Goal: Information Seeking & Learning: Learn about a topic

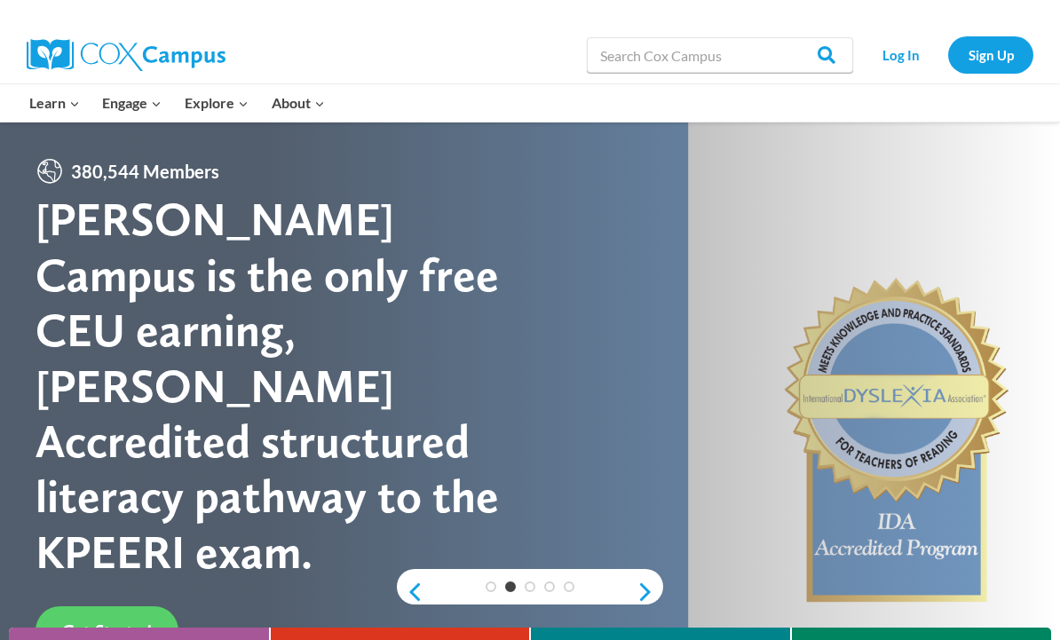
click at [912, 49] on link "Log In" at bounding box center [900, 54] width 77 height 36
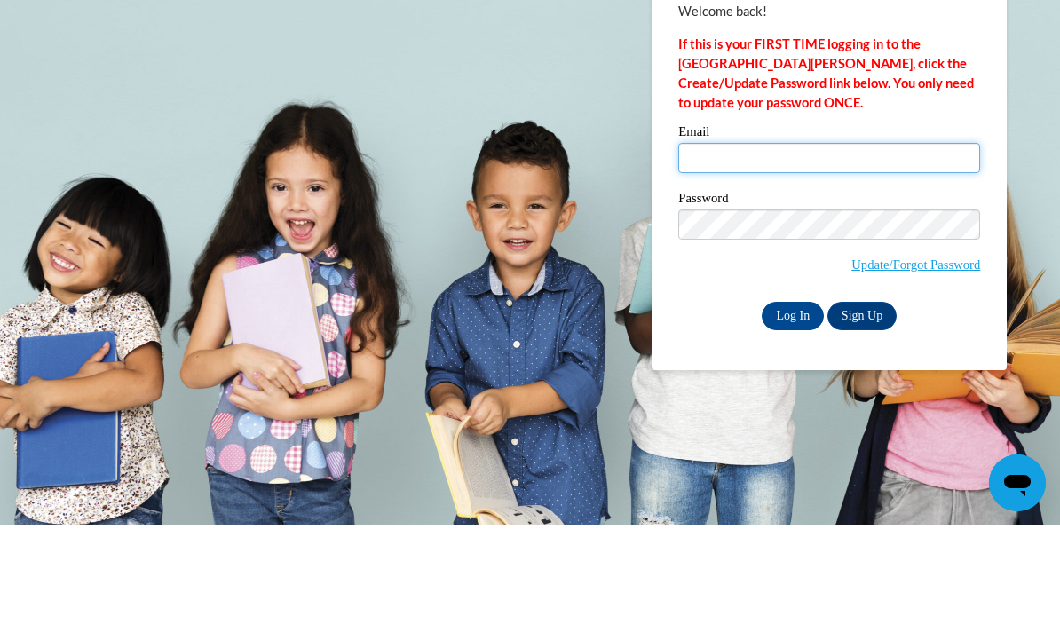
type input "harrisc@tcitys.org"
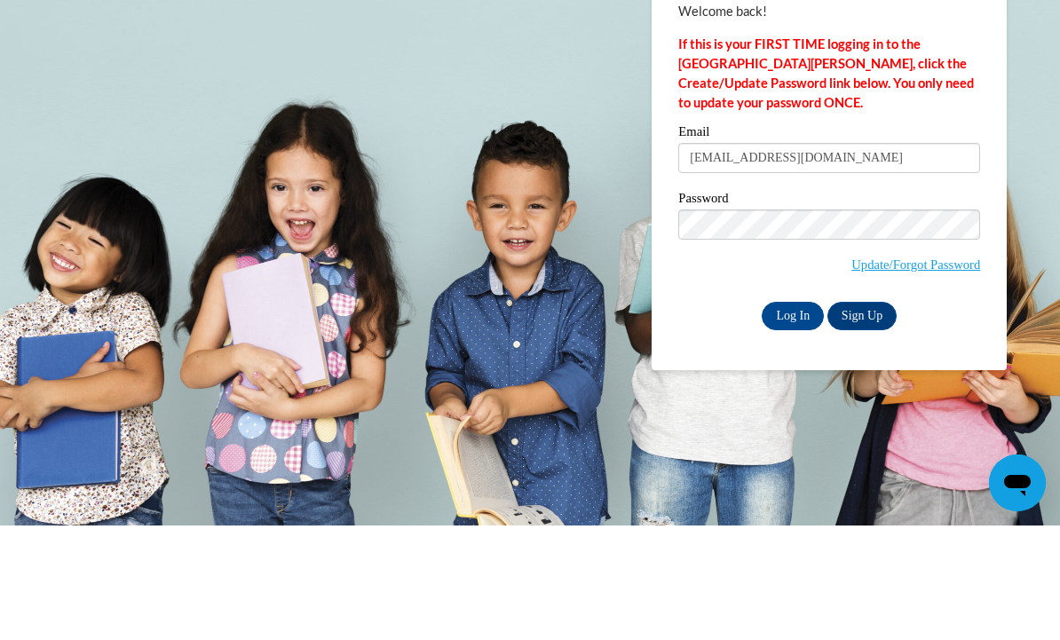
click at [793, 417] on input "Log In" at bounding box center [793, 431] width 62 height 28
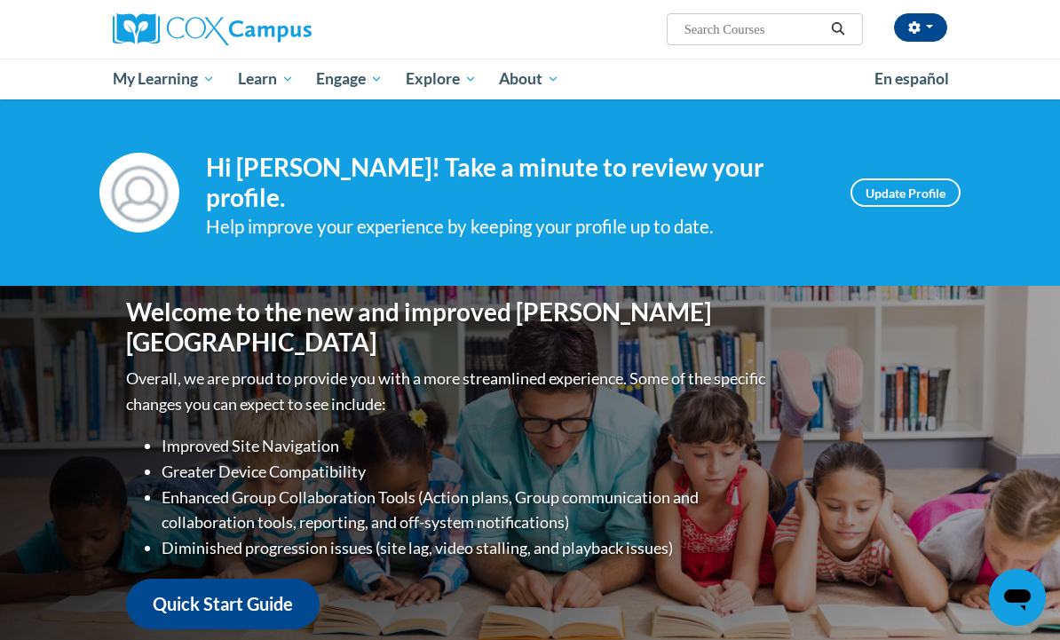
click at [0, 0] on span "My Course Progress" at bounding box center [0, 0] width 0 height 0
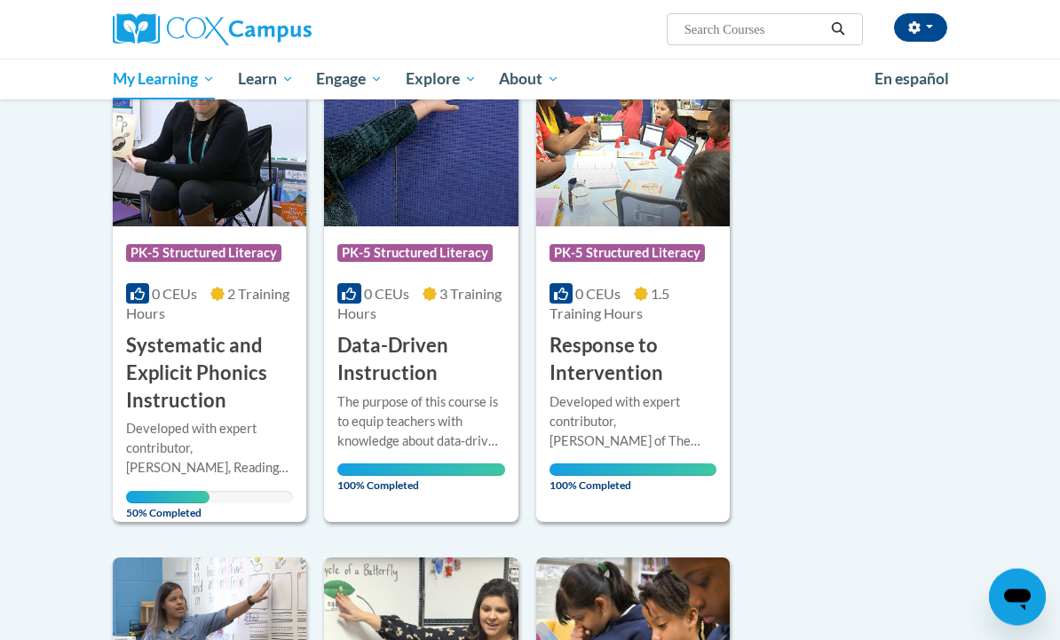
scroll to position [278, 0]
click at [244, 213] on img at bounding box center [210, 135] width 194 height 181
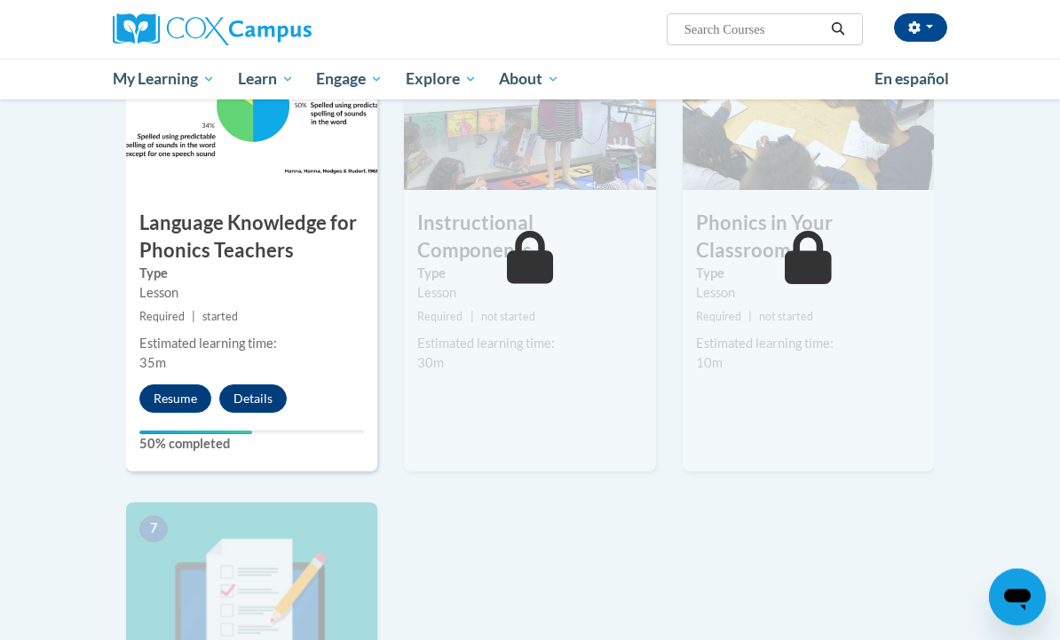
scroll to position [961, 0]
click at [172, 386] on button "Resume" at bounding box center [175, 398] width 72 height 28
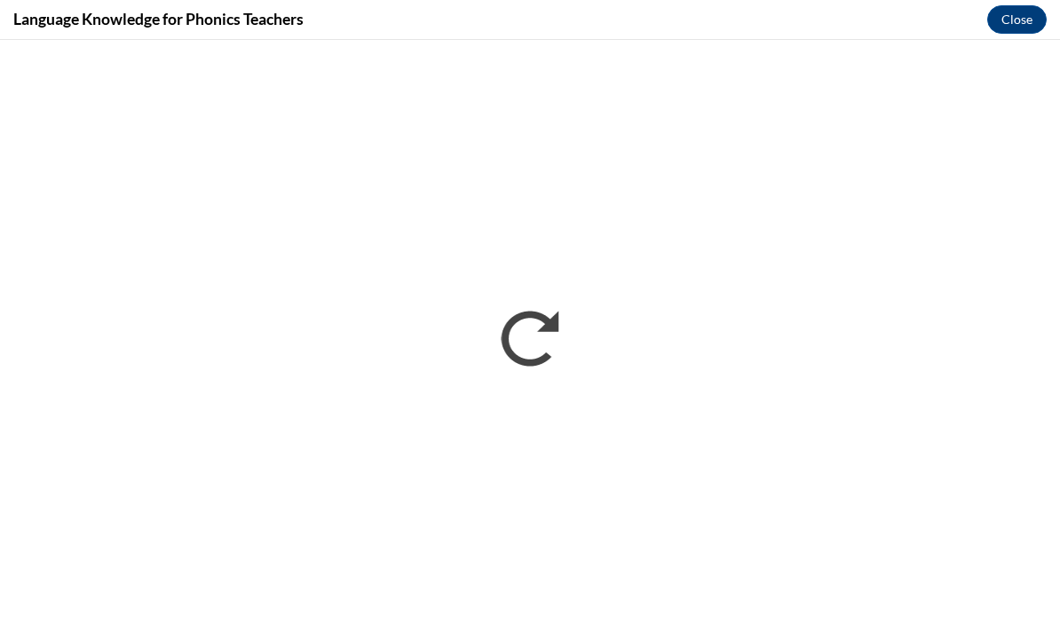
scroll to position [0, 0]
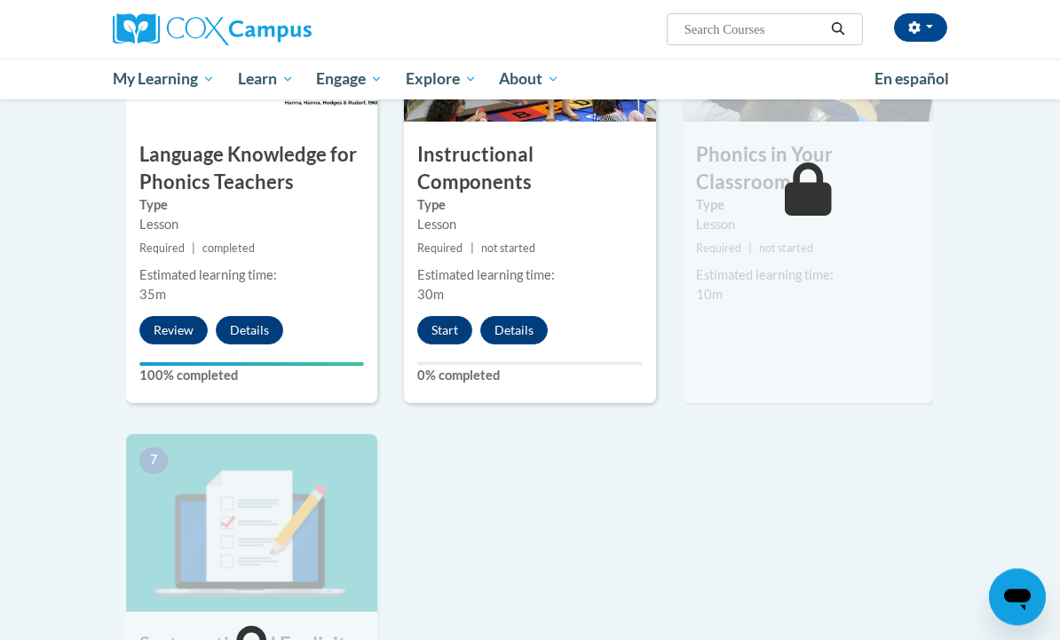
scroll to position [1058, 0]
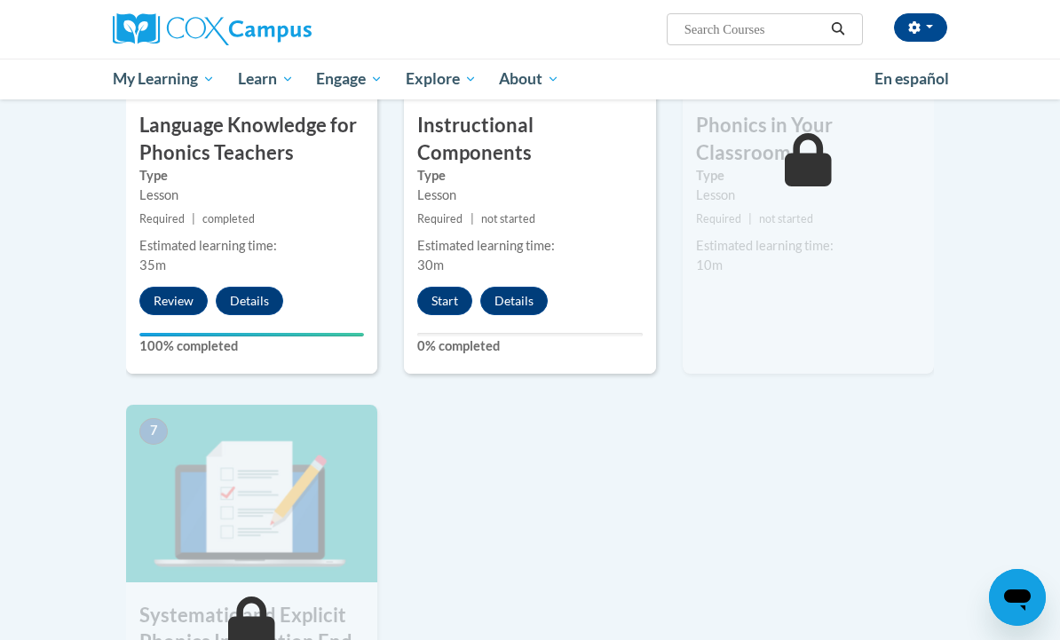
click at [455, 290] on button "Start" at bounding box center [444, 301] width 55 height 28
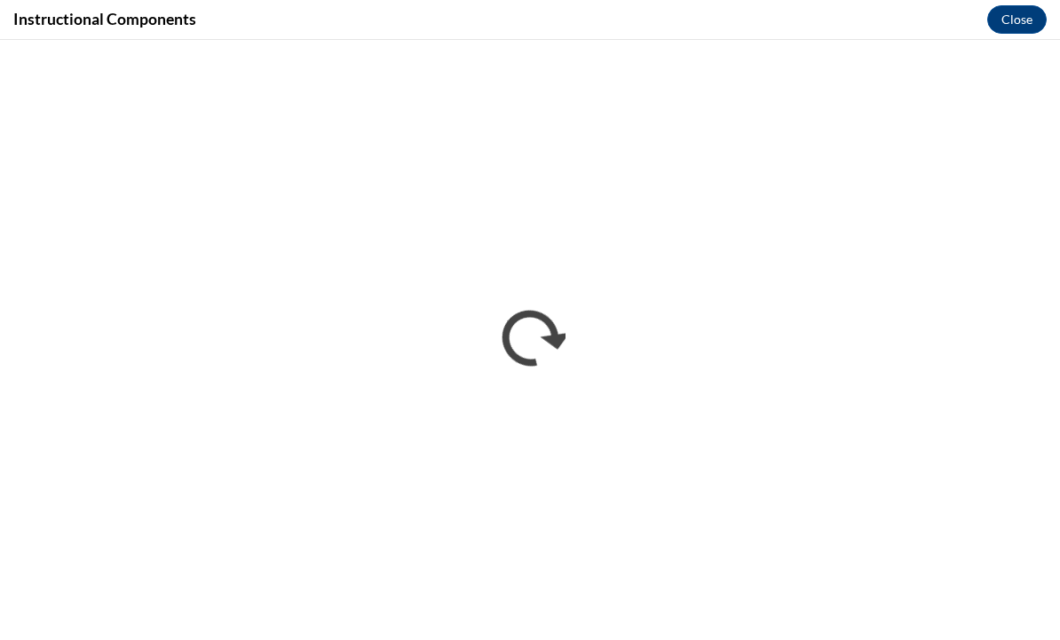
scroll to position [0, 0]
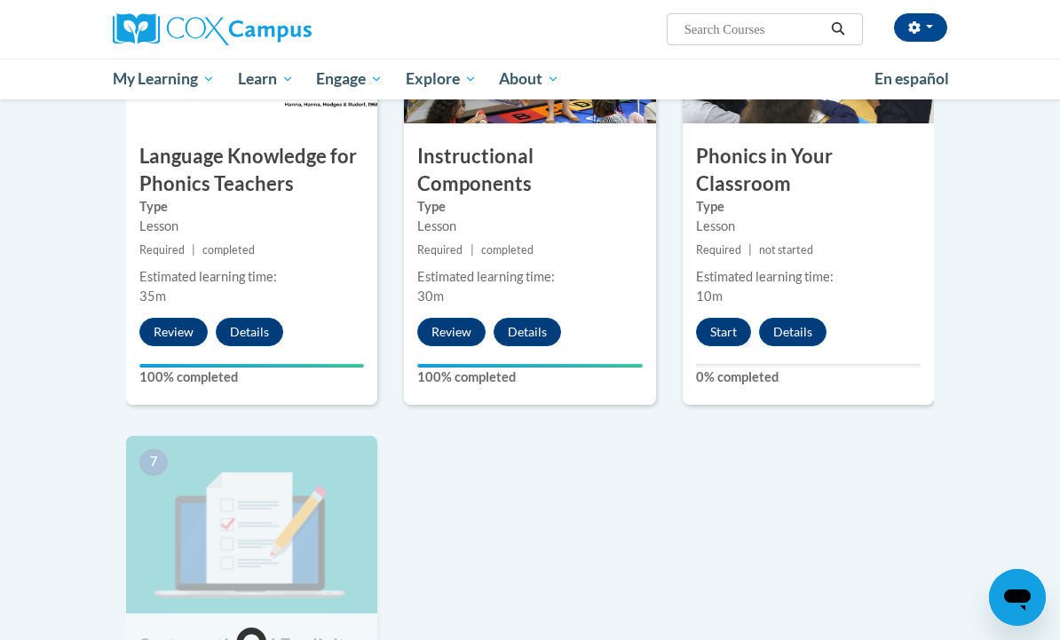
scroll to position [1026, 0]
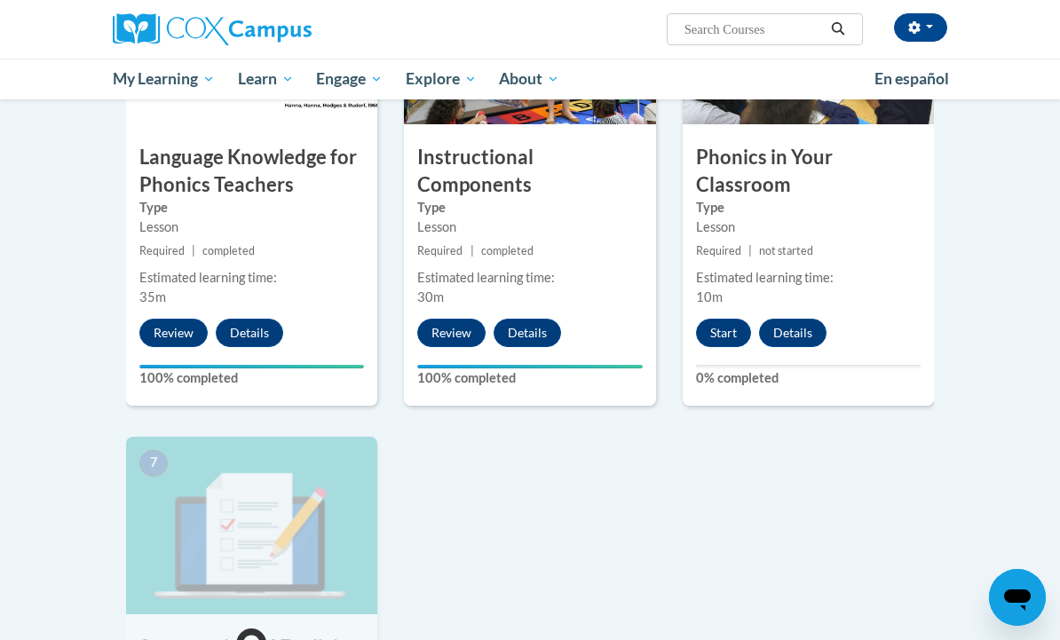
click at [716, 305] on div "6 Phonics in Your Classroom Type Lesson Required | not started Estimated learni…" at bounding box center [808, 176] width 251 height 459
click at [717, 324] on button "Start" at bounding box center [723, 333] width 55 height 28
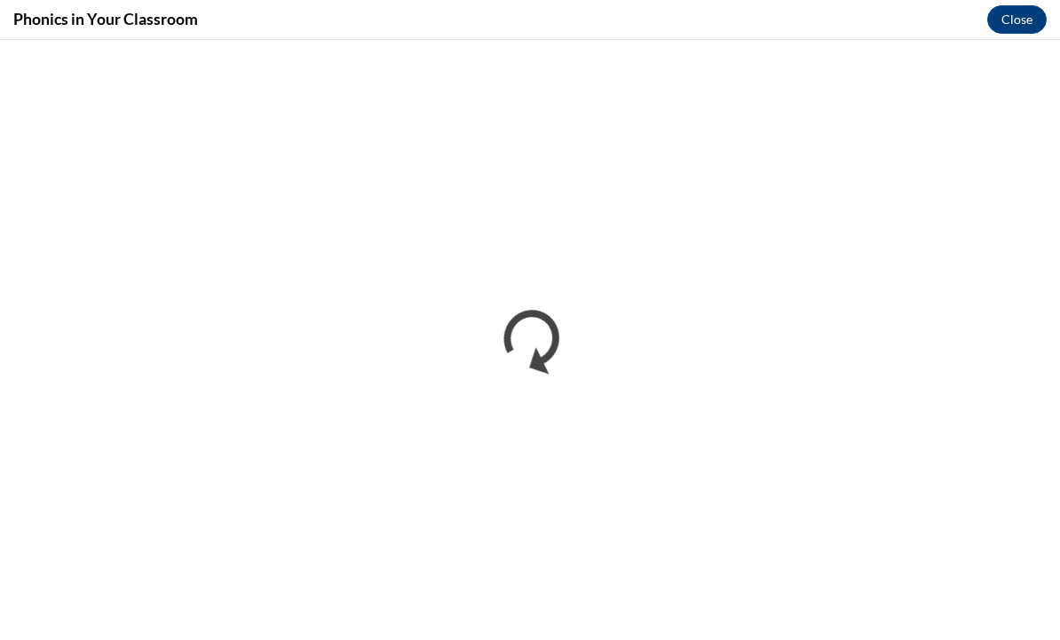
scroll to position [1056, 0]
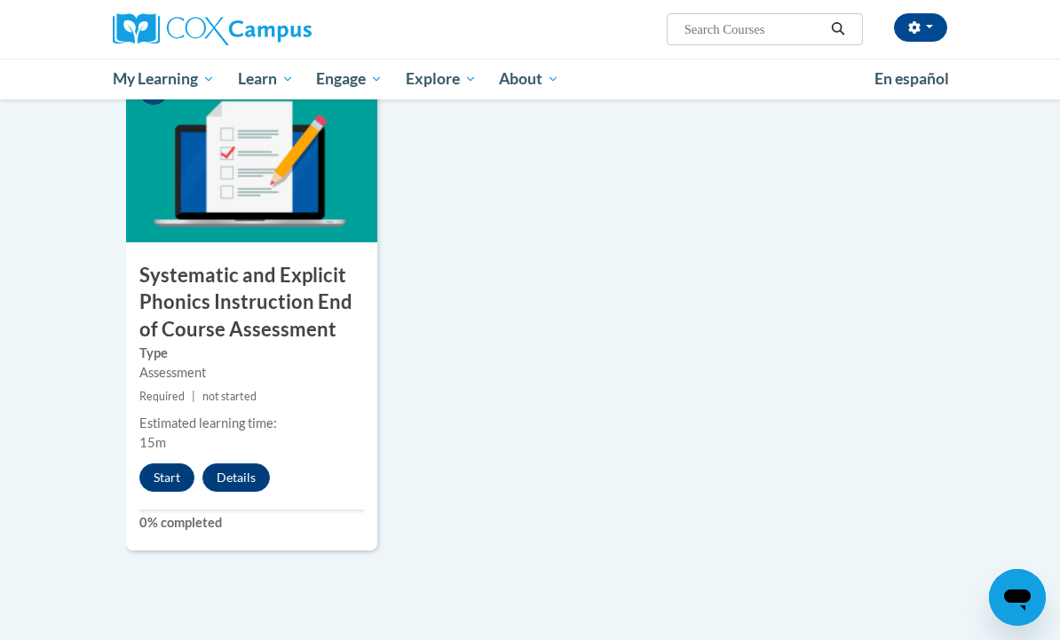
scroll to position [1608, 0]
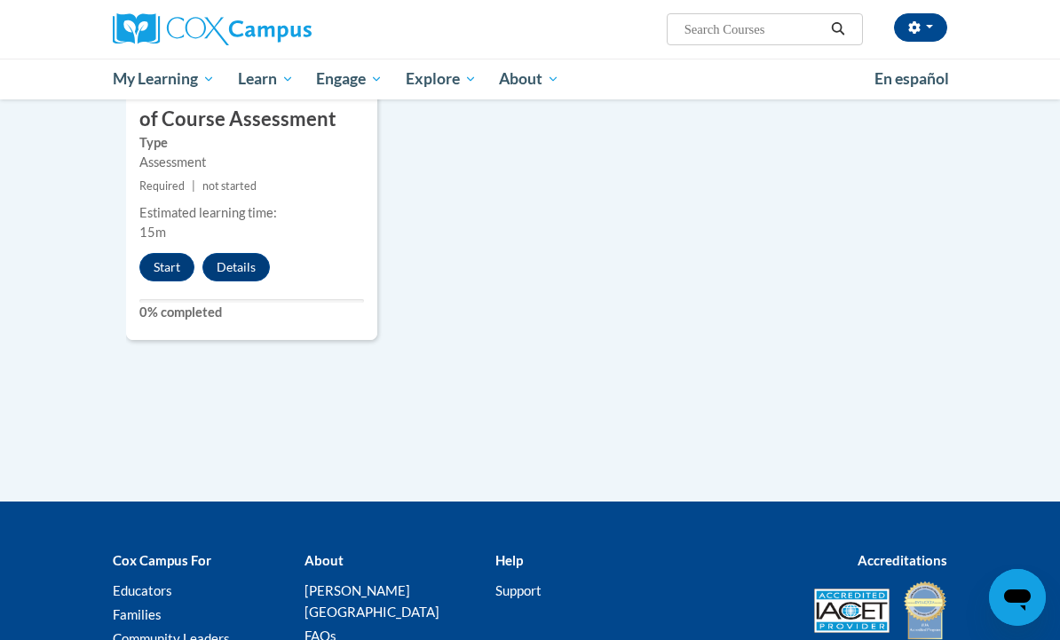
click at [156, 267] on button "Start" at bounding box center [166, 267] width 55 height 28
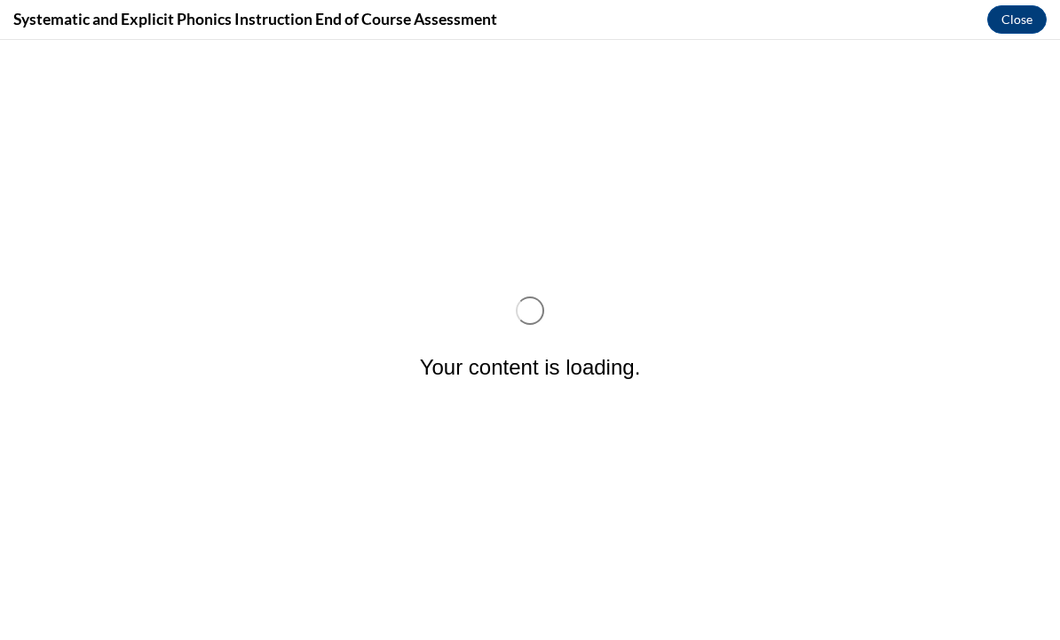
scroll to position [0, 0]
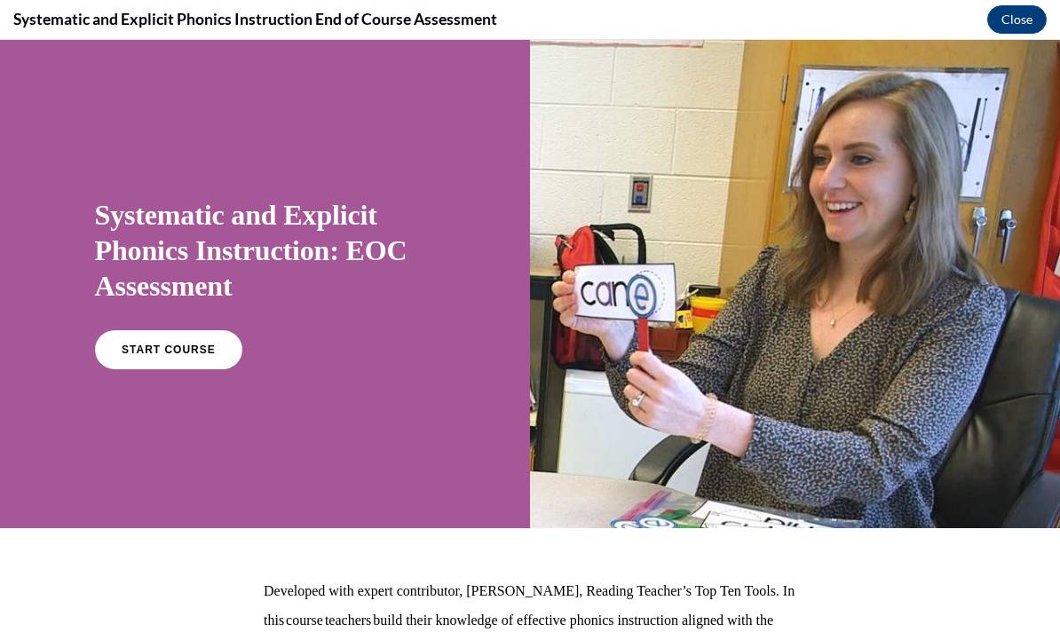
click at [131, 344] on span "START COURSE" at bounding box center [169, 350] width 94 height 12
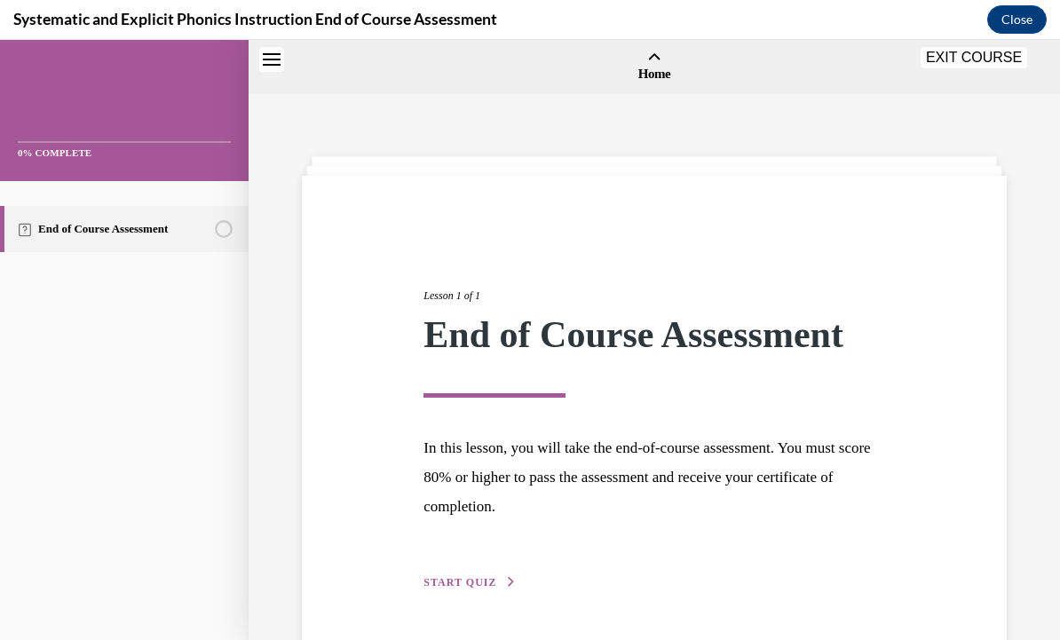
scroll to position [55, 0]
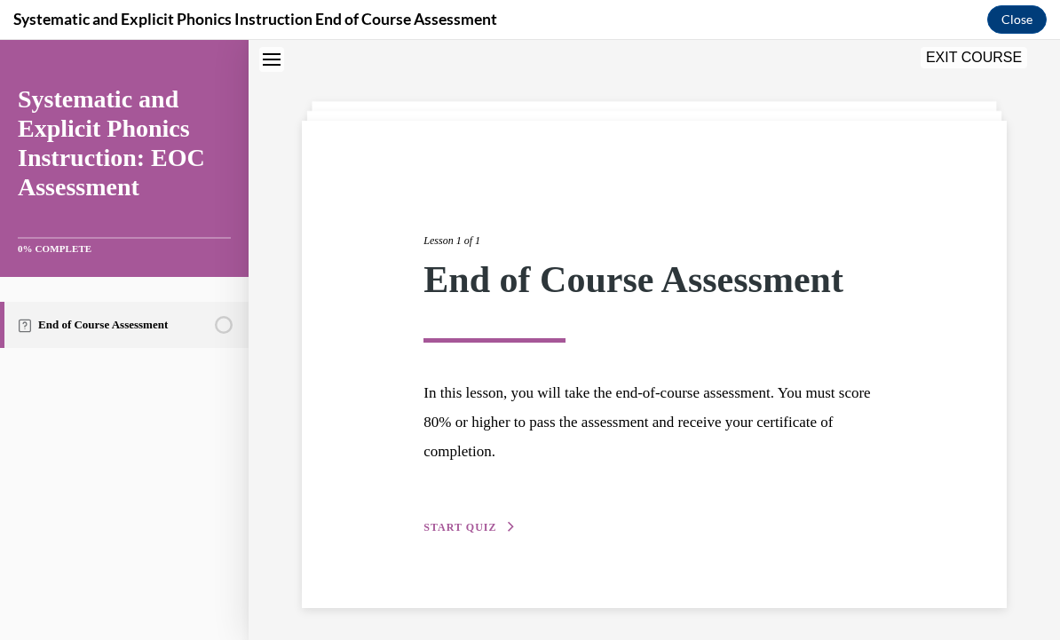
click at [441, 544] on div "Lesson 1 of 1 End of Course Assessment In this lesson, you will take the end-of…" at bounding box center [654, 365] width 705 height 488
click at [453, 520] on button "START QUIZ" at bounding box center [470, 528] width 92 height 16
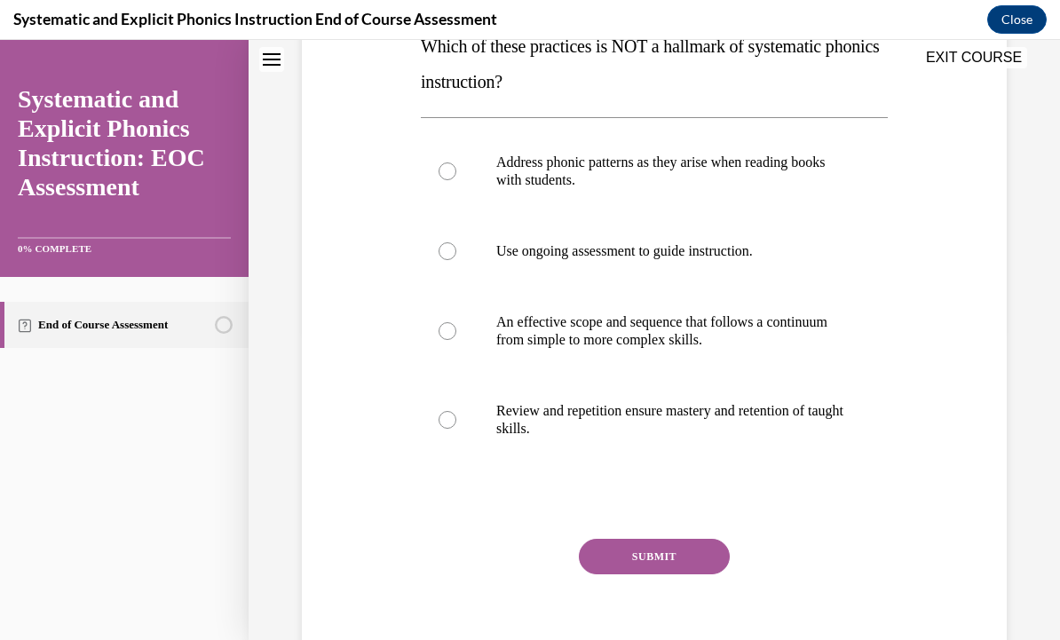
scroll to position [309, 0]
click at [439, 422] on div at bounding box center [448, 421] width 18 height 18
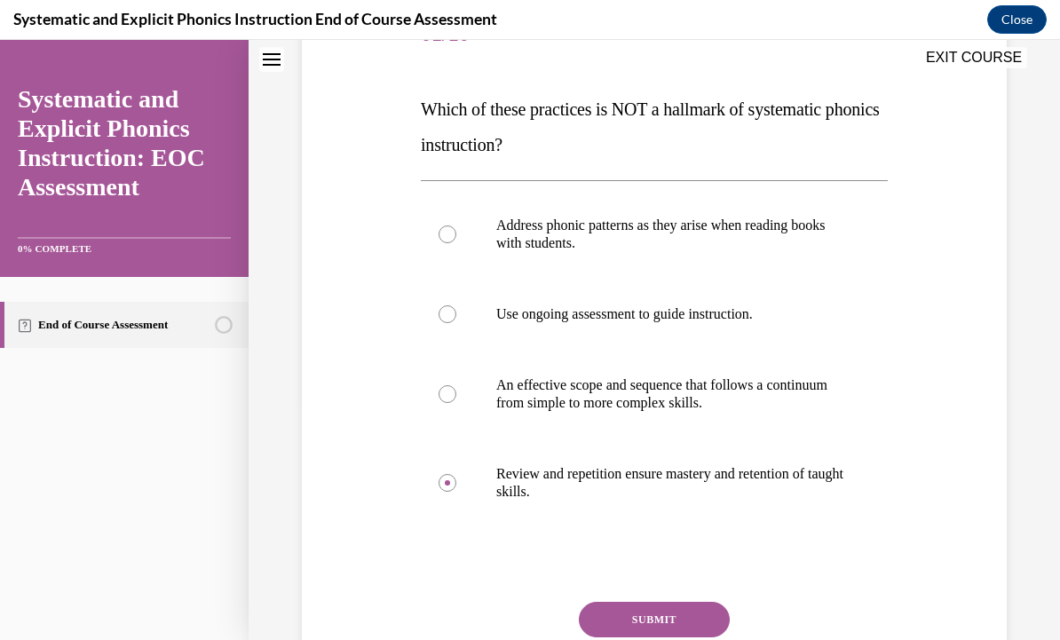
scroll to position [247, 0]
click at [626, 615] on button "SUBMIT" at bounding box center [654, 620] width 151 height 36
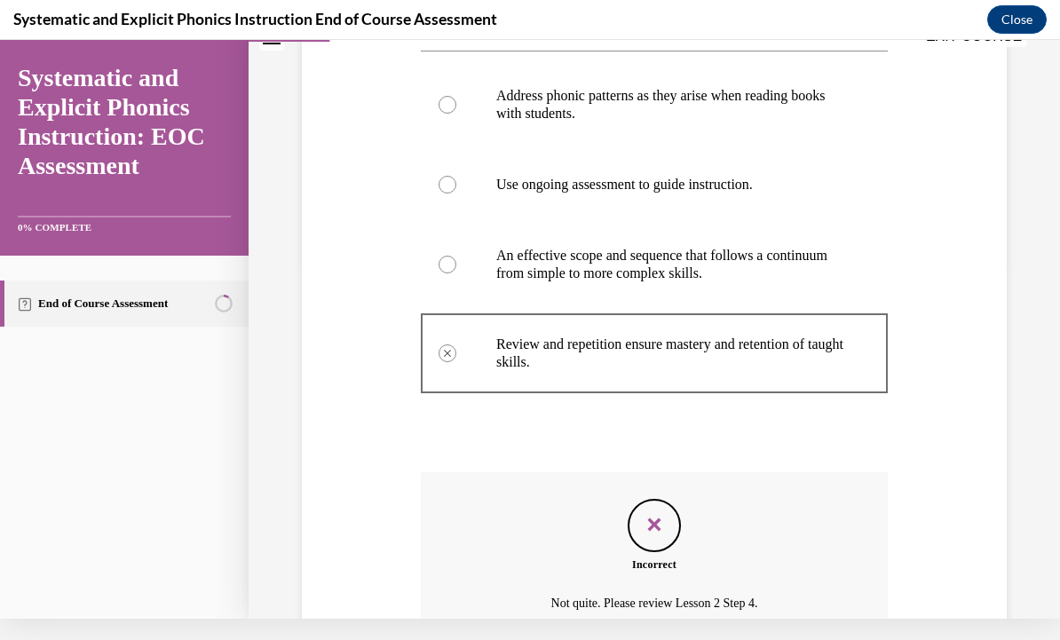
scroll to position [342, 0]
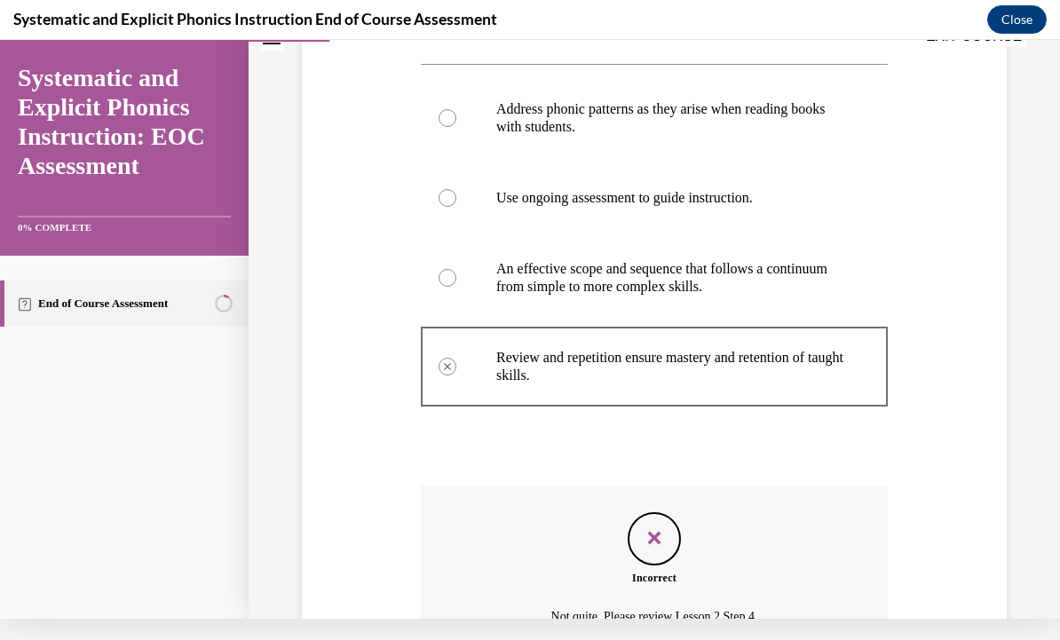
click at [433, 275] on div at bounding box center [654, 278] width 467 height 89
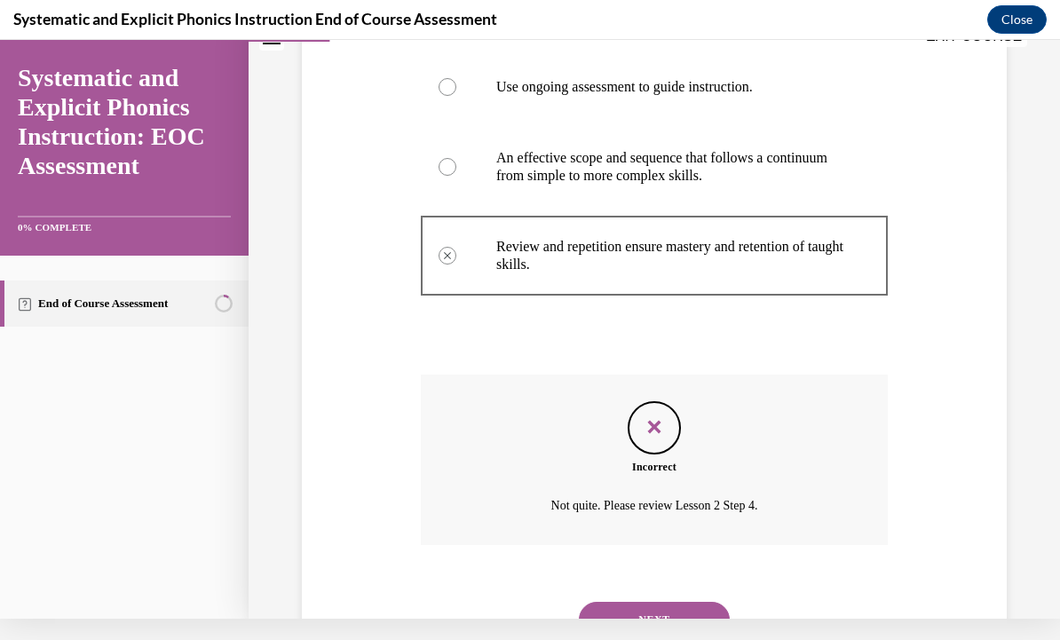
scroll to position [452, 0]
click at [625, 603] on button "NEXT" at bounding box center [654, 621] width 151 height 36
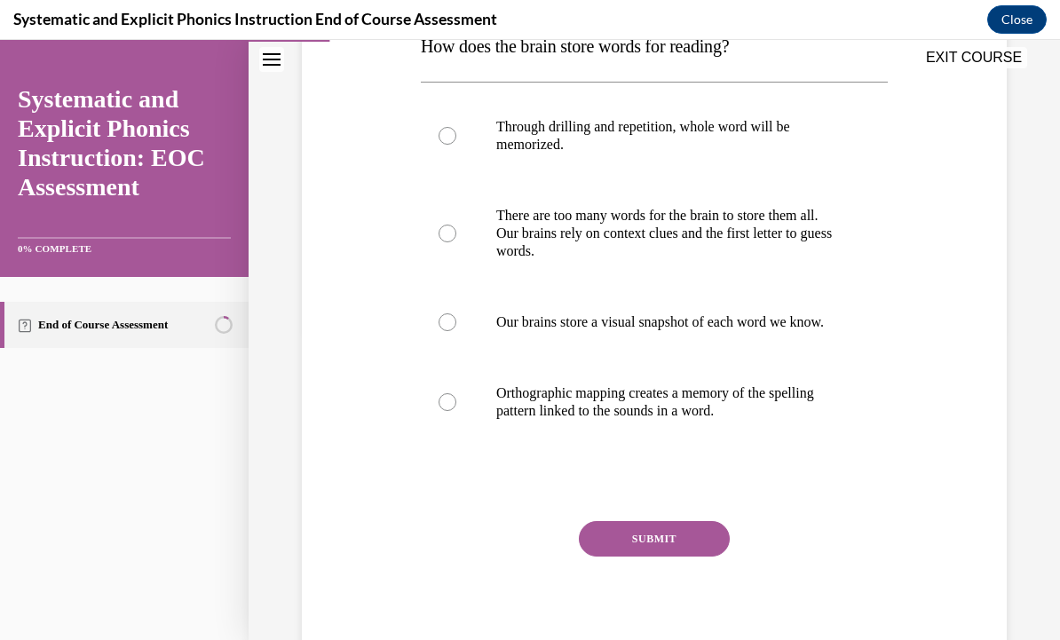
scroll to position [309, 0]
click at [450, 412] on div at bounding box center [448, 403] width 18 height 18
click at [622, 558] on button "SUBMIT" at bounding box center [654, 540] width 151 height 36
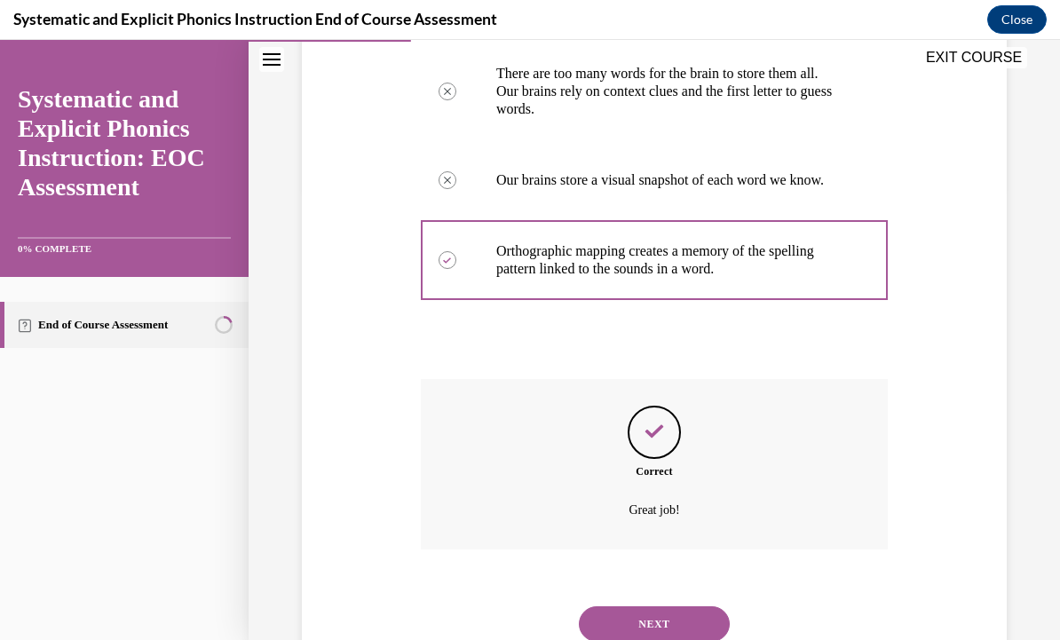
click at [632, 615] on button "NEXT" at bounding box center [654, 625] width 151 height 36
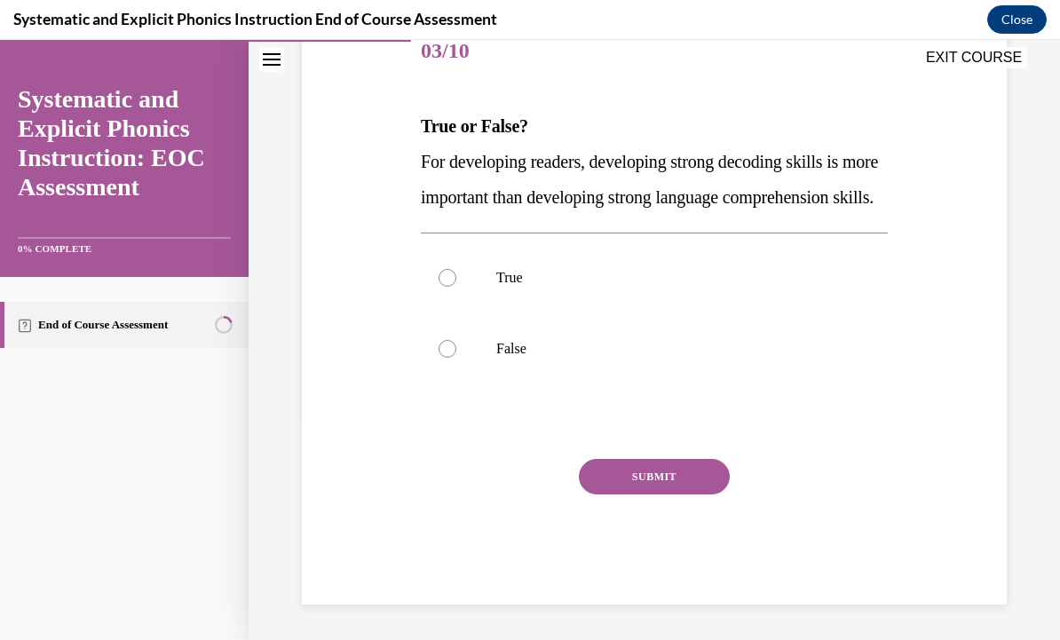
scroll to position [185, 0]
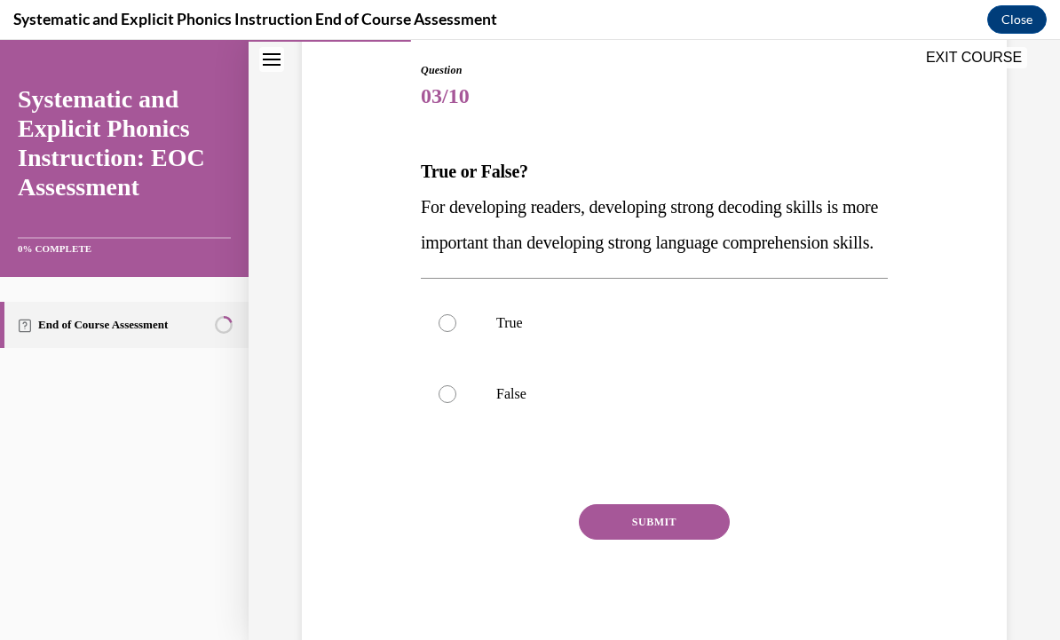
click at [441, 359] on div at bounding box center [654, 323] width 467 height 71
click at [618, 540] on button "SUBMIT" at bounding box center [654, 522] width 151 height 36
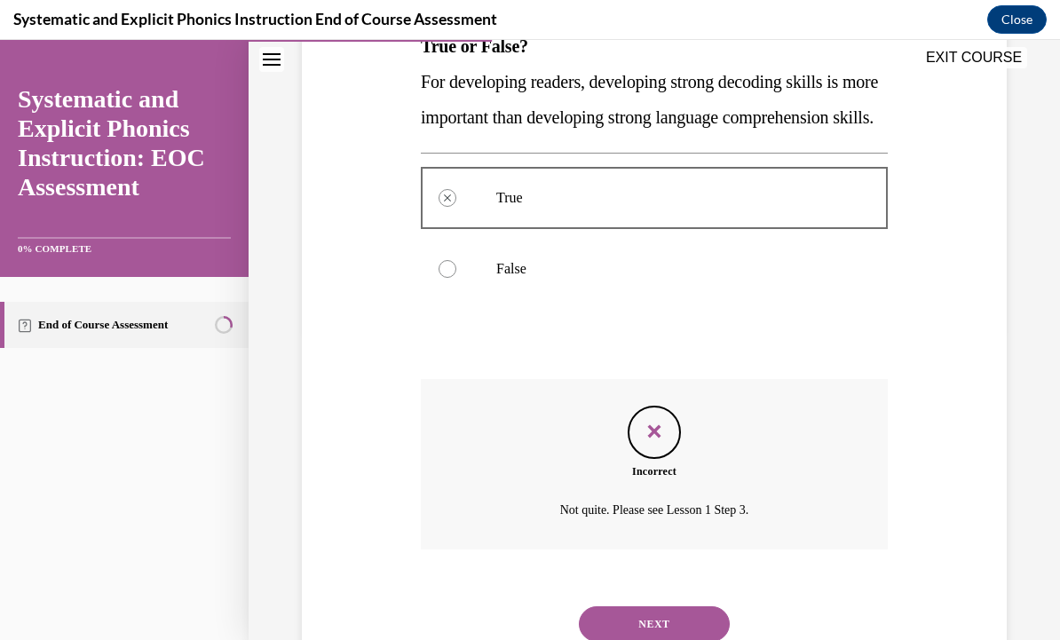
scroll to position [328, 0]
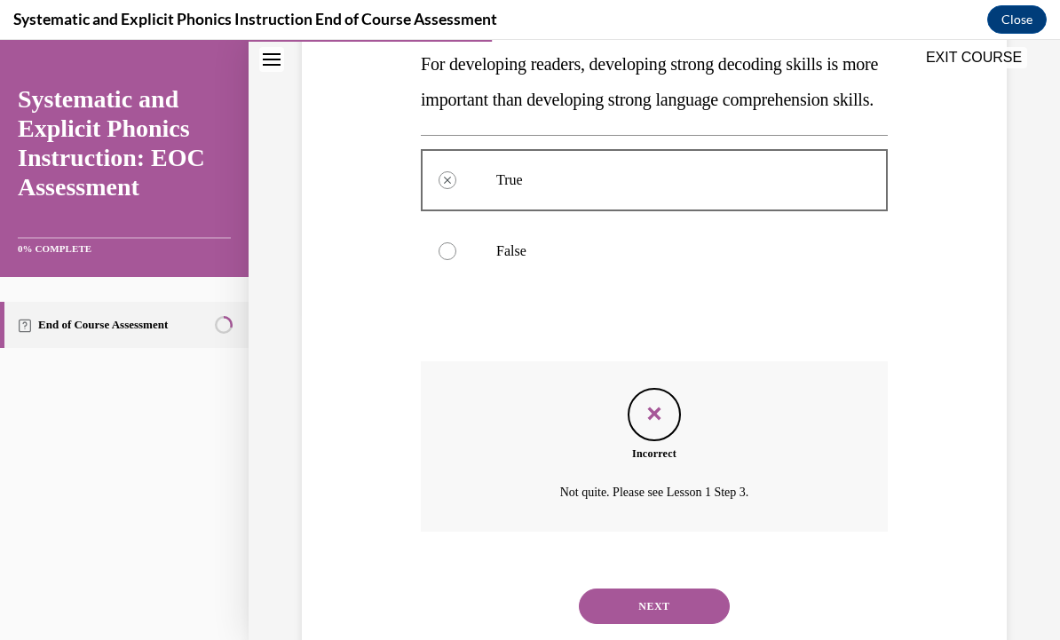
click at [631, 624] on button "NEXT" at bounding box center [654, 607] width 151 height 36
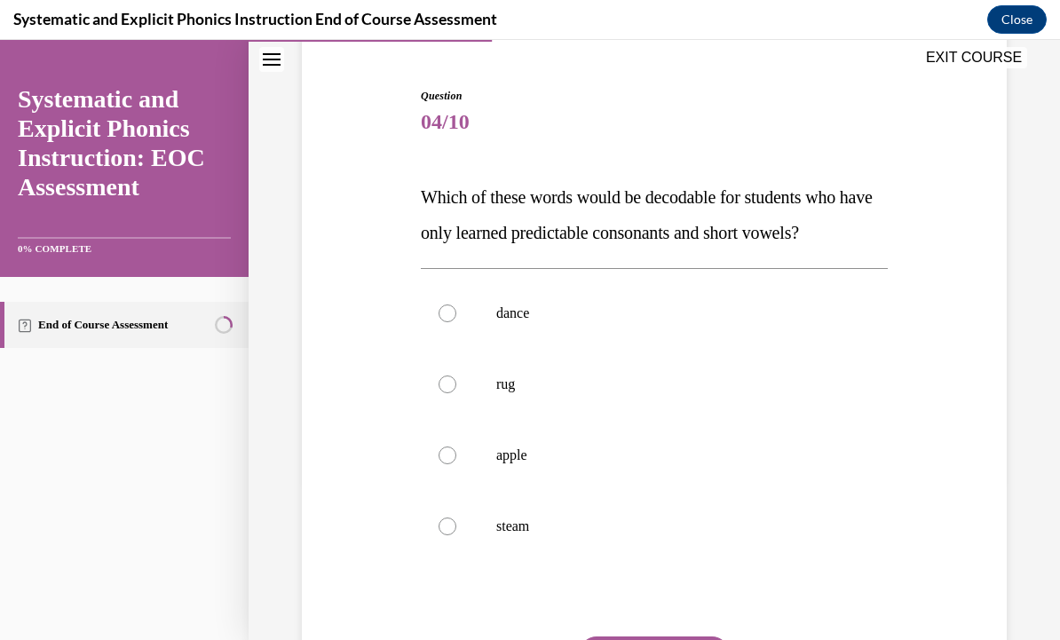
scroll to position [159, 0]
click at [450, 392] on div at bounding box center [448, 385] width 18 height 18
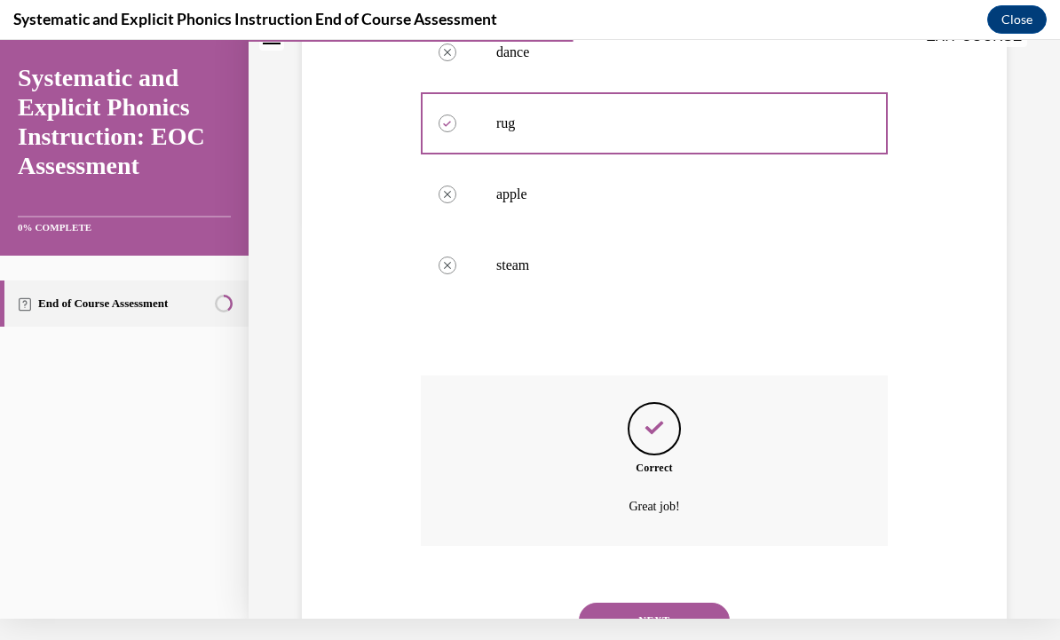
click at [596, 608] on button "NEXT" at bounding box center [654, 621] width 151 height 36
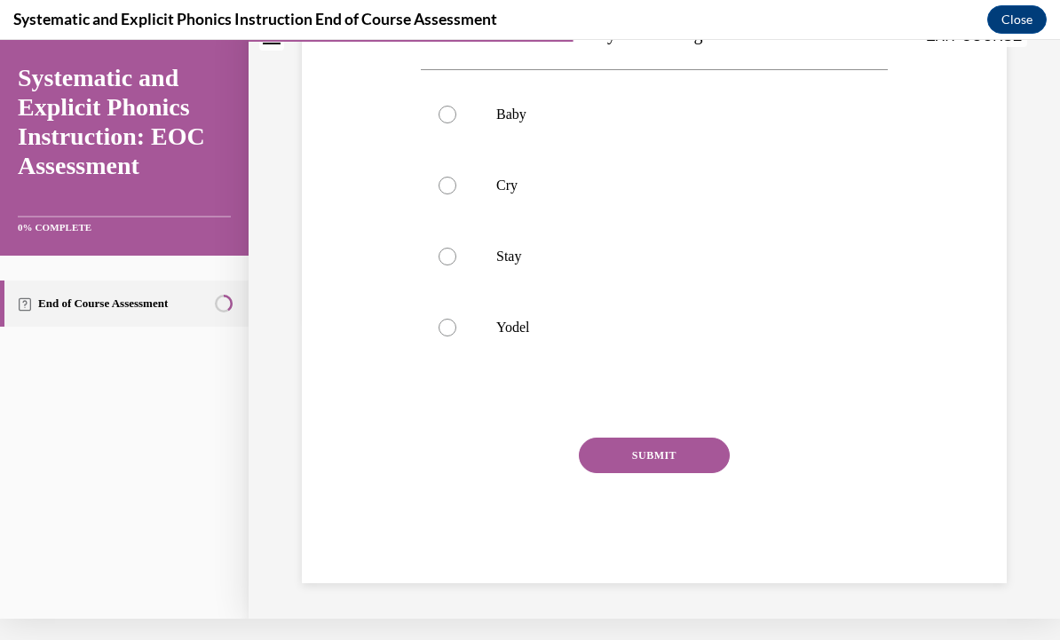
scroll to position [0, 0]
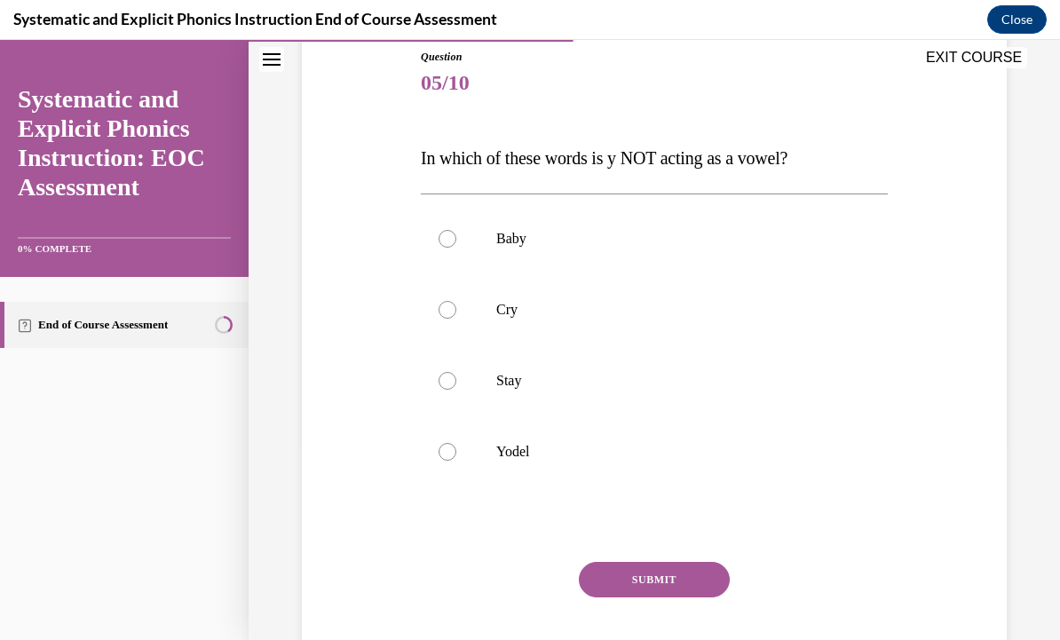
click at [454, 449] on div at bounding box center [448, 452] width 18 height 18
click at [611, 578] on button "SUBMIT" at bounding box center [654, 580] width 151 height 36
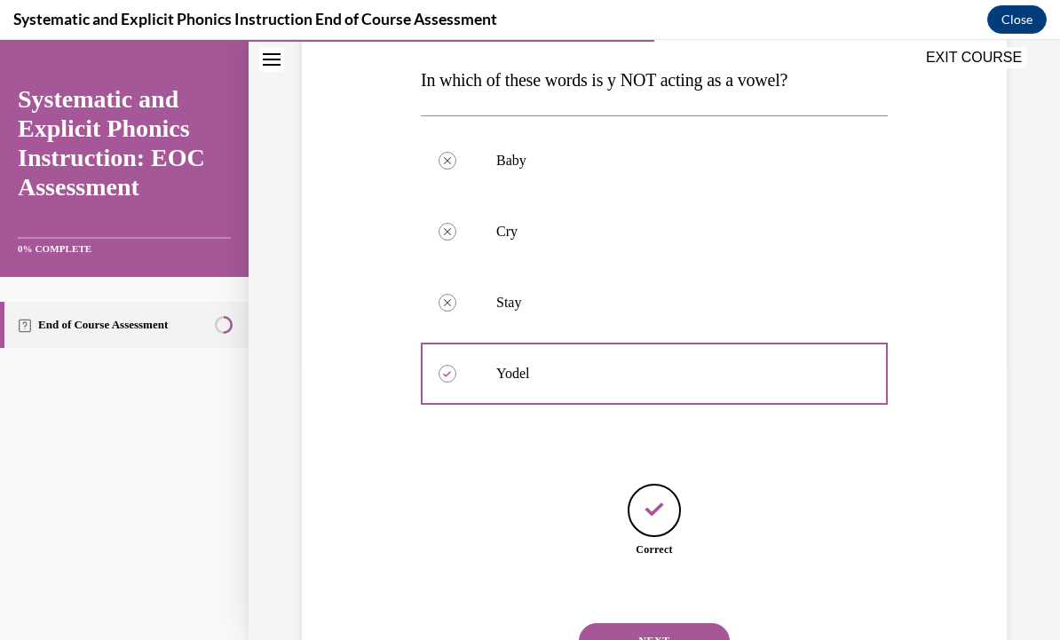
scroll to position [276, 0]
click at [617, 623] on button "NEXT" at bounding box center [654, 641] width 151 height 36
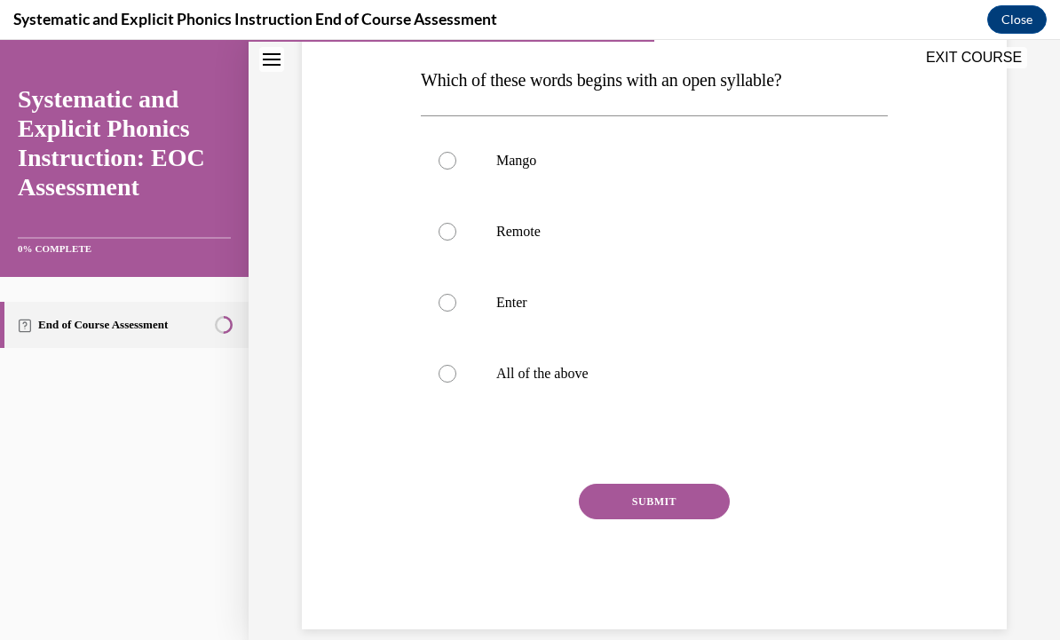
scroll to position [198, 0]
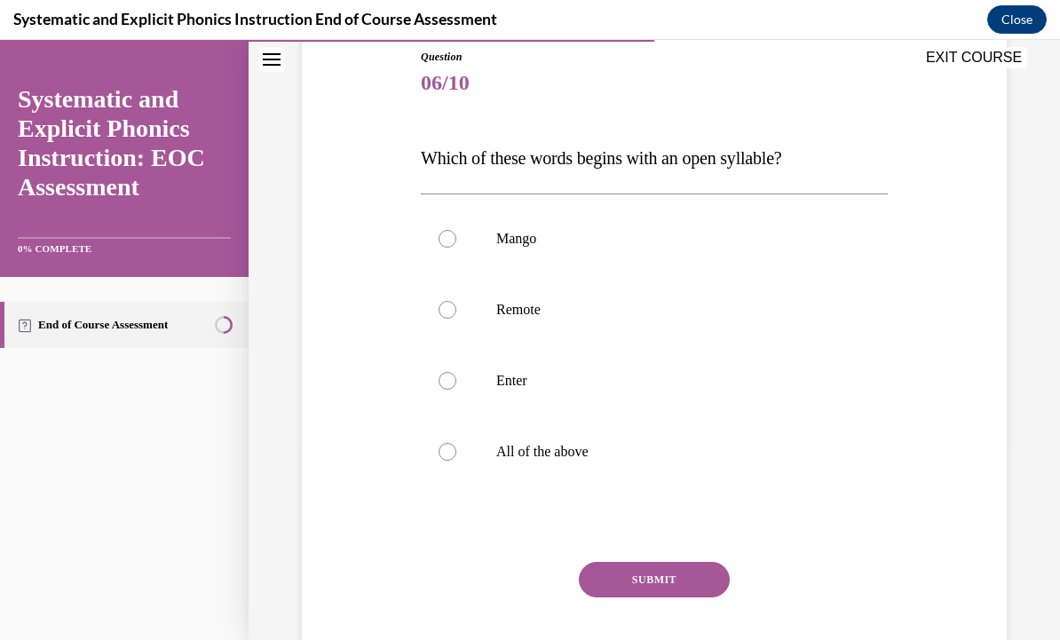
click at [449, 450] on div at bounding box center [448, 452] width 18 height 18
click at [607, 576] on button "SUBMIT" at bounding box center [654, 580] width 151 height 36
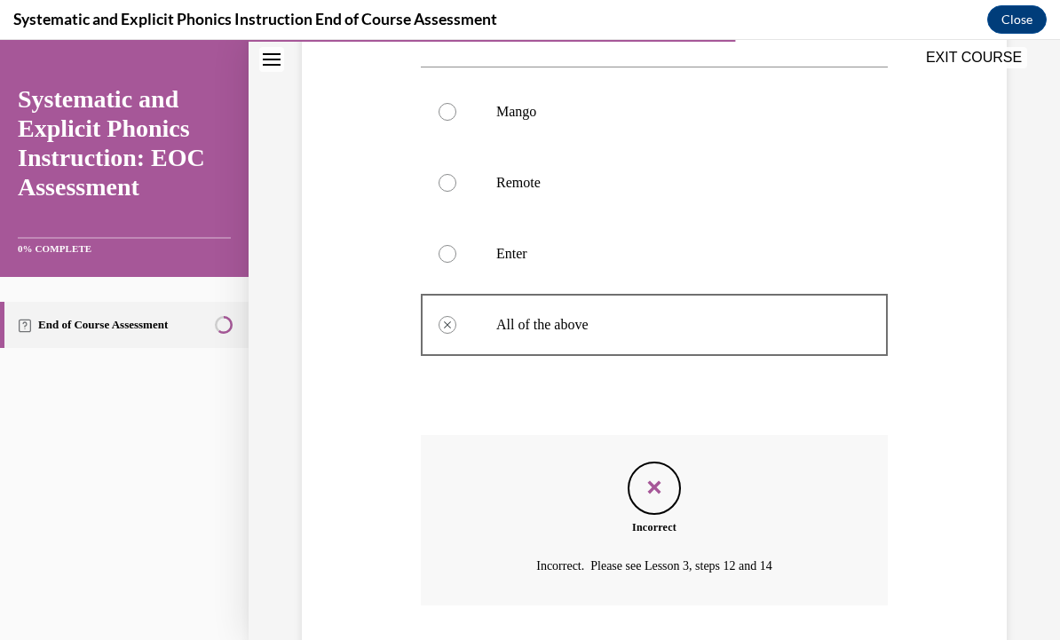
scroll to position [363, 0]
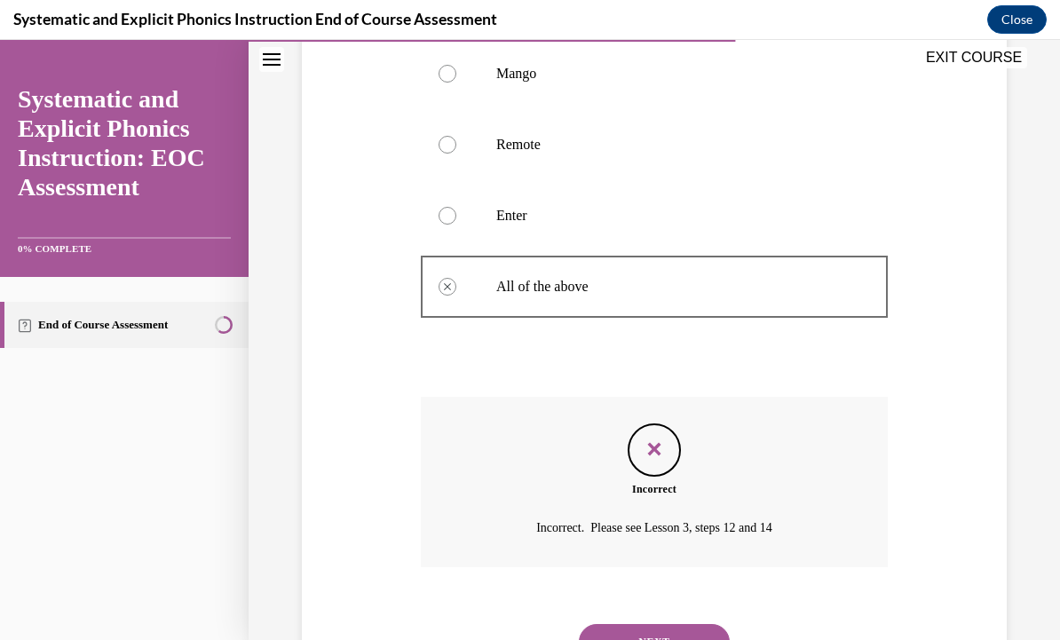
click at [611, 627] on button "NEXT" at bounding box center [654, 642] width 151 height 36
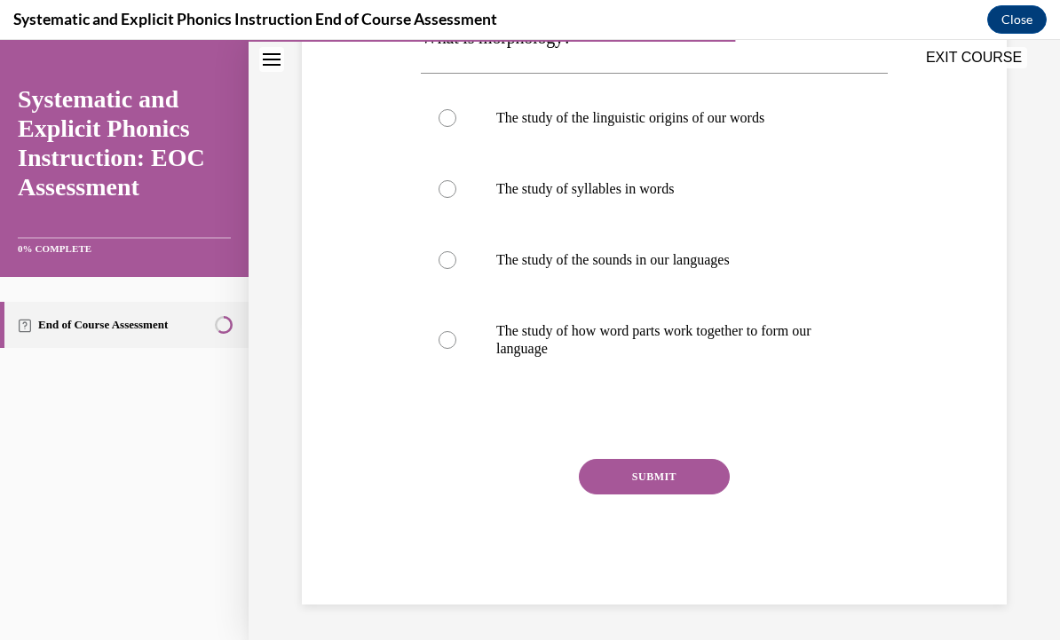
scroll to position [198, 0]
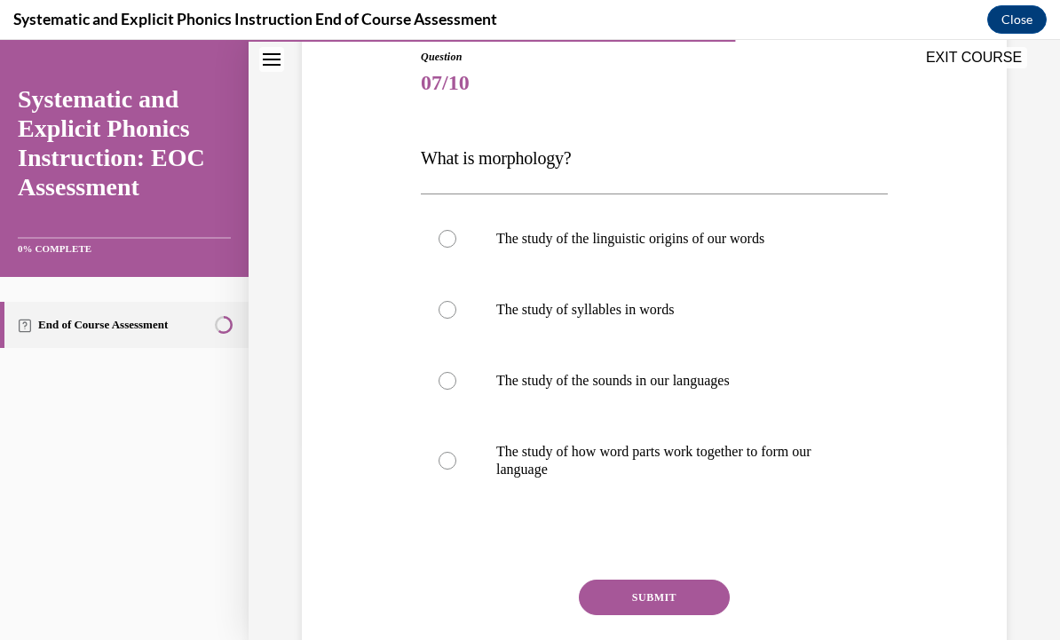
click at [441, 463] on div at bounding box center [448, 461] width 18 height 18
click at [616, 591] on button "SUBMIT" at bounding box center [654, 598] width 151 height 36
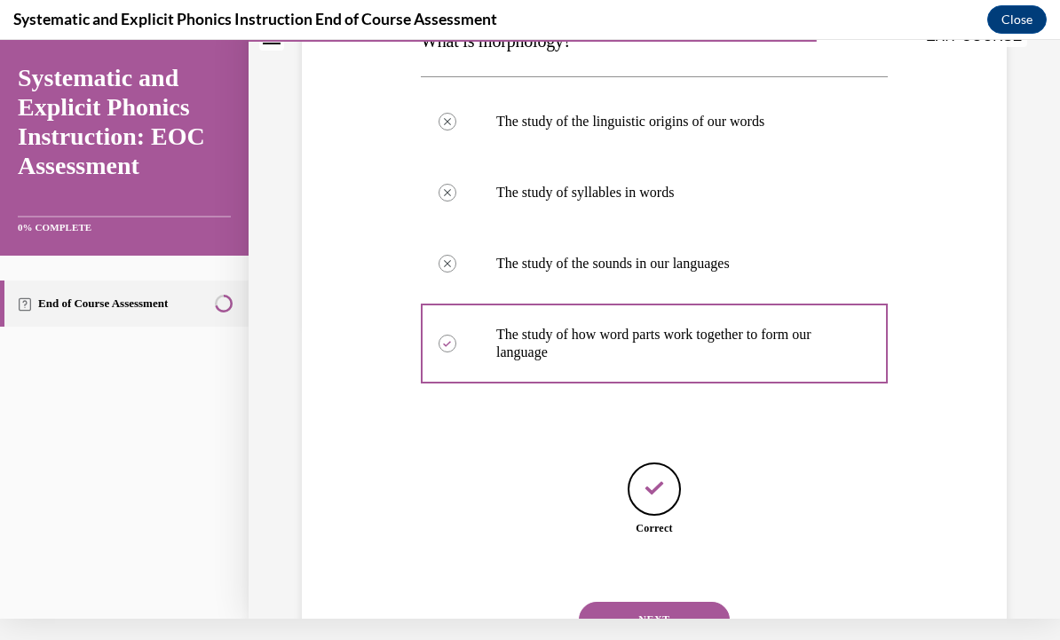
click at [608, 602] on button "NEXT" at bounding box center [654, 620] width 151 height 36
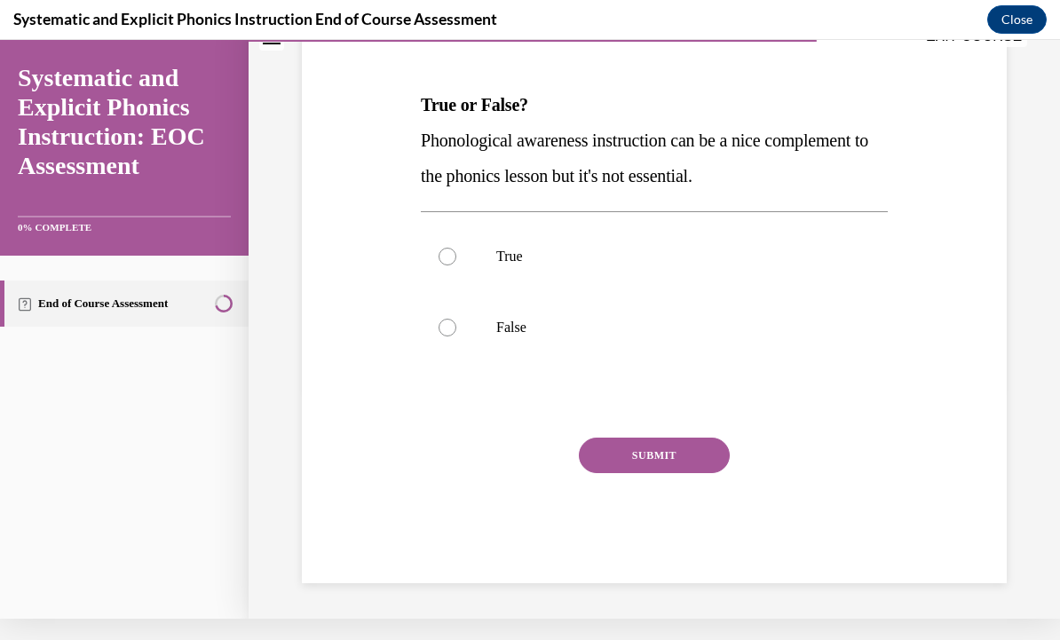
scroll to position [149, 0]
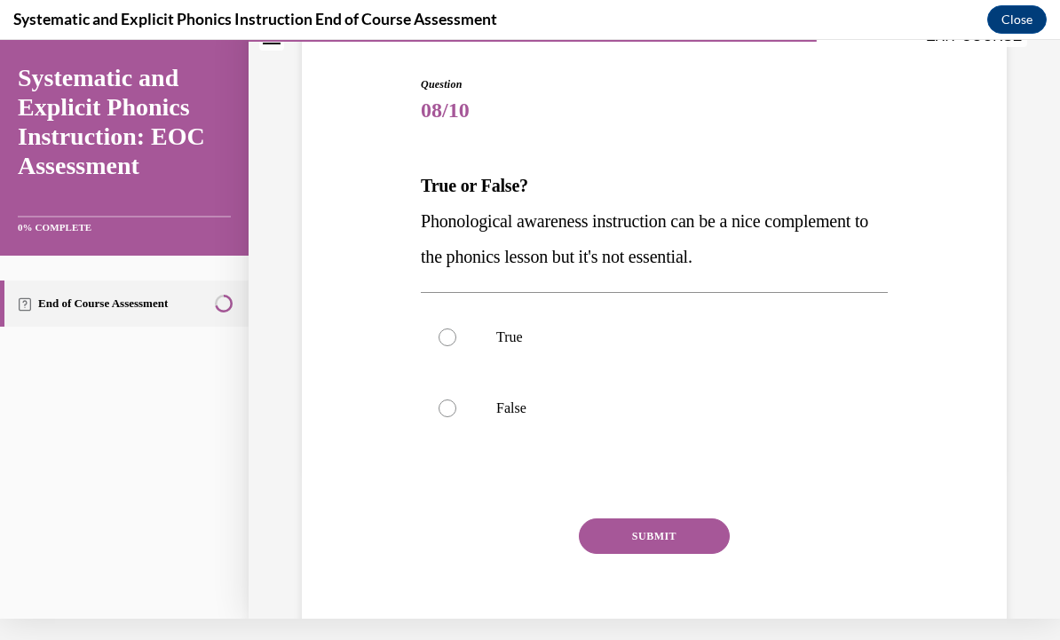
click at [439, 406] on div at bounding box center [448, 409] width 18 height 18
click at [601, 551] on button "SUBMIT" at bounding box center [654, 537] width 151 height 36
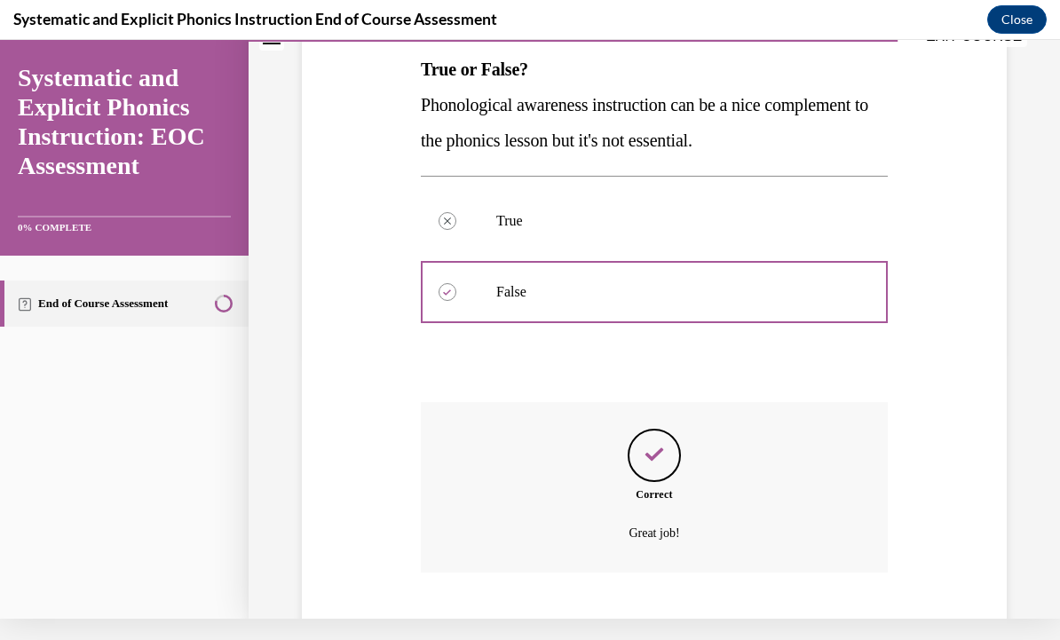
scroll to position [292, 0]
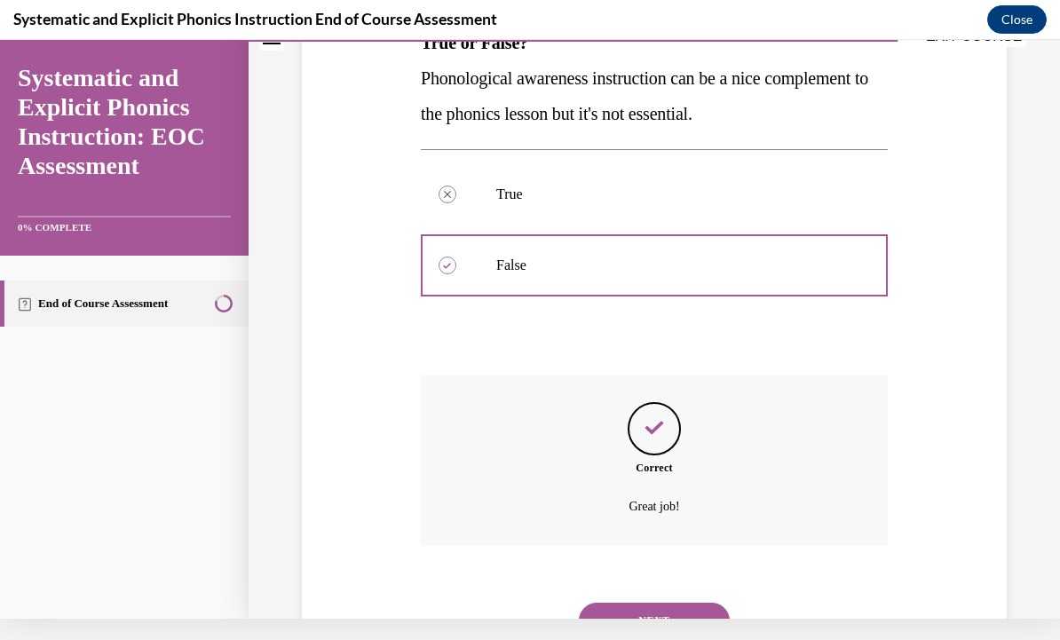
click at [608, 603] on button "NEXT" at bounding box center [654, 621] width 151 height 36
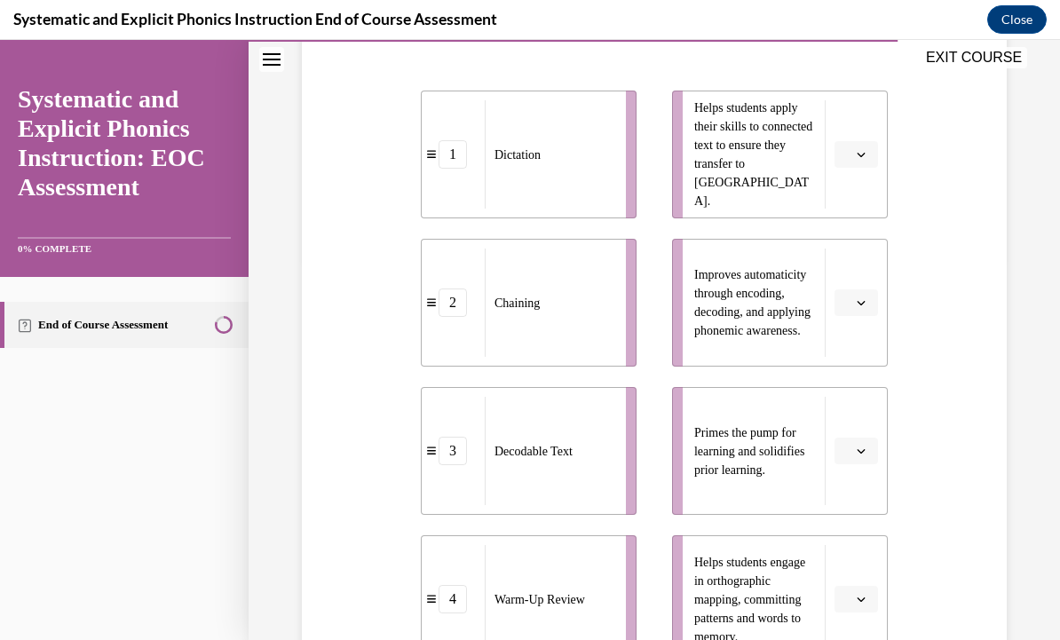
scroll to position [381, 0]
click at [848, 163] on button "button" at bounding box center [857, 154] width 44 height 27
click at [854, 326] on div "4" at bounding box center [854, 337] width 44 height 36
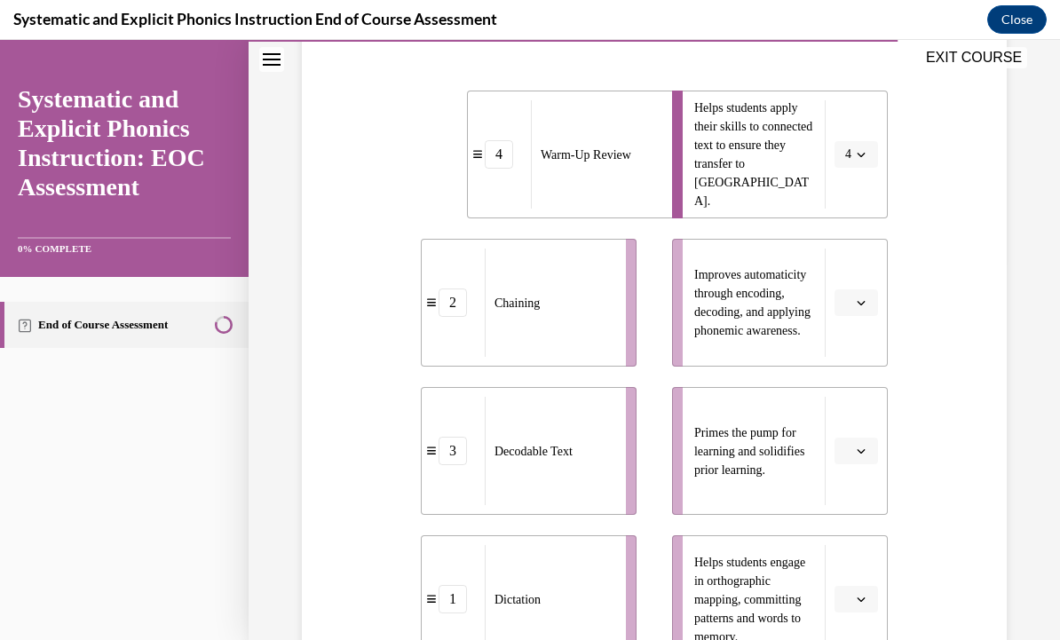
click at [861, 447] on icon "button" at bounding box center [861, 451] width 9 height 9
click at [846, 635] on span "4" at bounding box center [849, 633] width 6 height 14
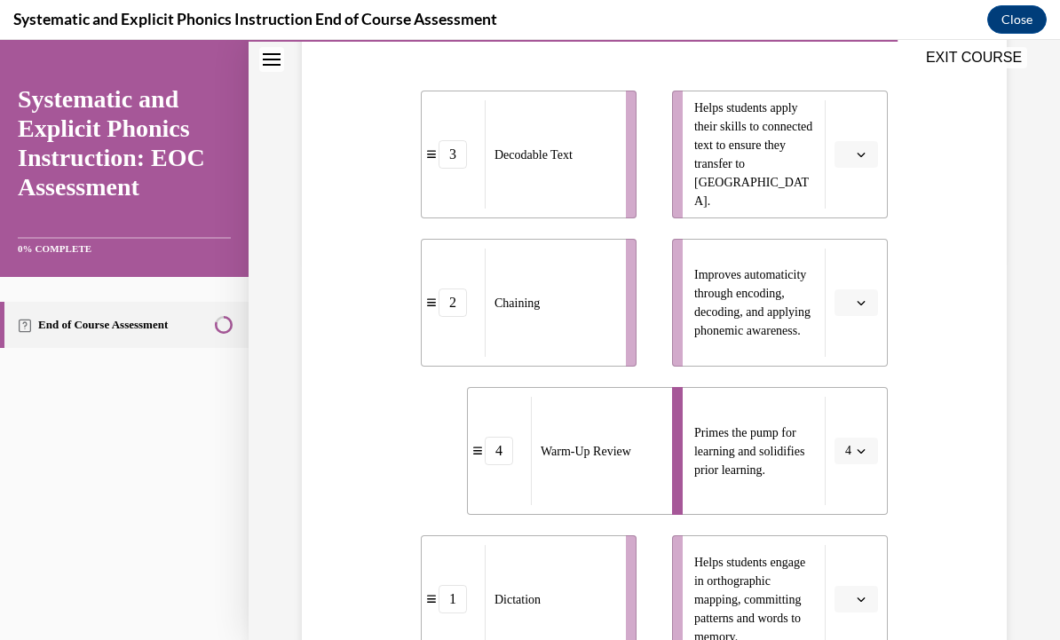
click at [869, 293] on button "button" at bounding box center [857, 303] width 44 height 27
click at [863, 413] on div "2" at bounding box center [854, 414] width 44 height 36
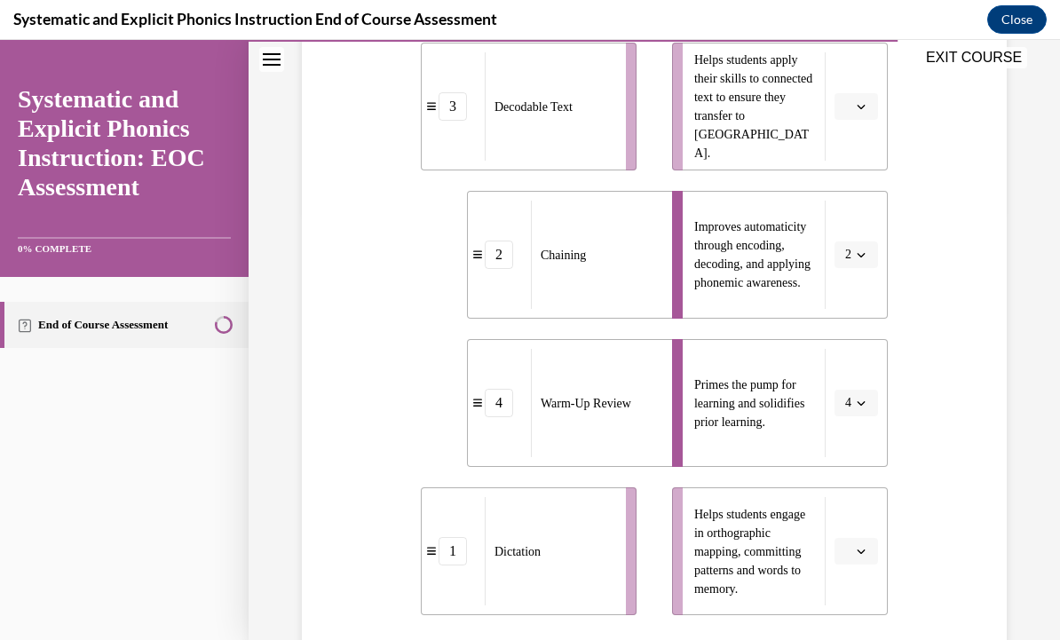
scroll to position [432, 0]
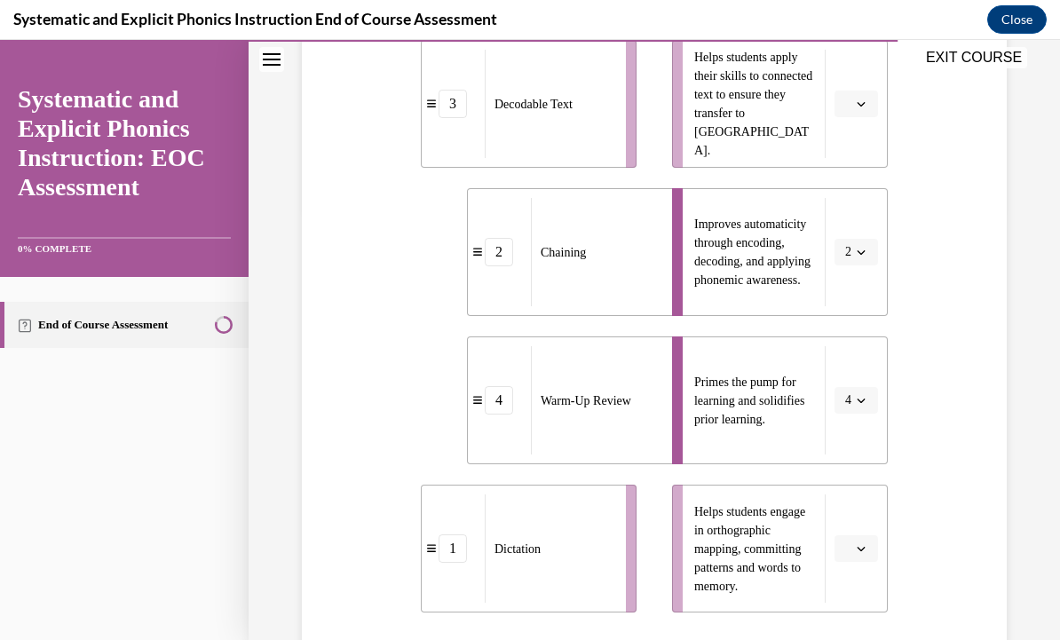
click at [842, 102] on button "button" at bounding box center [857, 104] width 44 height 27
click at [868, 246] on div "3" at bounding box center [854, 251] width 44 height 36
click at [862, 543] on span "button" at bounding box center [861, 549] width 12 height 12
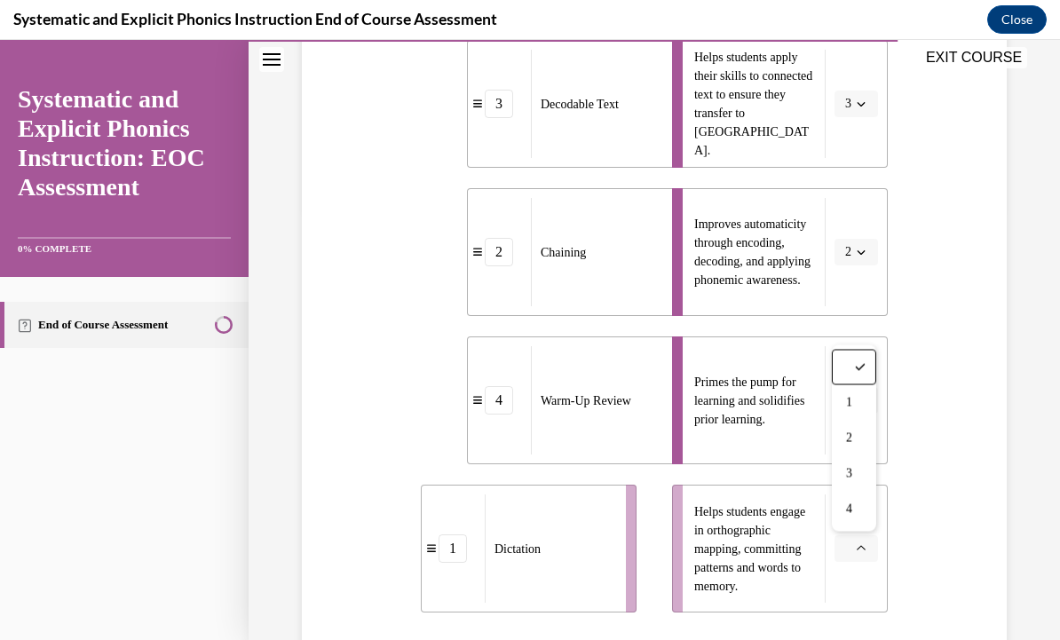
click at [861, 408] on div "1" at bounding box center [854, 403] width 44 height 36
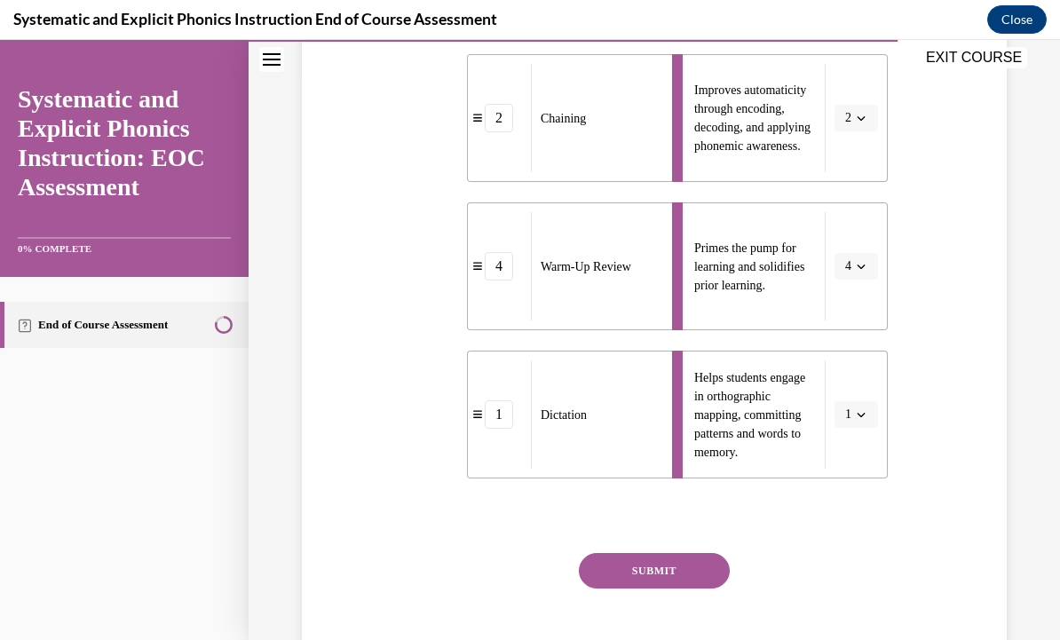
click at [623, 576] on button "SUBMIT" at bounding box center [654, 571] width 151 height 36
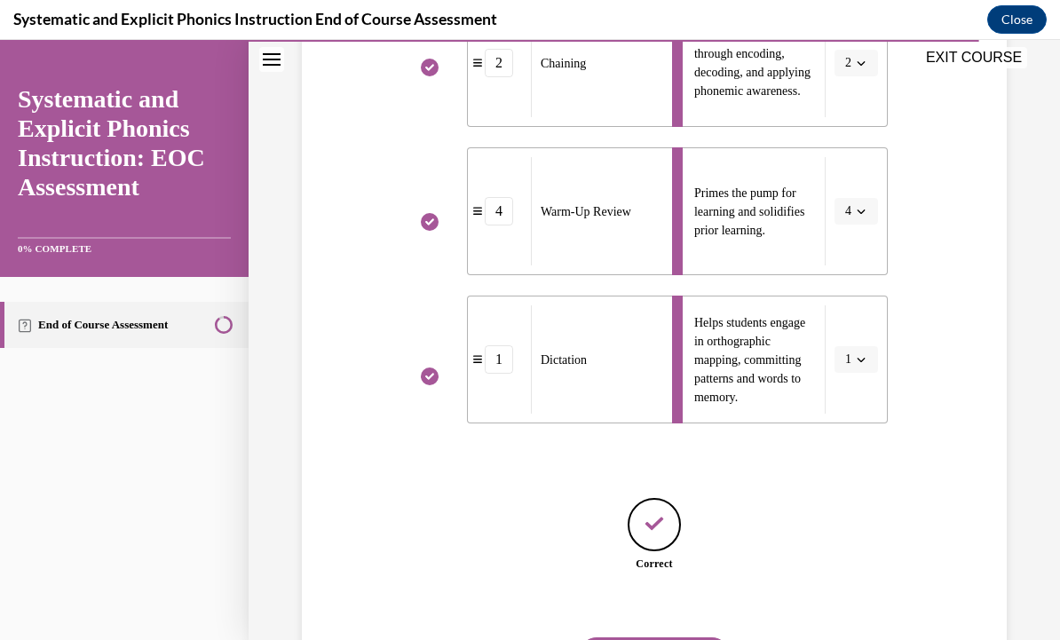
scroll to position [635, 0]
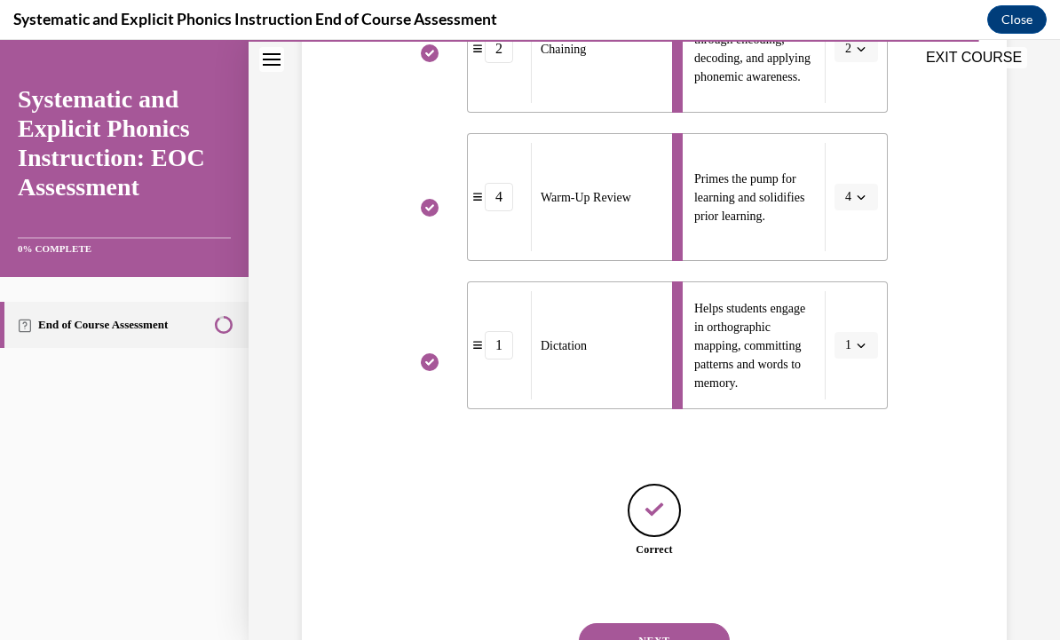
click at [633, 624] on button "NEXT" at bounding box center [654, 641] width 151 height 36
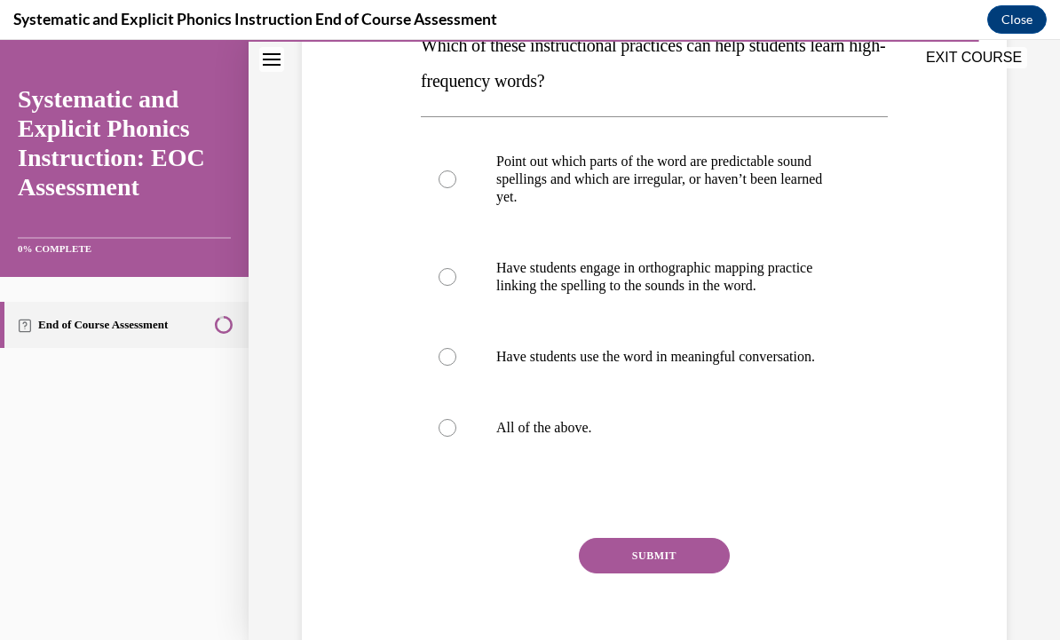
scroll to position [309, 0]
click at [457, 441] on div at bounding box center [654, 429] width 467 height 71
click at [676, 550] on button "SUBMIT" at bounding box center [654, 558] width 151 height 36
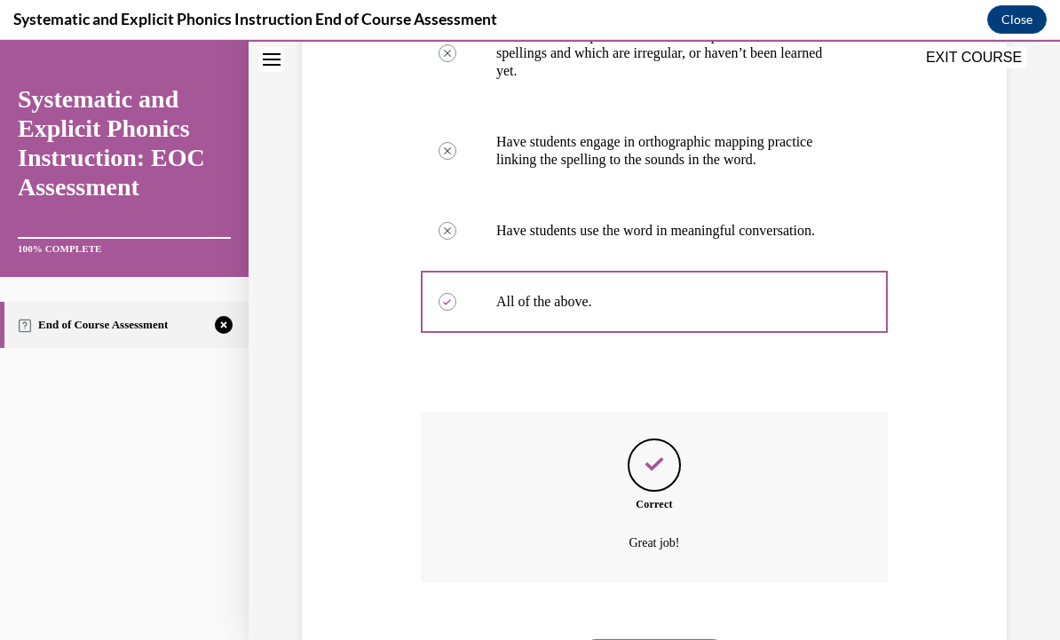
scroll to position [452, 0]
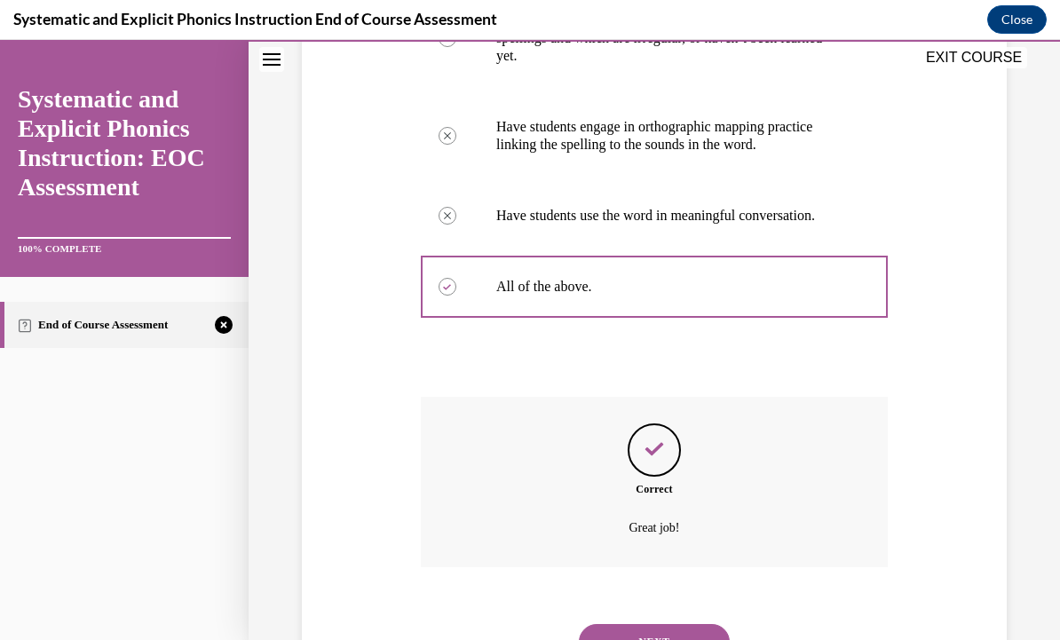
click at [661, 624] on button "NEXT" at bounding box center [654, 642] width 151 height 36
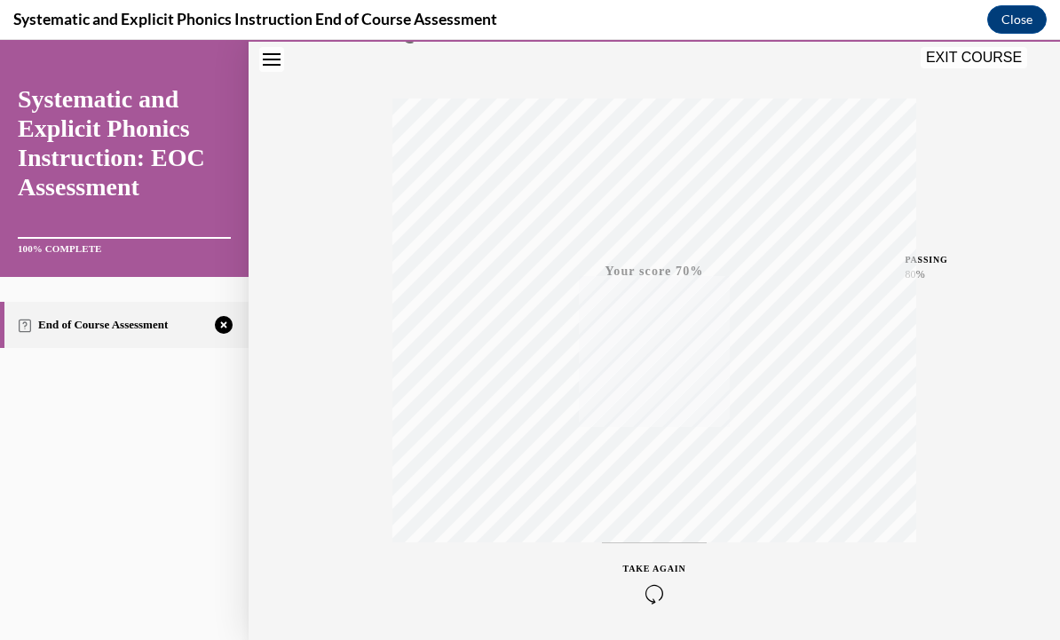
scroll to position [250, 0]
click at [661, 594] on icon "button" at bounding box center [654, 592] width 63 height 20
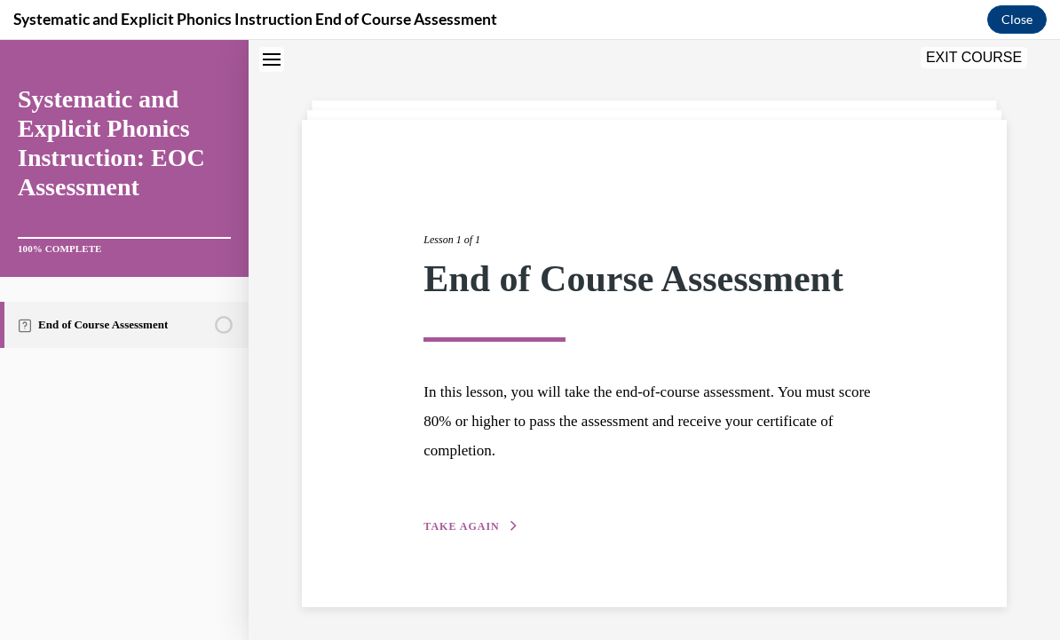
click at [465, 515] on div "Lesson 1 of 1 End of Course Assessment In this lesson, you will take the end-of…" at bounding box center [654, 363] width 488 height 345
click at [471, 525] on span "TAKE AGAIN" at bounding box center [461, 526] width 75 height 12
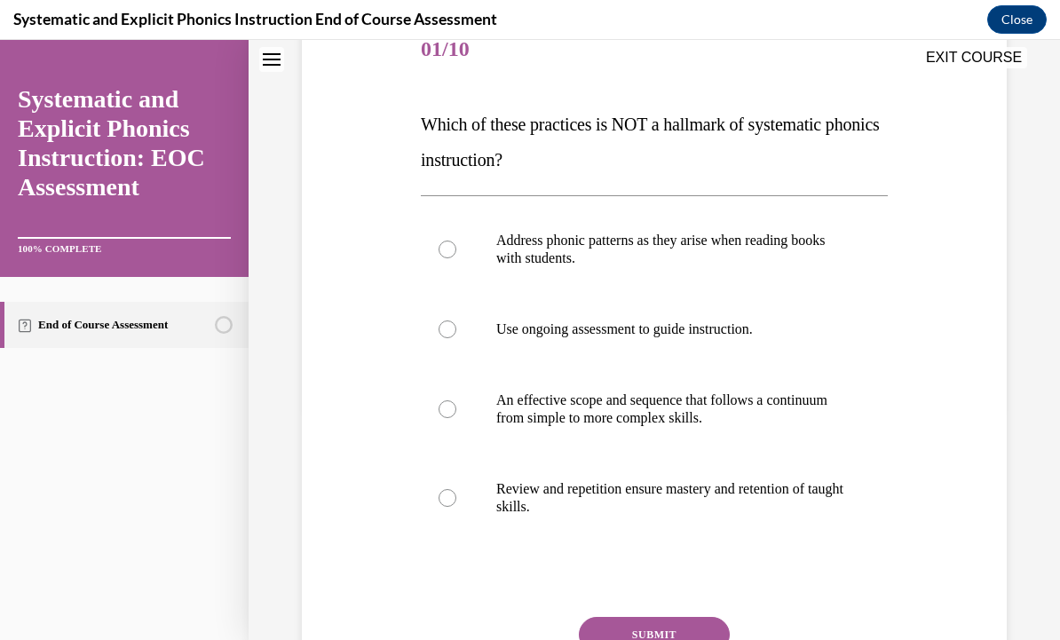
scroll to position [232, 0]
click at [546, 258] on p "Address phonic patterns as they arise when reading books with students." at bounding box center [669, 250] width 347 height 36
click at [671, 627] on button "SUBMIT" at bounding box center [654, 635] width 151 height 36
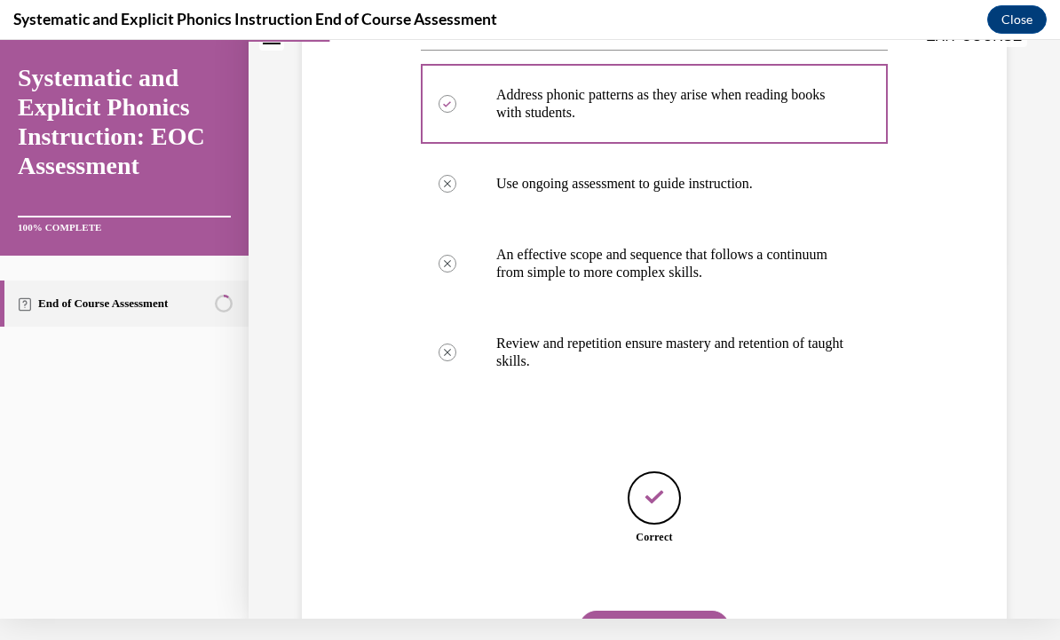
scroll to position [365, 0]
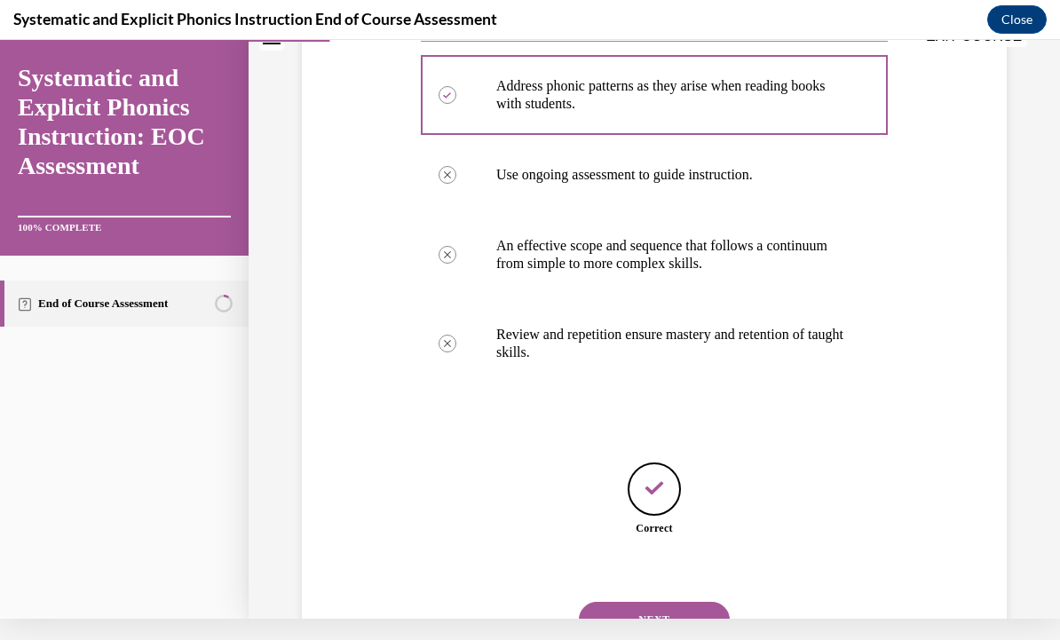
click at [670, 602] on button "NEXT" at bounding box center [654, 620] width 151 height 36
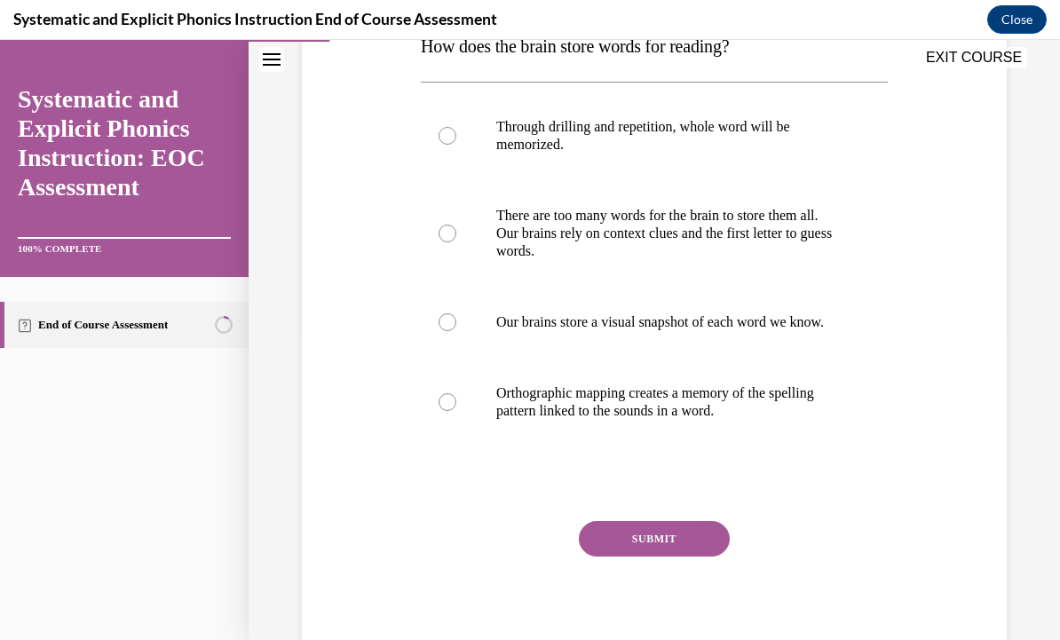
scroll to position [309, 0]
click at [639, 440] on div at bounding box center [654, 403] width 467 height 89
click at [652, 558] on button "SUBMIT" at bounding box center [654, 540] width 151 height 36
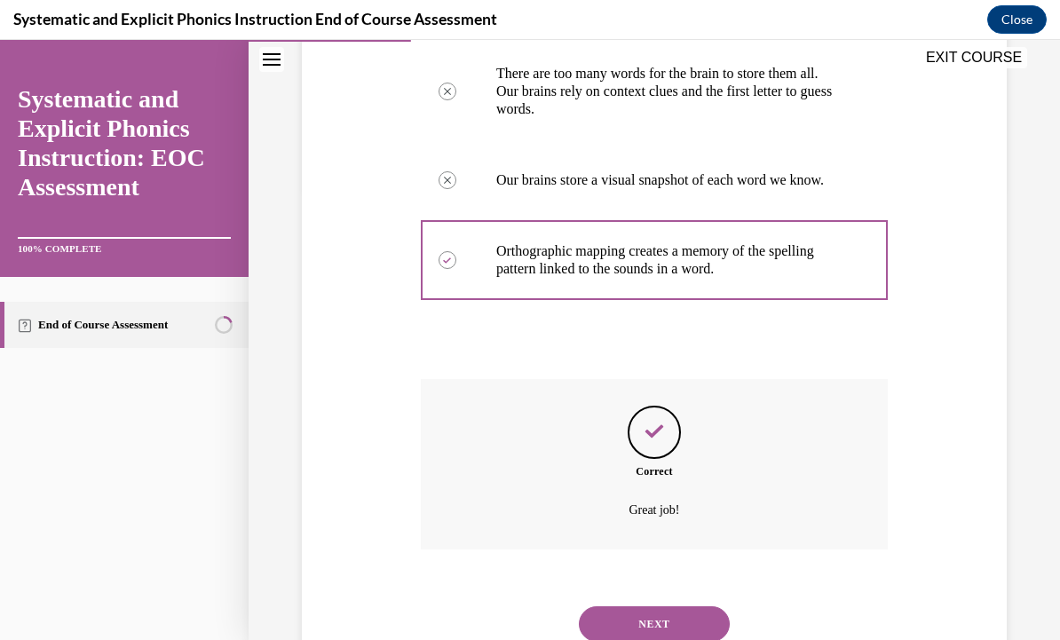
click at [658, 624] on button "NEXT" at bounding box center [654, 625] width 151 height 36
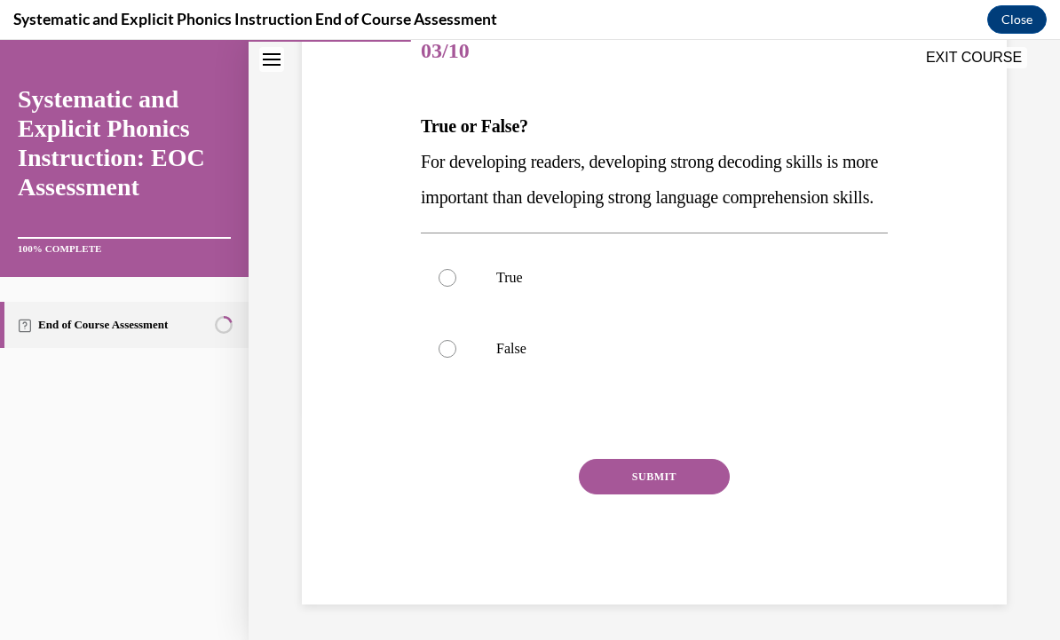
scroll to position [185, 0]
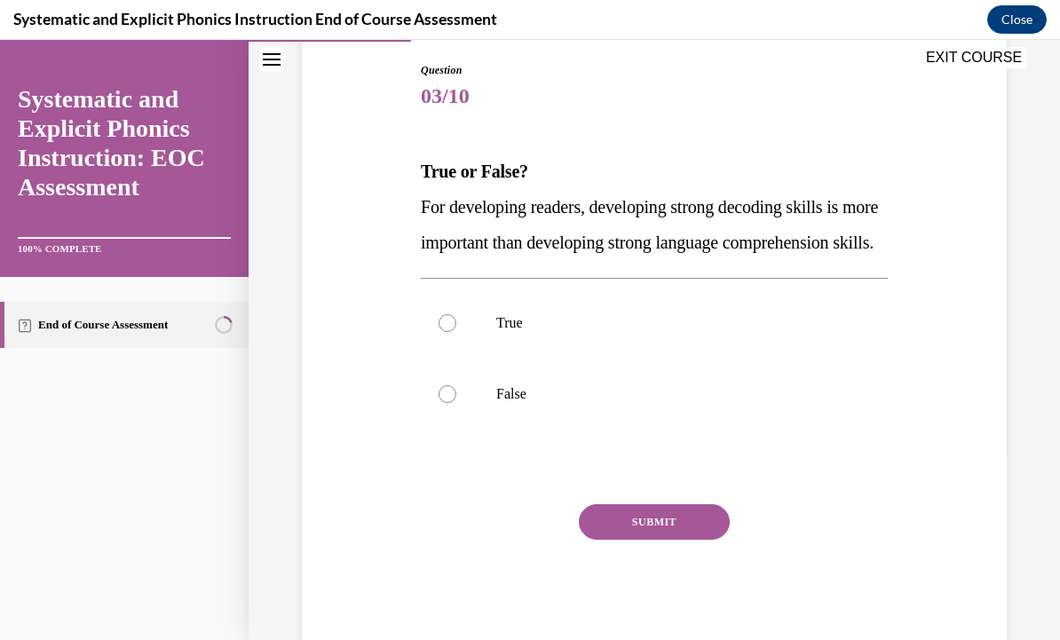
click at [521, 430] on div at bounding box center [654, 394] width 467 height 71
click at [662, 540] on button "SUBMIT" at bounding box center [654, 522] width 151 height 36
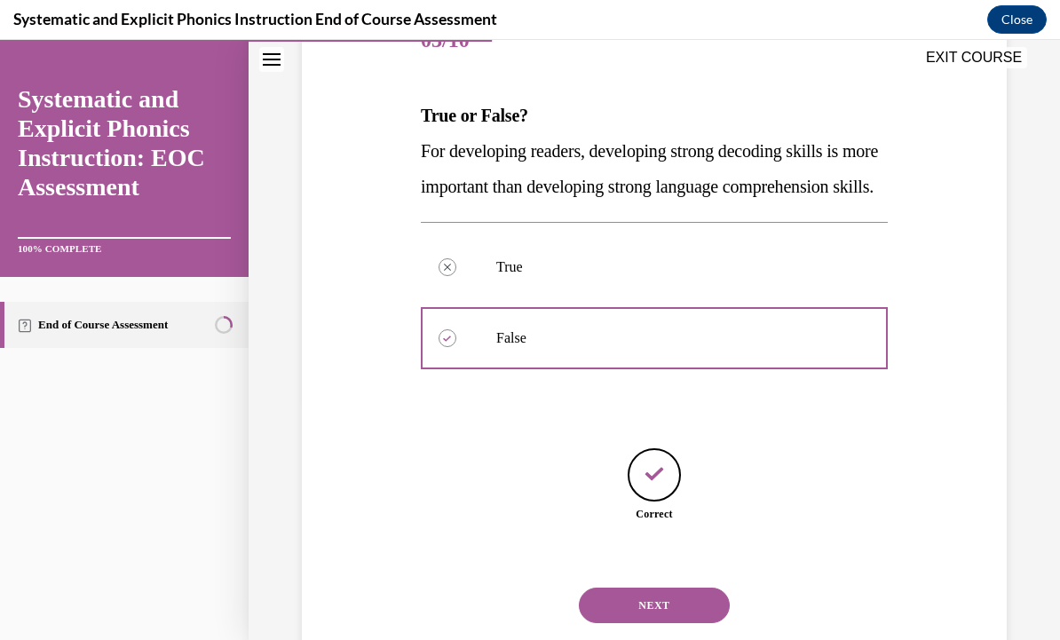
click at [683, 623] on button "NEXT" at bounding box center [654, 606] width 151 height 36
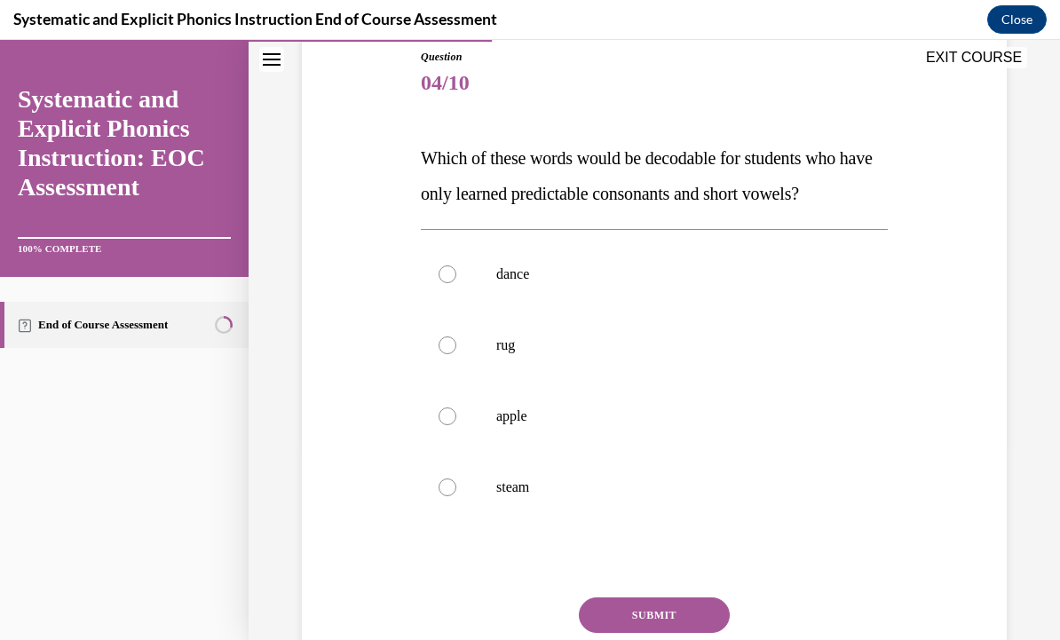
click at [494, 335] on div at bounding box center [654, 345] width 467 height 71
click at [674, 630] on button "SUBMIT" at bounding box center [654, 616] width 151 height 36
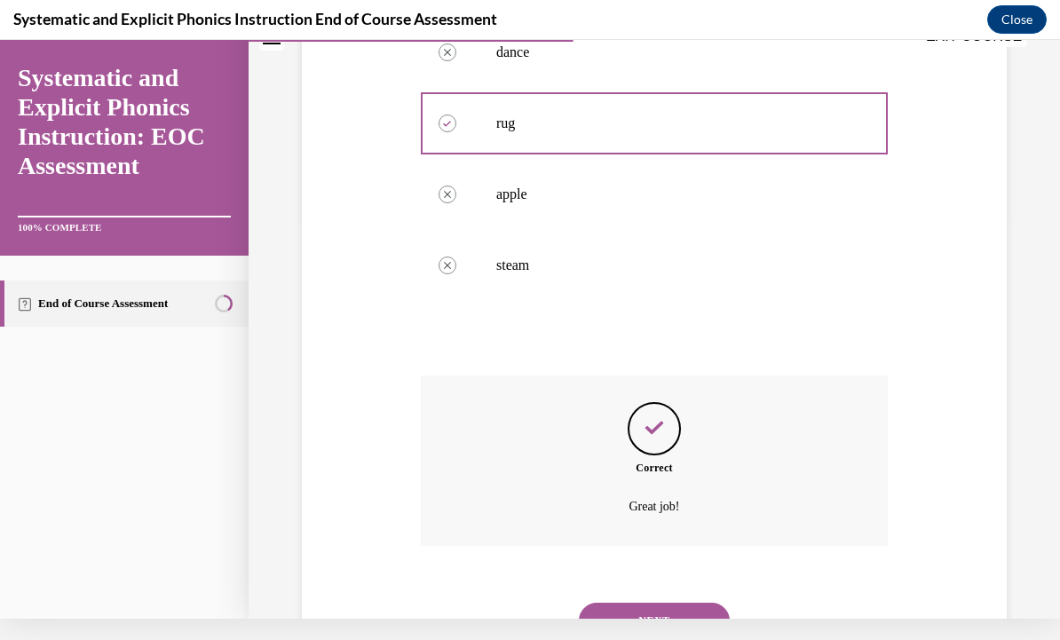
click at [674, 613] on button "NEXT" at bounding box center [654, 621] width 151 height 36
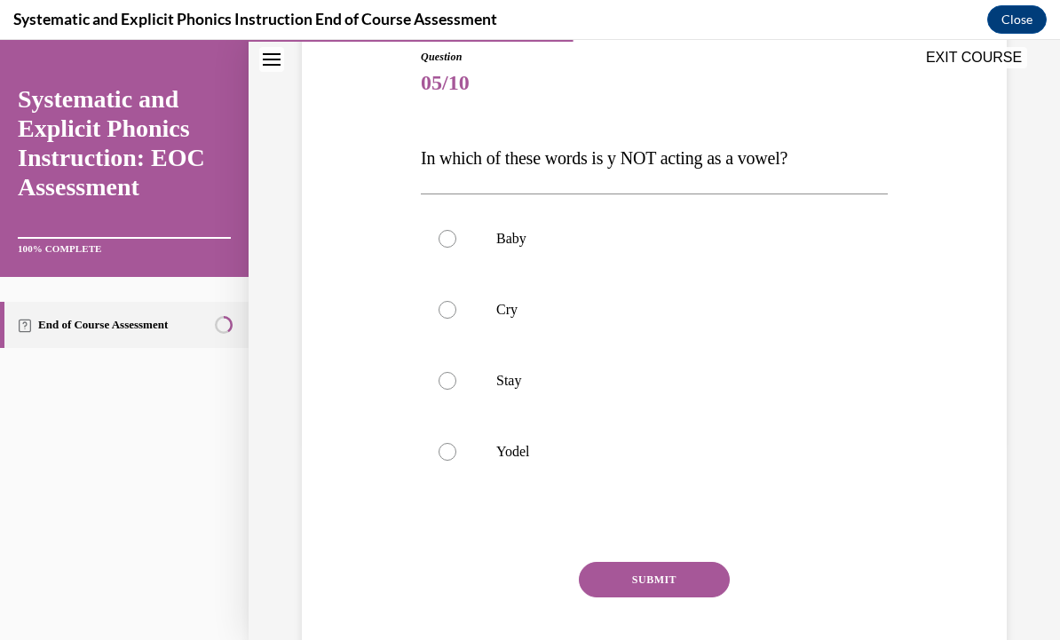
click at [536, 454] on p "Yodel" at bounding box center [669, 452] width 347 height 18
click at [671, 593] on button "SUBMIT" at bounding box center [654, 580] width 151 height 36
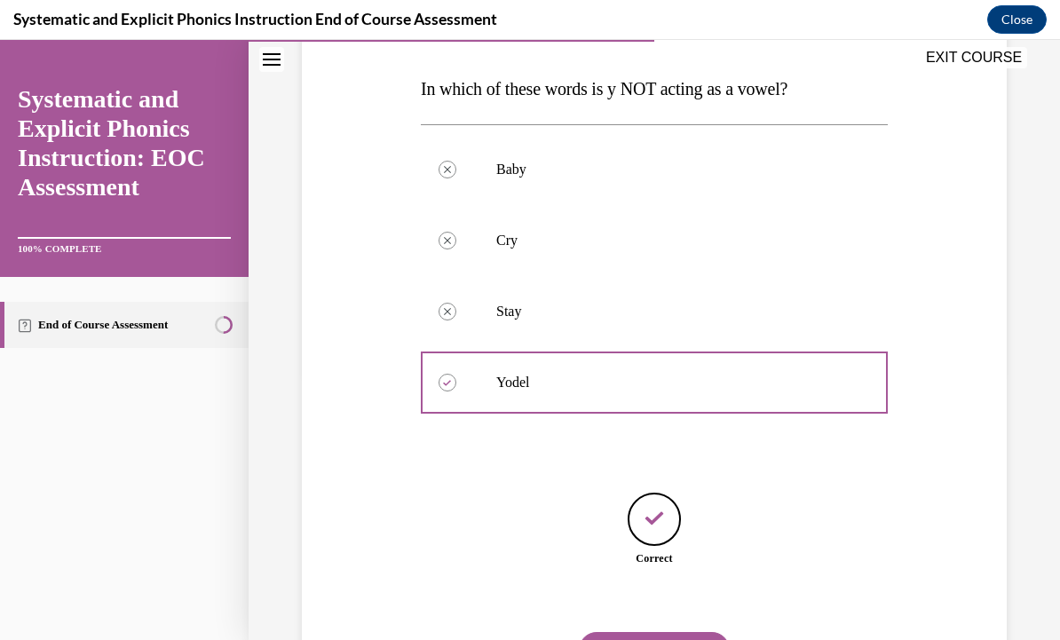
scroll to position [276, 0]
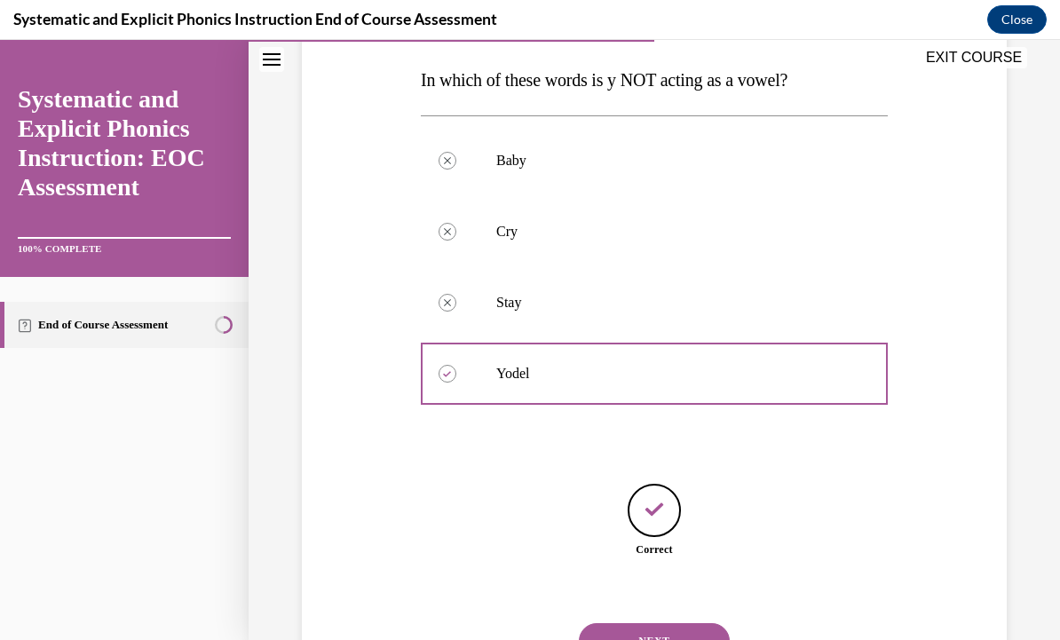
click at [679, 623] on button "NEXT" at bounding box center [654, 641] width 151 height 36
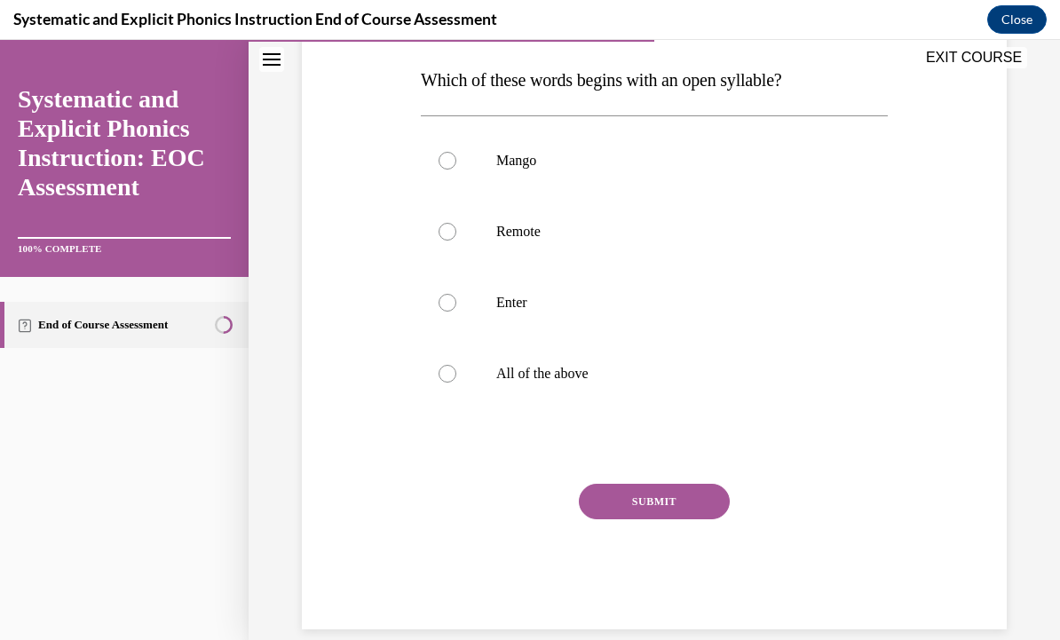
scroll to position [198, 0]
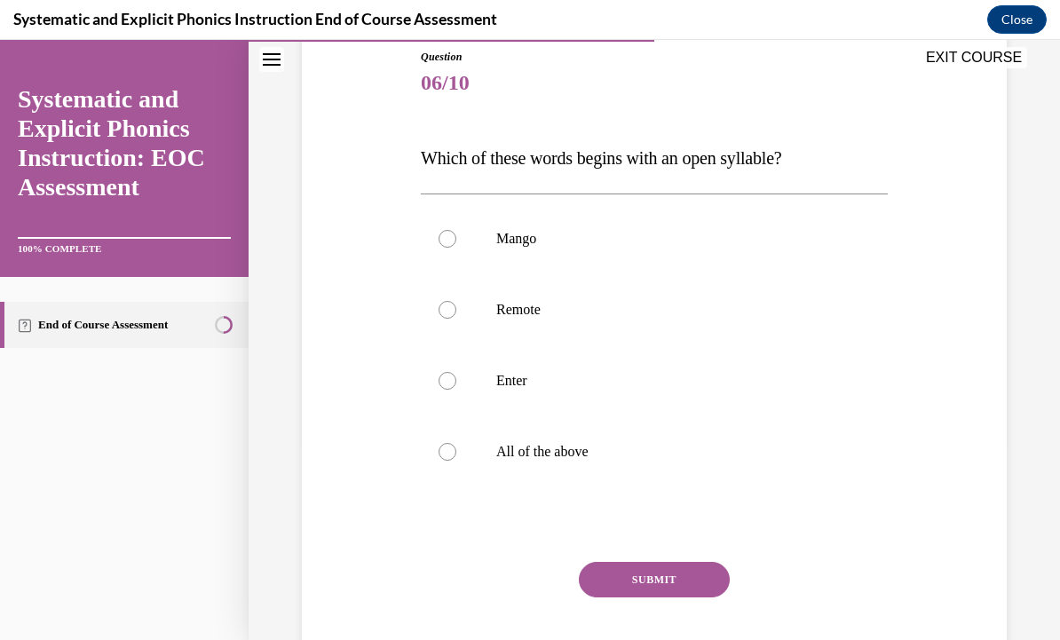
click at [515, 386] on p "Enter" at bounding box center [669, 381] width 347 height 18
click at [673, 584] on button "SUBMIT" at bounding box center [654, 580] width 151 height 36
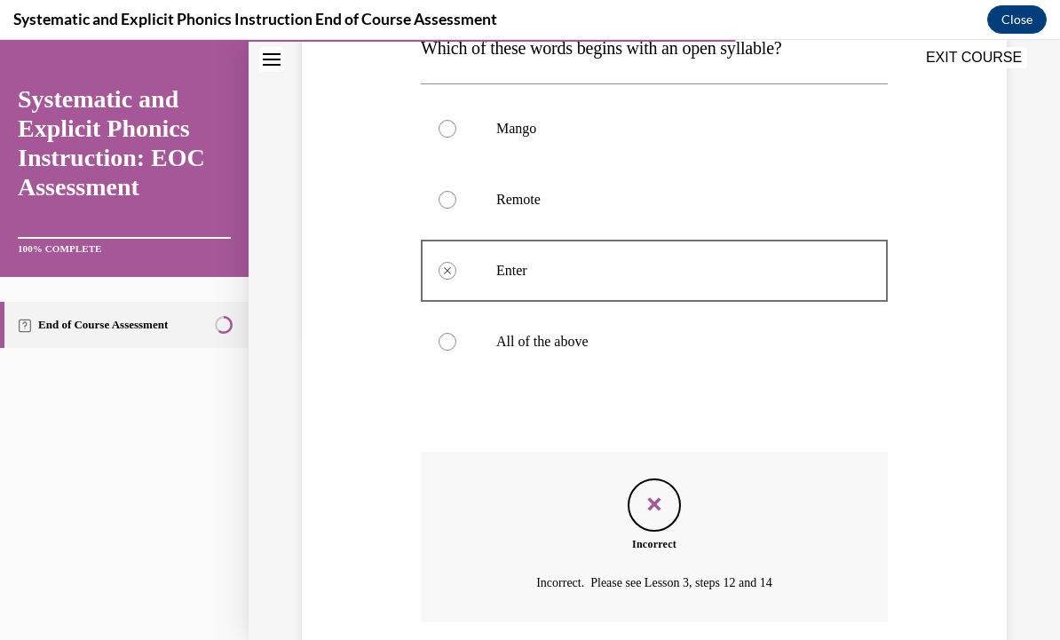
scroll to position [363, 0]
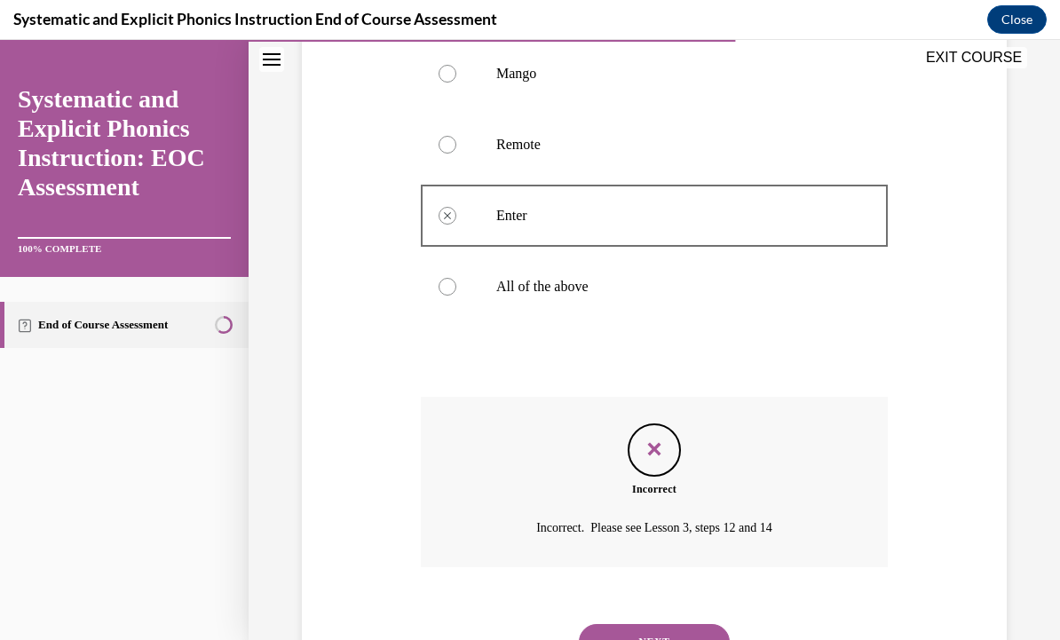
click at [679, 627] on button "NEXT" at bounding box center [654, 642] width 151 height 36
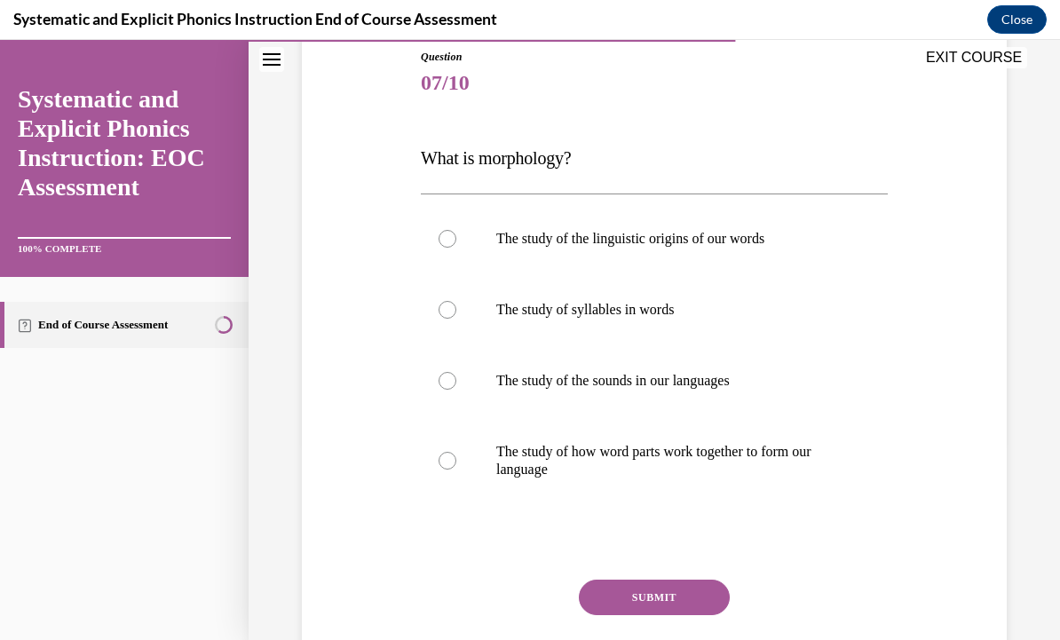
click at [527, 473] on p "The study of how word parts work together to form our language" at bounding box center [669, 461] width 347 height 36
click at [647, 604] on button "SUBMIT" at bounding box center [654, 598] width 151 height 36
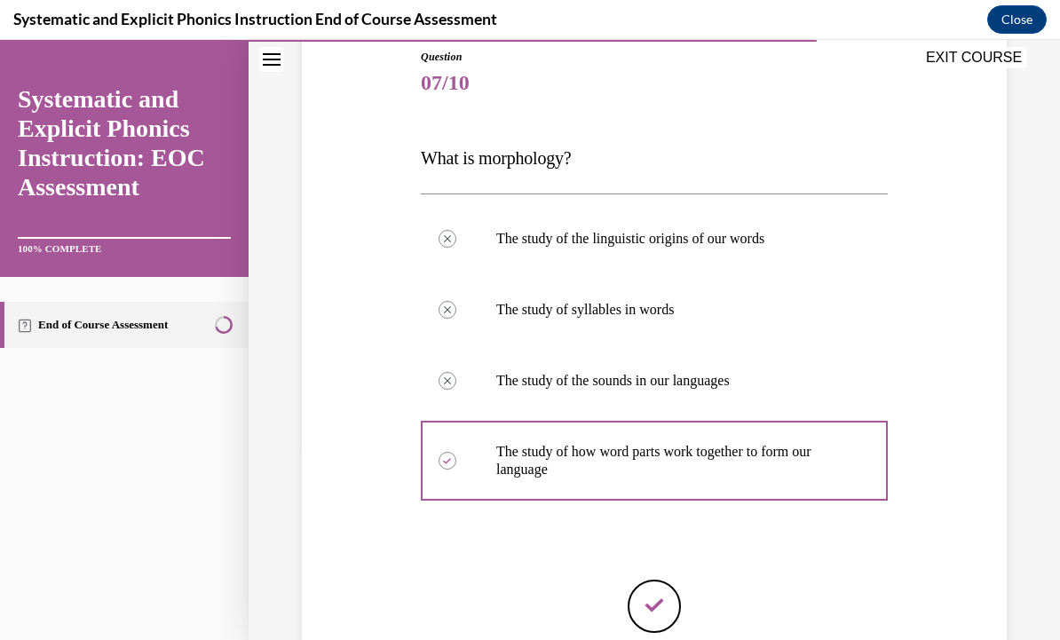
scroll to position [21, 0]
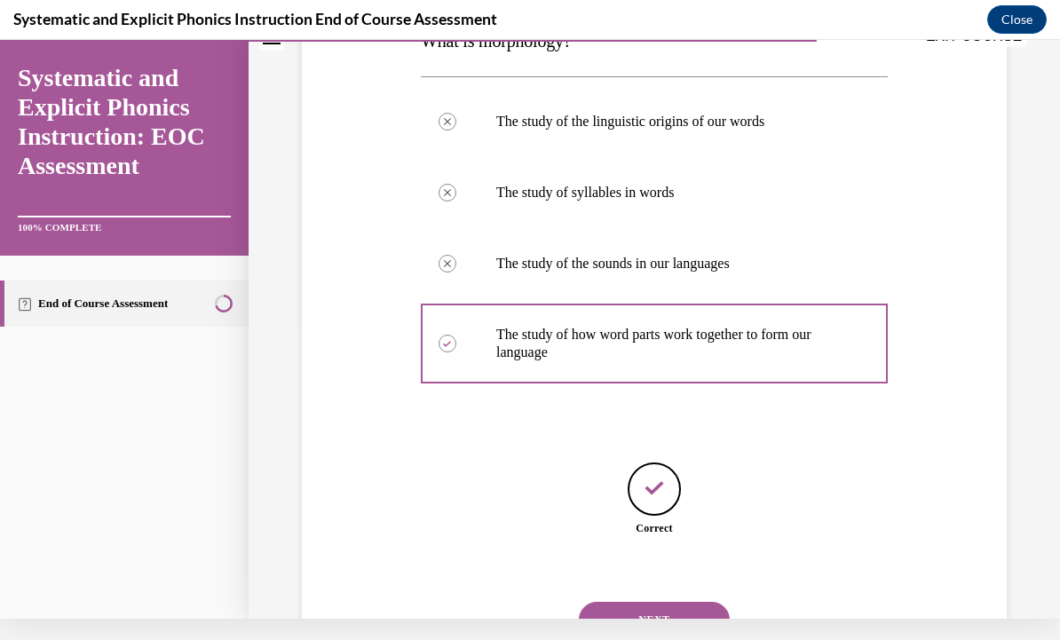
click at [671, 611] on button "NEXT" at bounding box center [654, 620] width 151 height 36
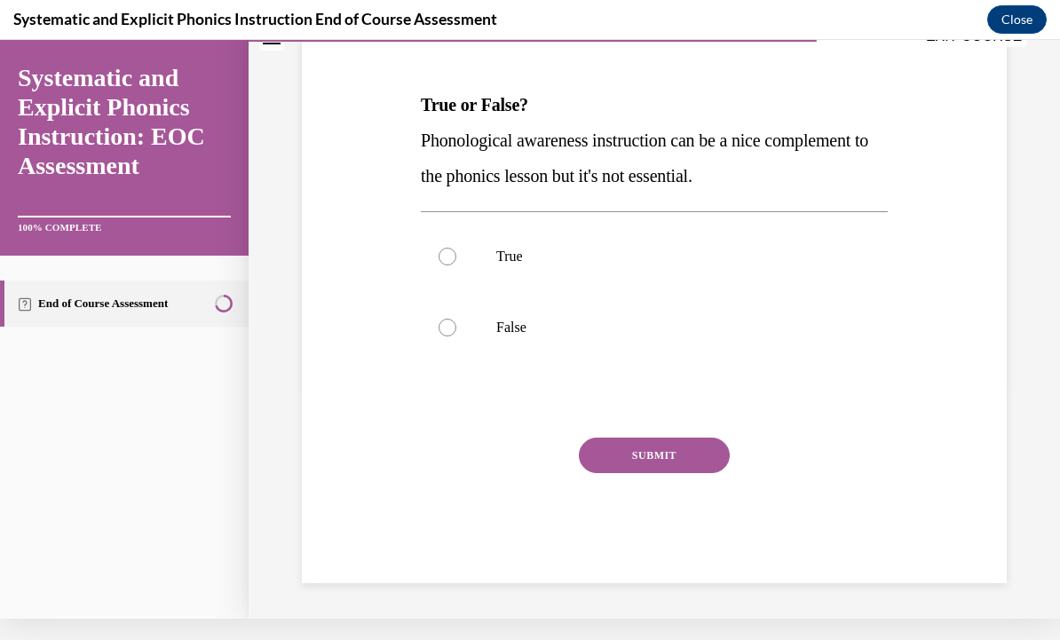
scroll to position [149, 0]
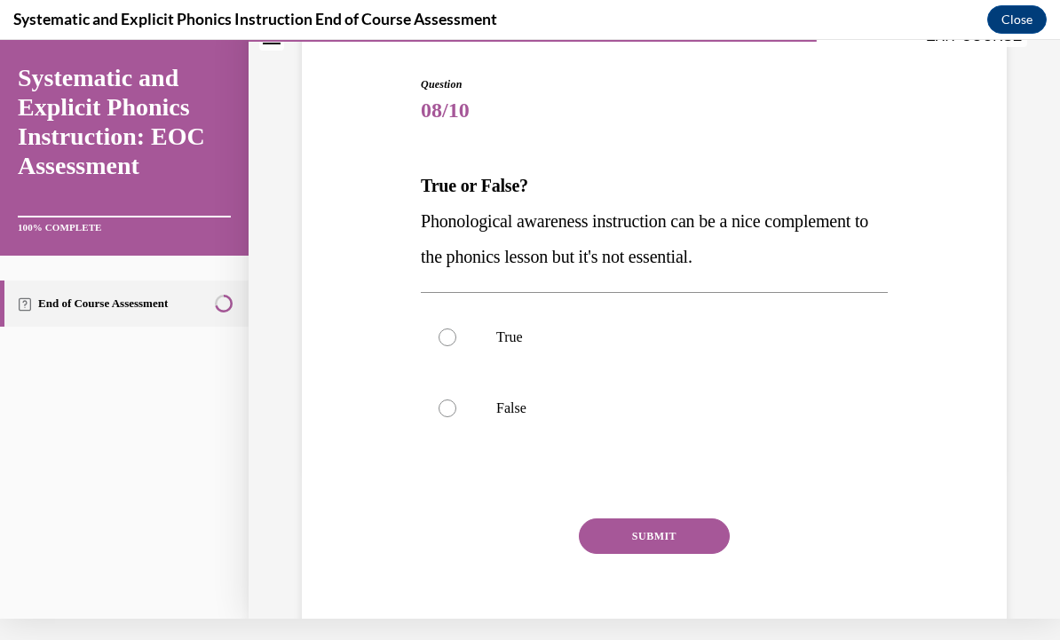
click at [524, 418] on div at bounding box center [654, 408] width 467 height 71
click at [655, 549] on button "SUBMIT" at bounding box center [654, 537] width 151 height 36
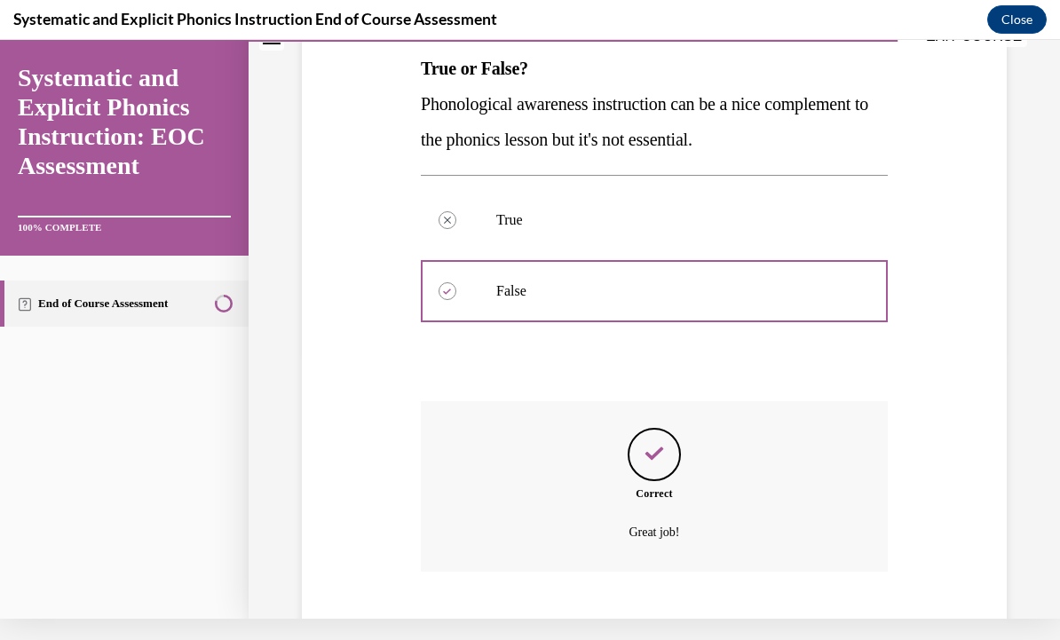
scroll to position [292, 0]
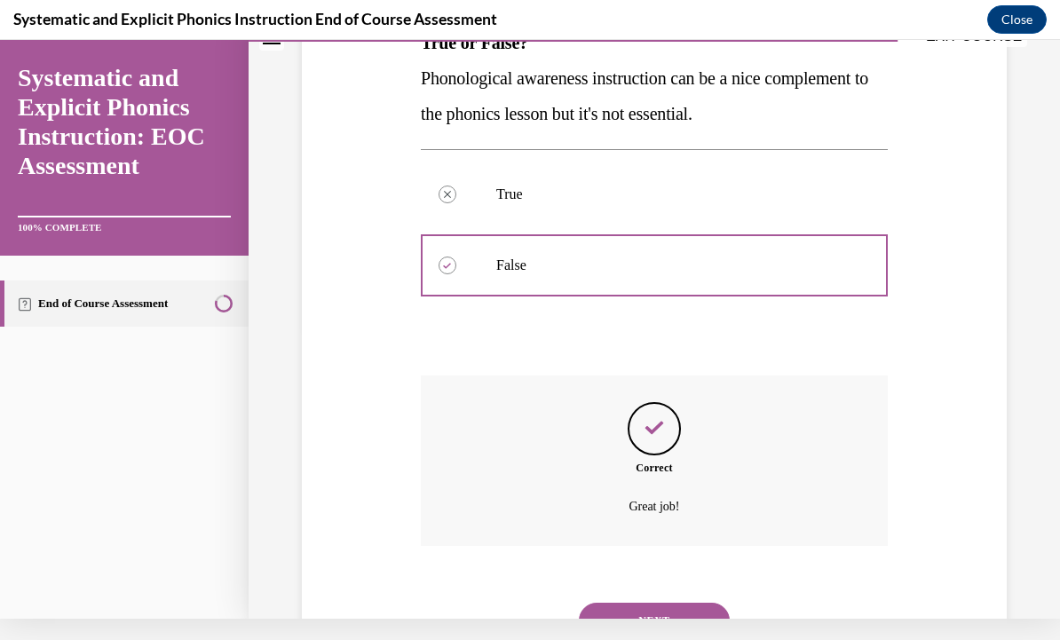
click at [678, 603] on button "NEXT" at bounding box center [654, 621] width 151 height 36
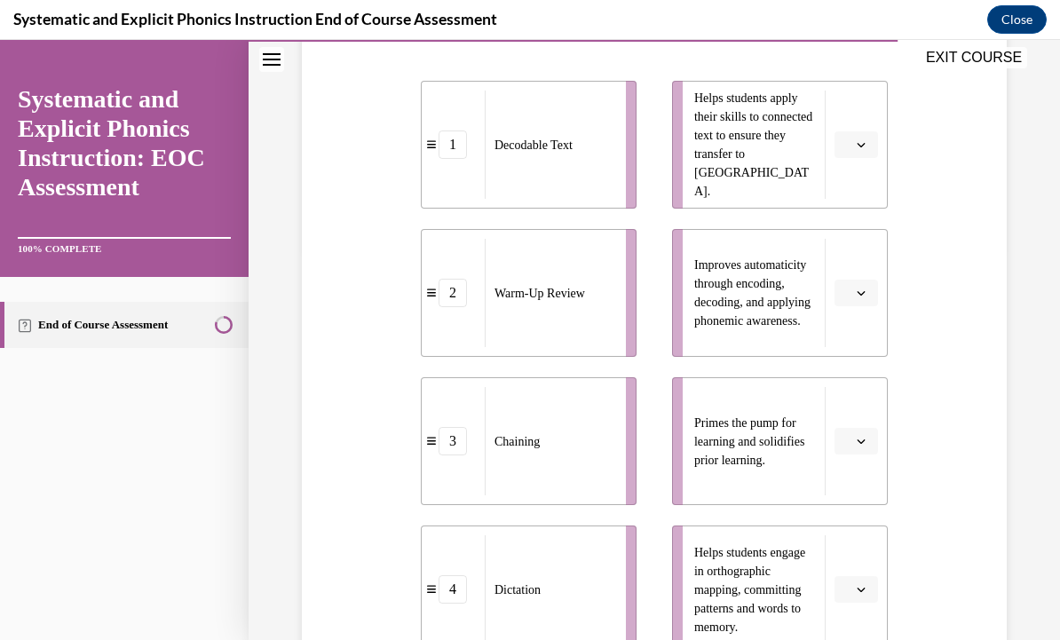
scroll to position [391, 0]
click at [849, 173] on li "Helps students apply their skills to connected text to ensure they transfer to …" at bounding box center [780, 145] width 216 height 128
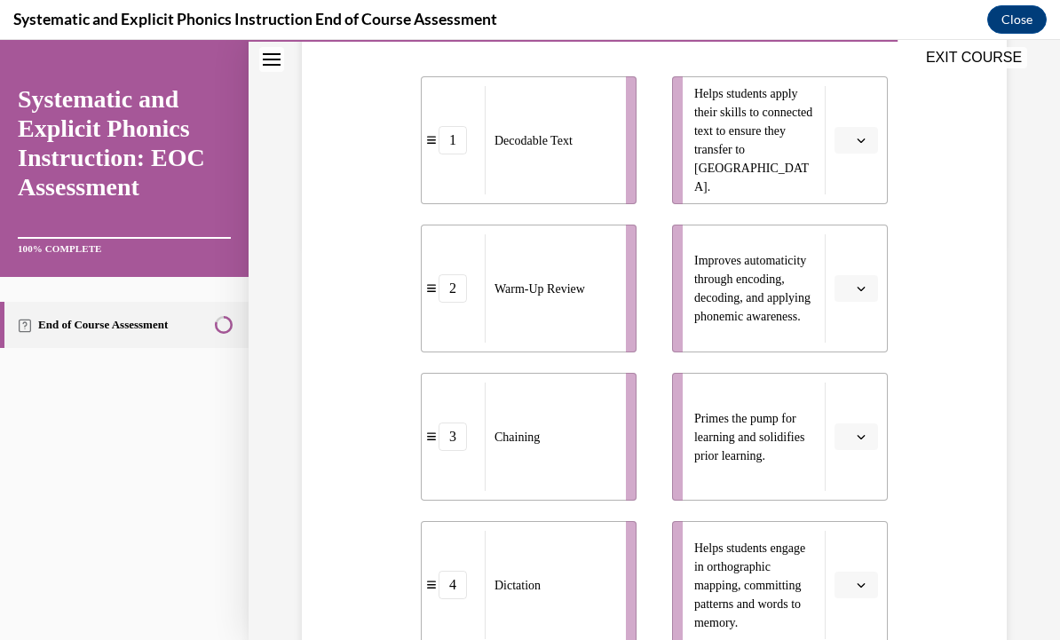
scroll to position [395, 0]
click at [858, 143] on icon "button" at bounding box center [861, 140] width 9 height 9
click at [853, 209] on span "1" at bounding box center [849, 216] width 6 height 14
click at [862, 286] on icon "button" at bounding box center [861, 288] width 9 height 9
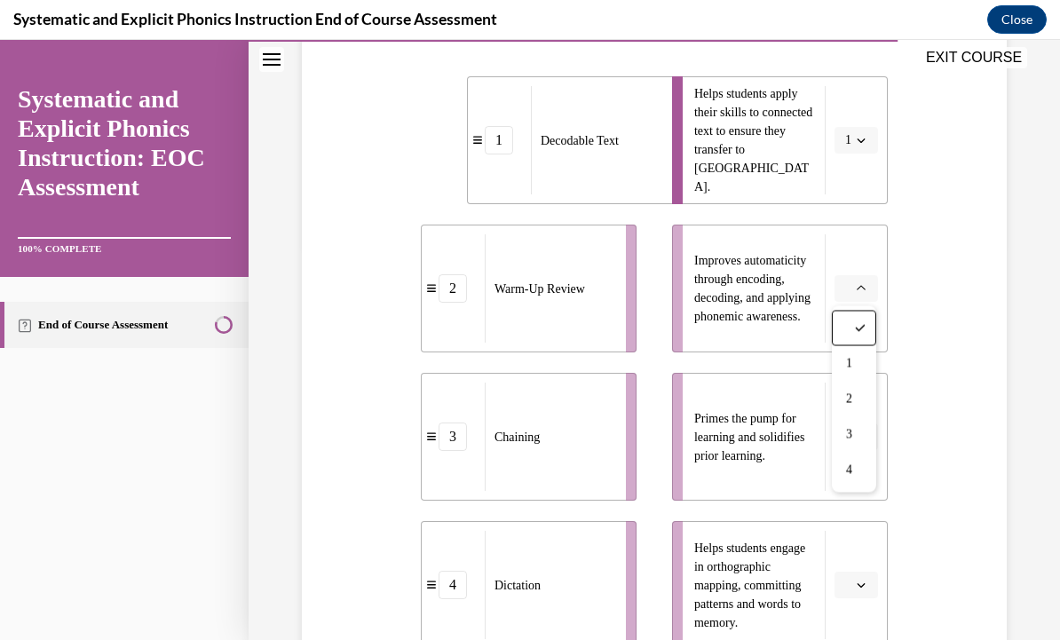
click at [849, 424] on div "3" at bounding box center [854, 435] width 44 height 36
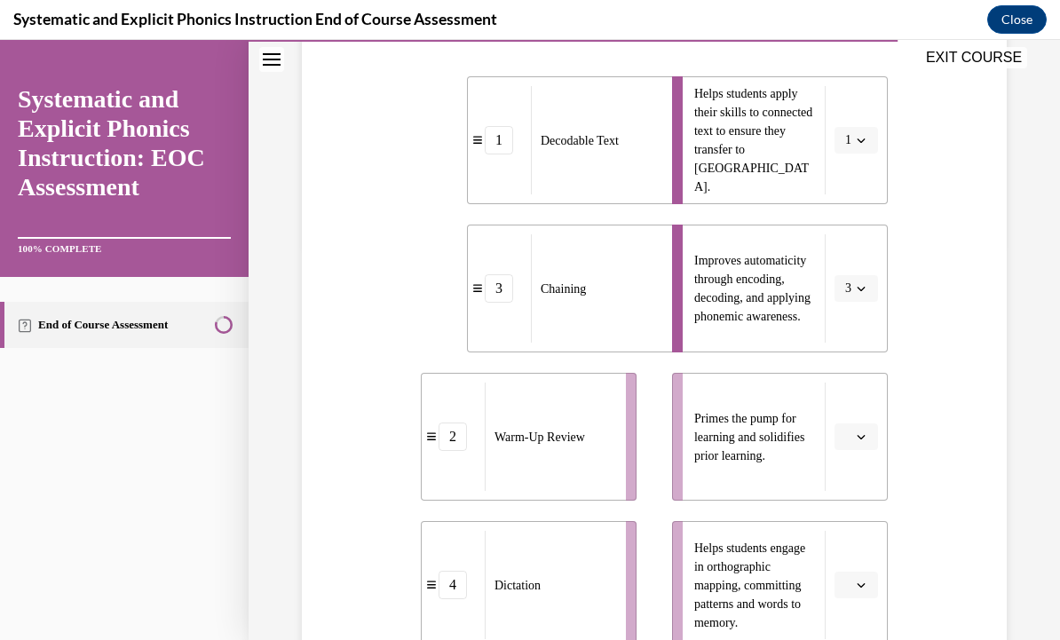
click at [866, 424] on button "button" at bounding box center [857, 437] width 44 height 27
click at [856, 530] on div "2" at bounding box center [854, 548] width 44 height 36
click at [871, 595] on button "button" at bounding box center [857, 585] width 44 height 27
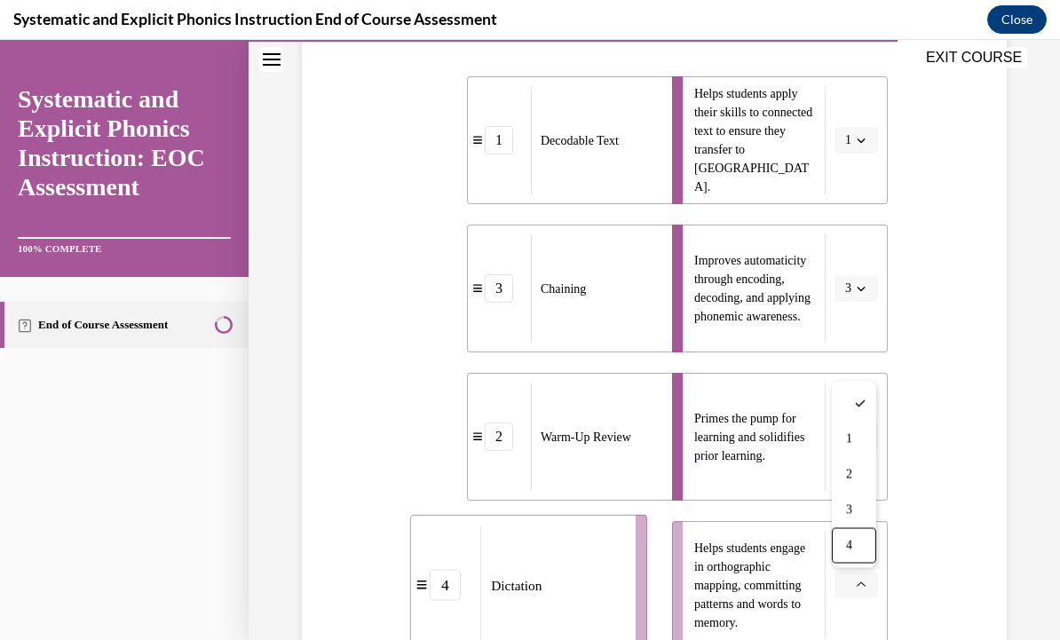
click at [863, 548] on div "4" at bounding box center [854, 546] width 44 height 36
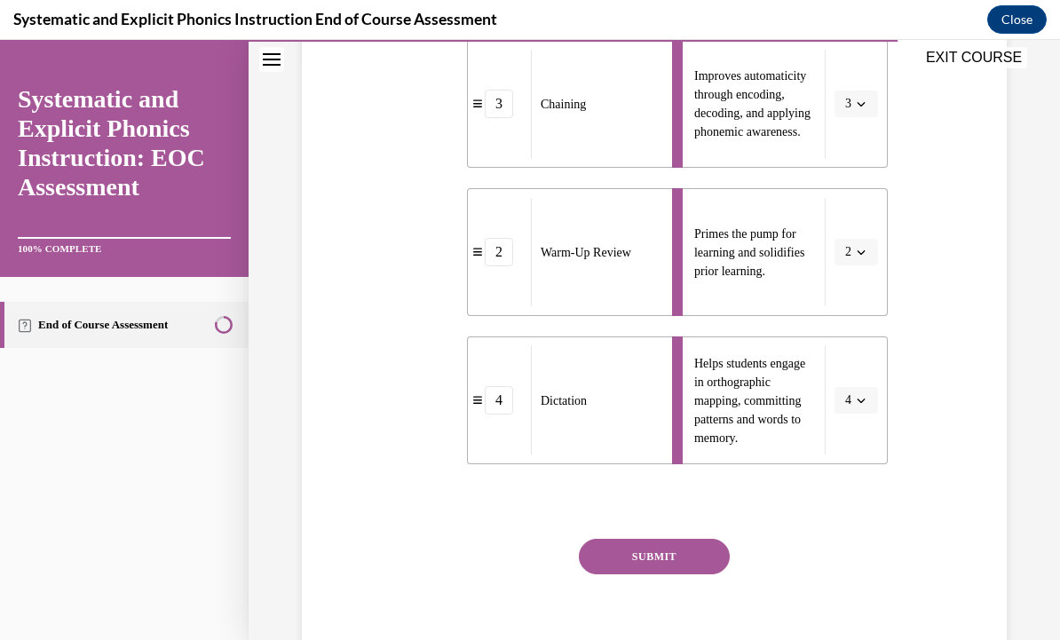
scroll to position [579, 0]
click at [690, 544] on button "SUBMIT" at bounding box center [654, 558] width 151 height 36
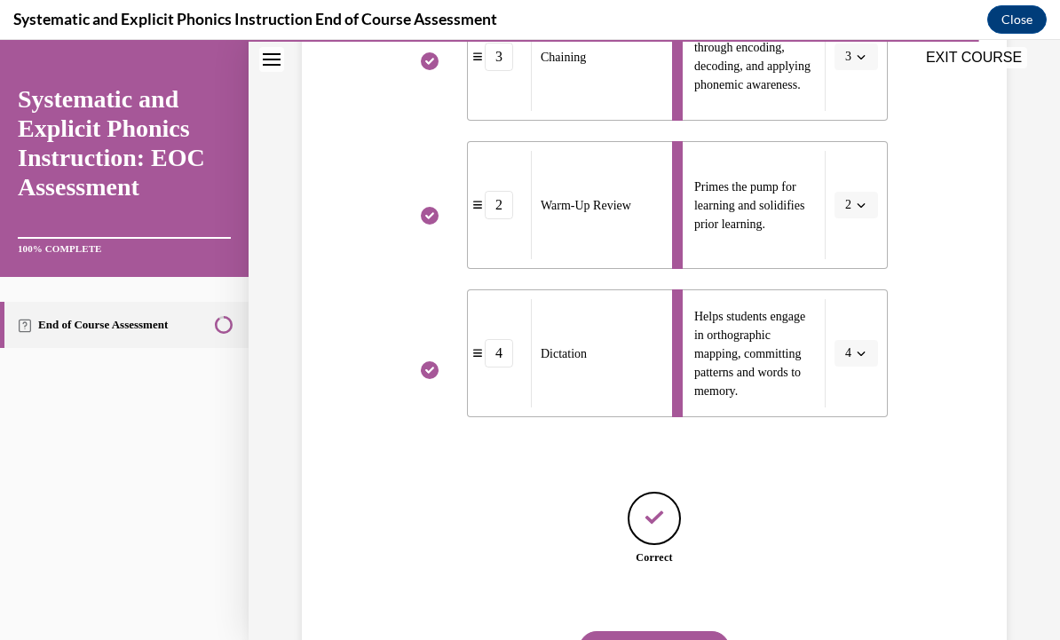
scroll to position [635, 0]
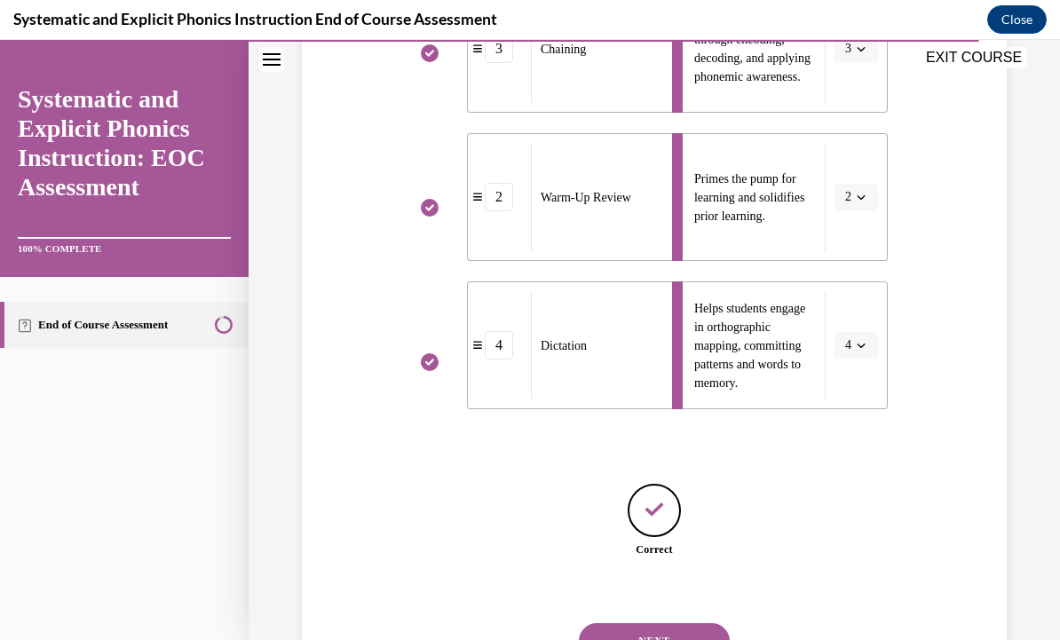
click at [686, 630] on button "NEXT" at bounding box center [654, 641] width 151 height 36
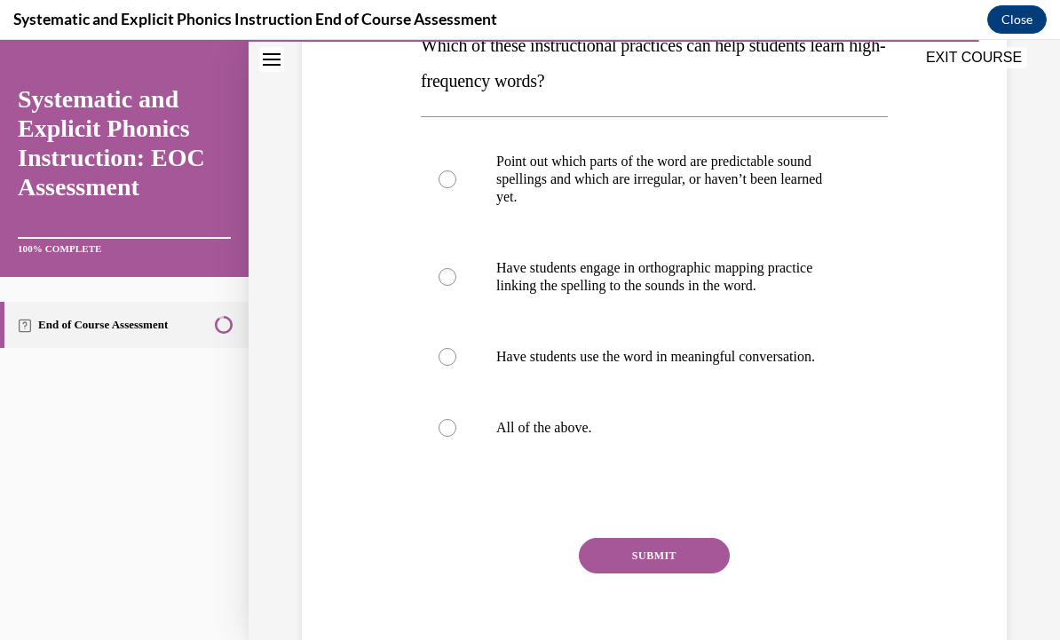
scroll to position [309, 0]
click at [569, 420] on div at bounding box center [654, 429] width 467 height 71
click at [669, 572] on button "SUBMIT" at bounding box center [654, 558] width 151 height 36
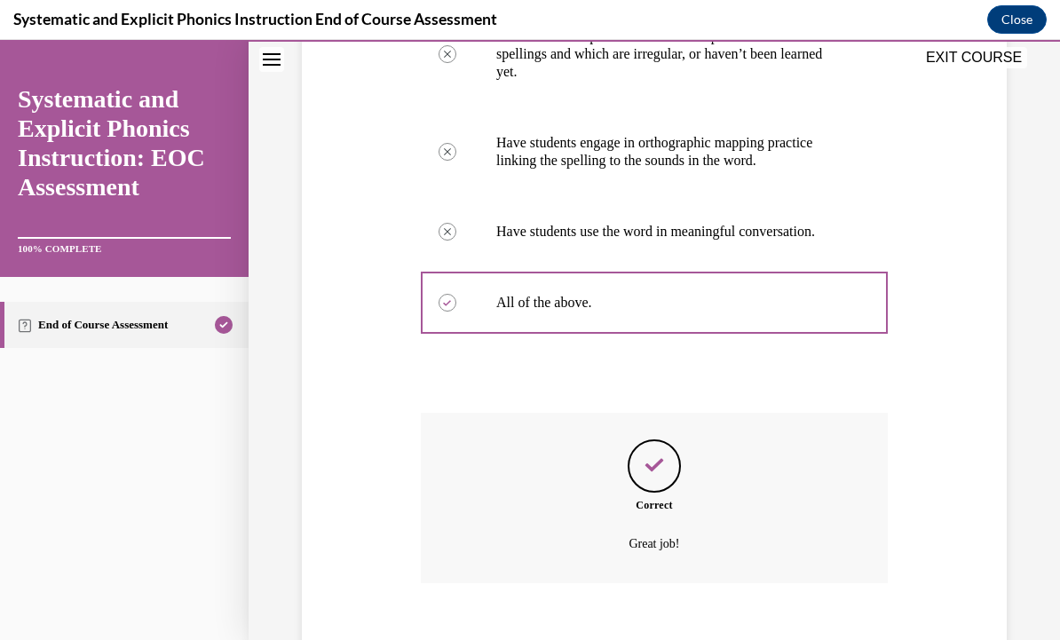
scroll to position [452, 0]
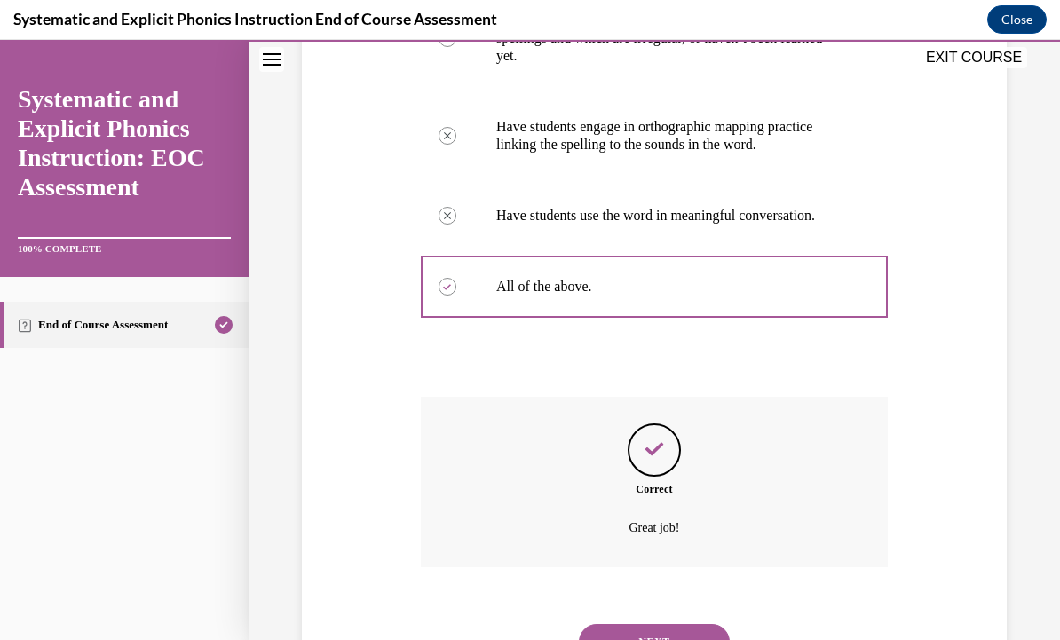
click at [678, 630] on button "NEXT" at bounding box center [654, 642] width 151 height 36
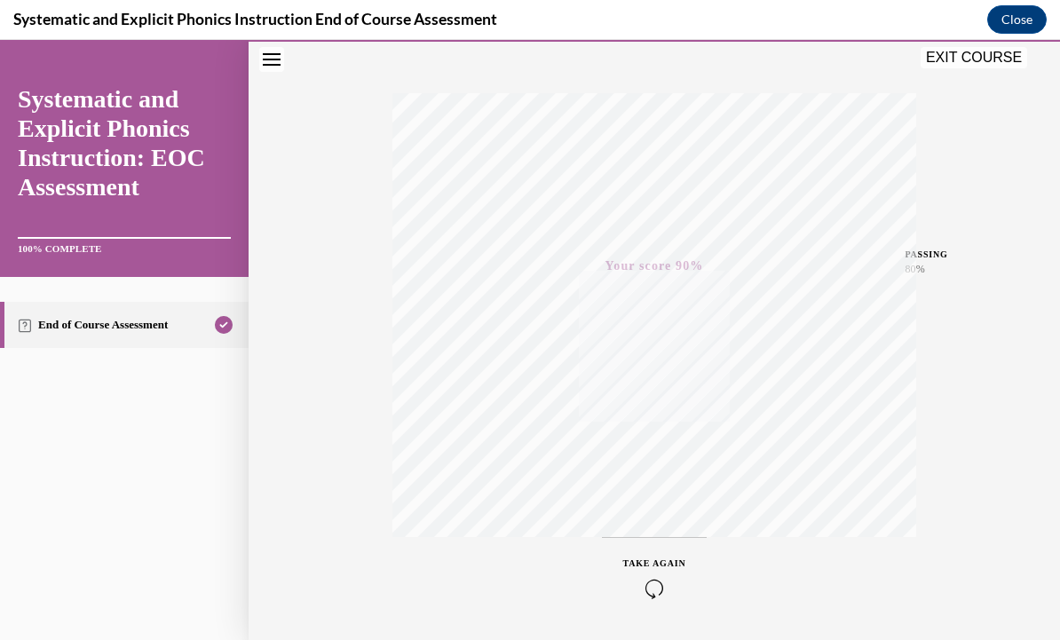
scroll to position [250, 0]
click at [958, 60] on button "EXIT COURSE" at bounding box center [974, 57] width 107 height 21
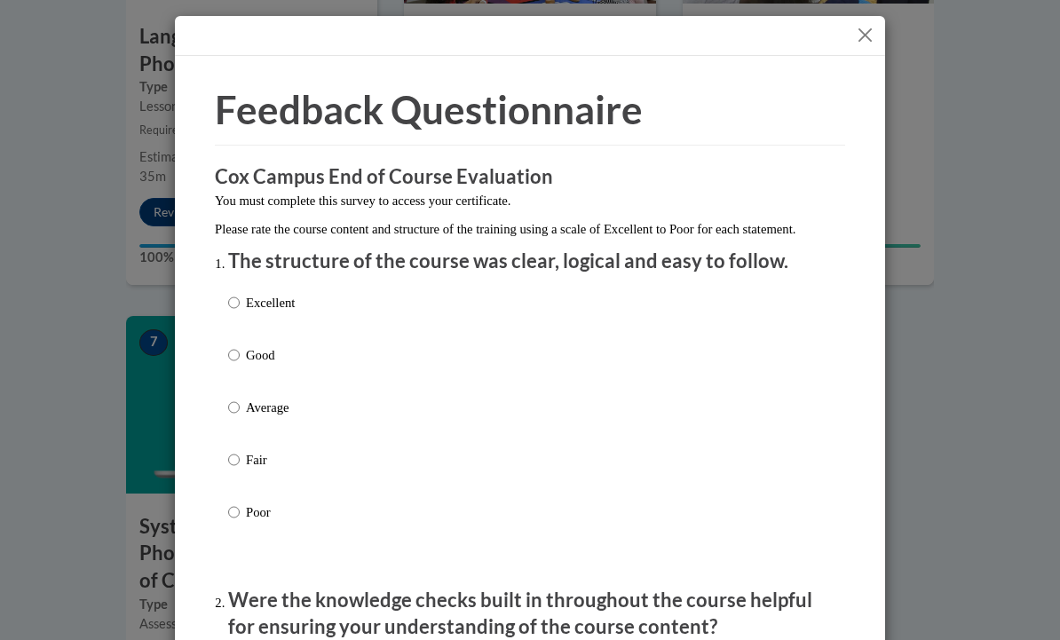
scroll to position [1146, 0]
click at [230, 332] on label "Excellent" at bounding box center [261, 317] width 67 height 48
click at [230, 313] on input "Excellent" at bounding box center [234, 303] width 12 height 20
radio input "true"
click at [234, 353] on input "Good" at bounding box center [234, 355] width 12 height 20
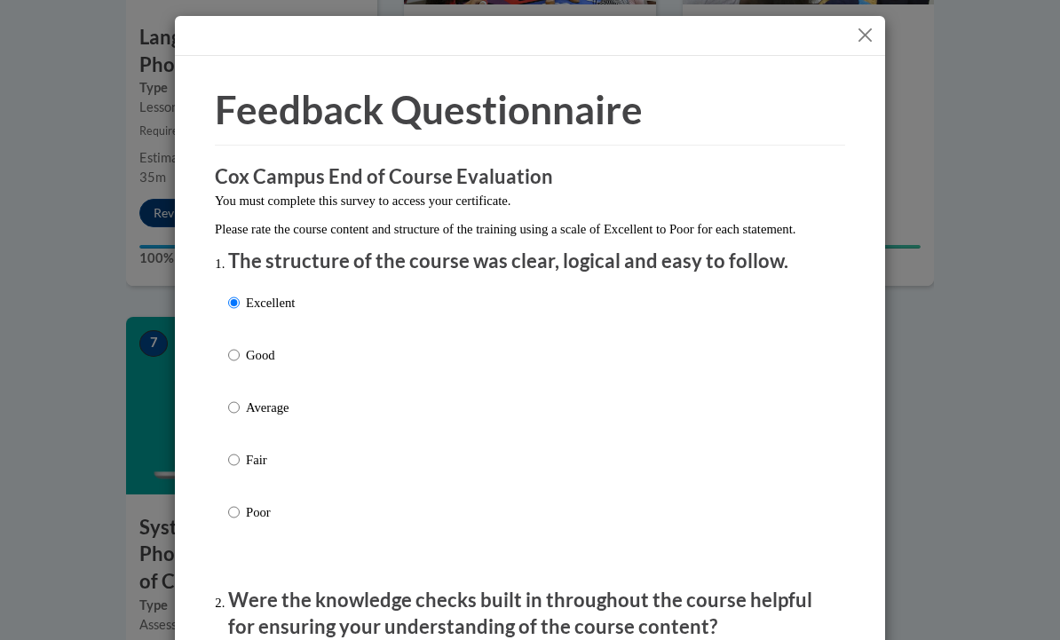
radio input "true"
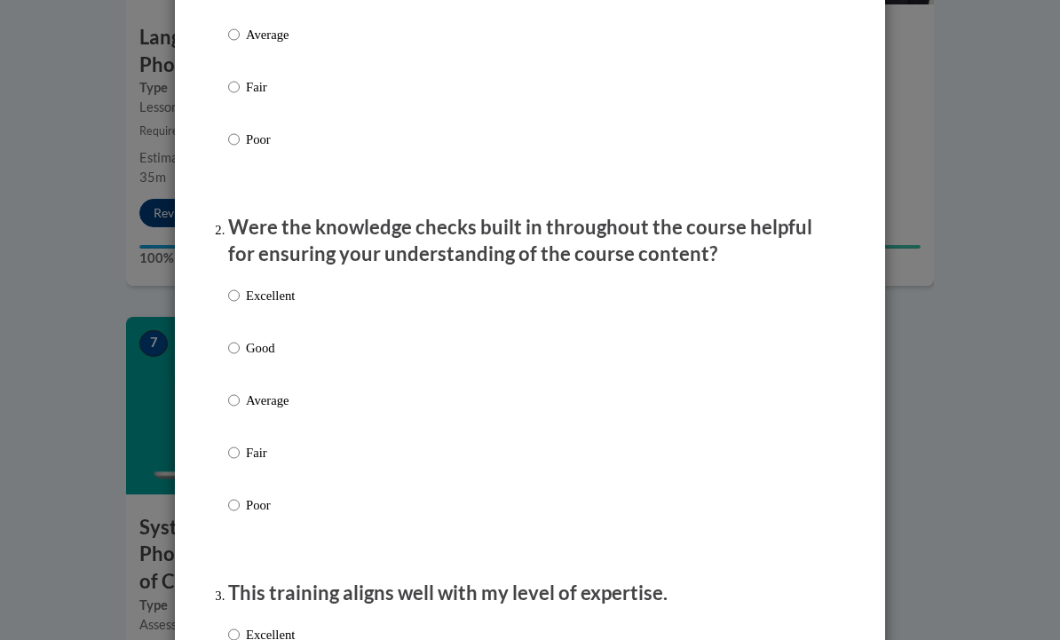
click at [234, 345] on input "Good" at bounding box center [234, 348] width 12 height 20
radio input "true"
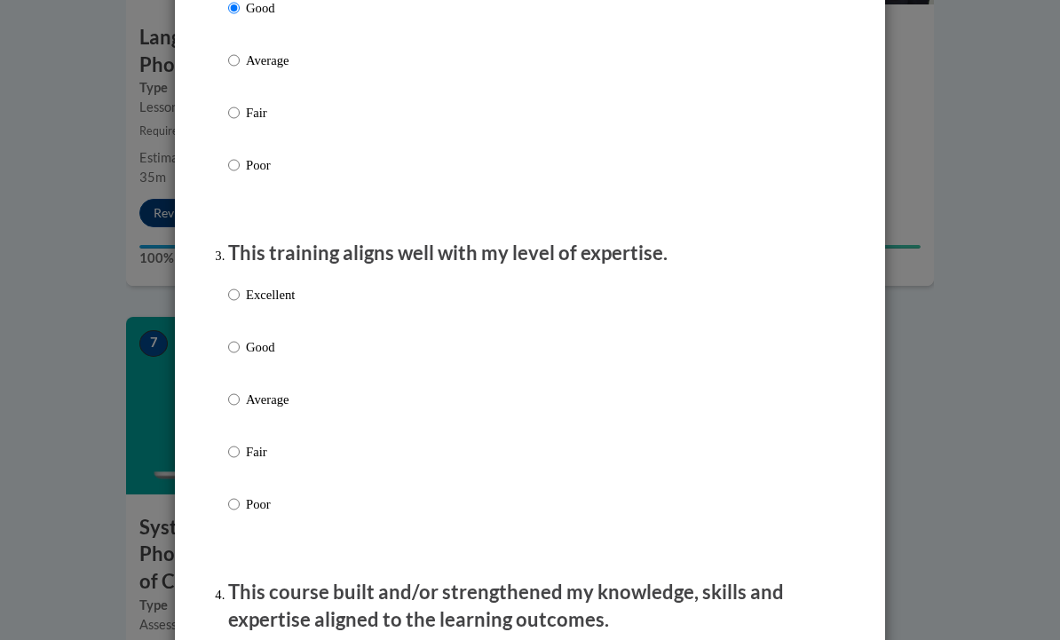
click at [229, 347] on input "Good" at bounding box center [234, 348] width 12 height 20
radio input "true"
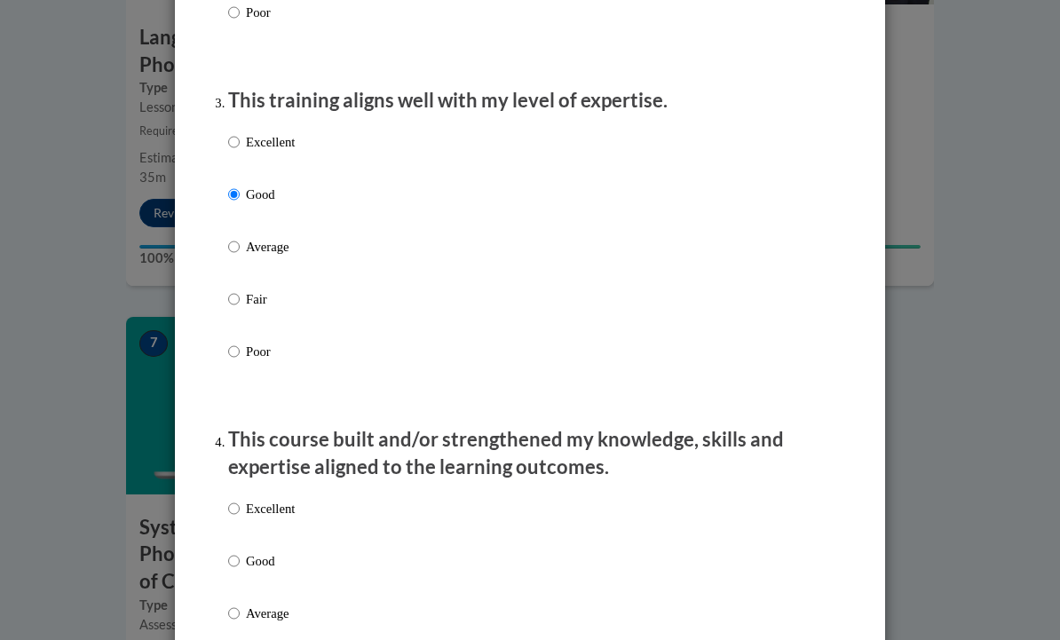
scroll to position [1138, 0]
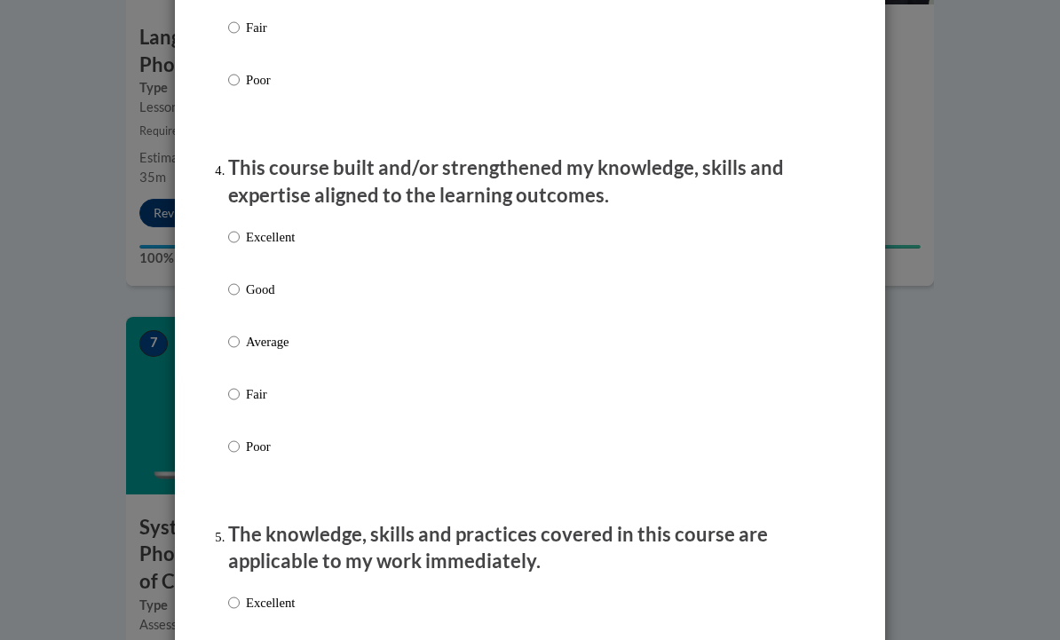
click at [231, 307] on label "Good" at bounding box center [261, 304] width 67 height 48
click at [231, 299] on input "Good" at bounding box center [234, 290] width 12 height 20
radio input "true"
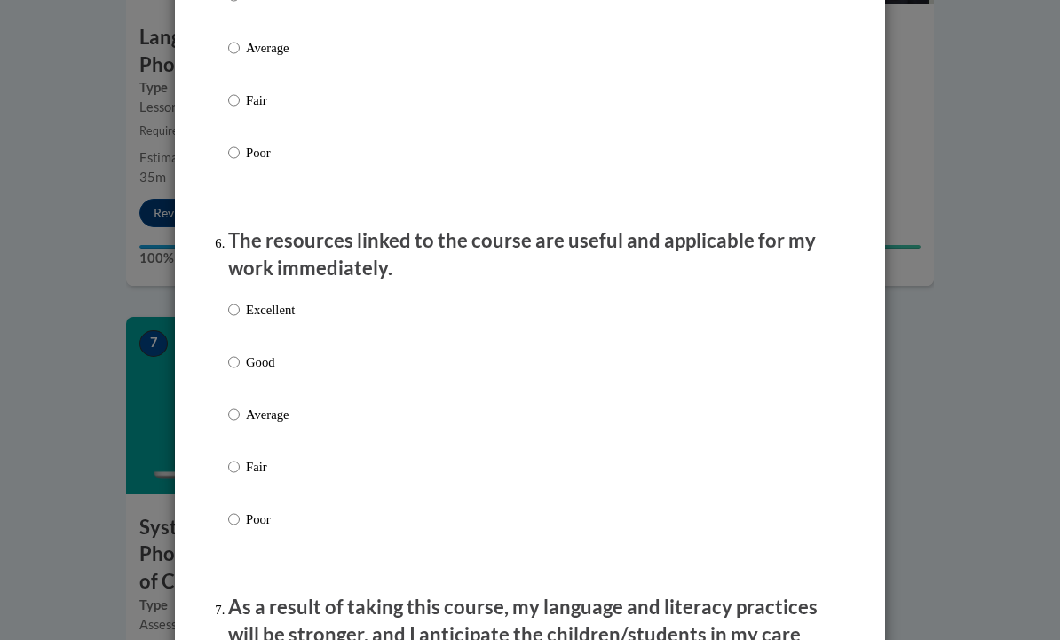
scroll to position [1712, 0]
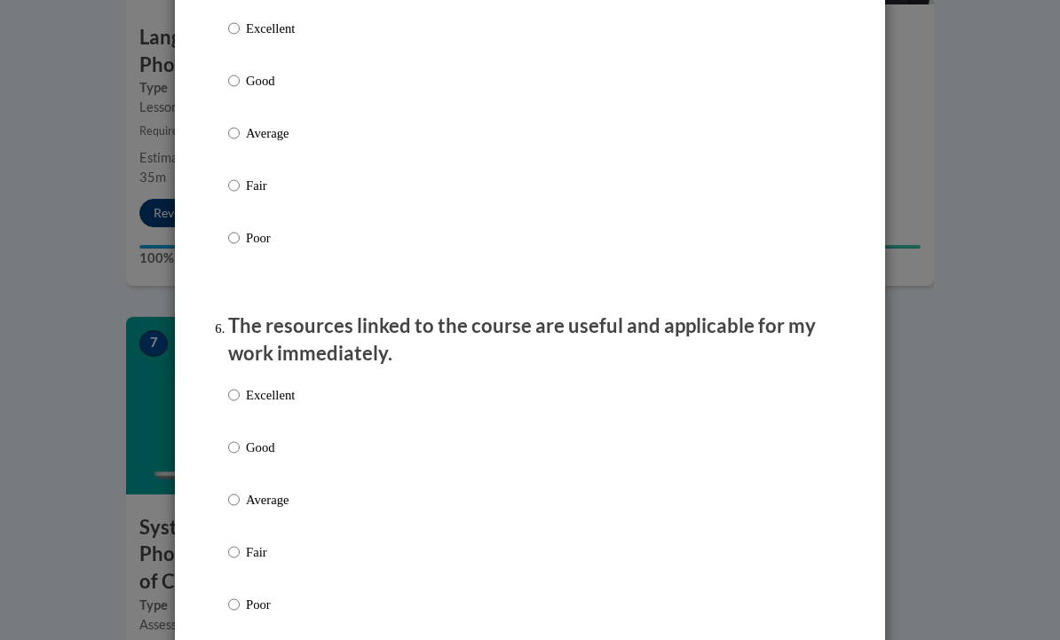
click at [238, 443] on input "Good" at bounding box center [234, 448] width 12 height 20
radio input "true"
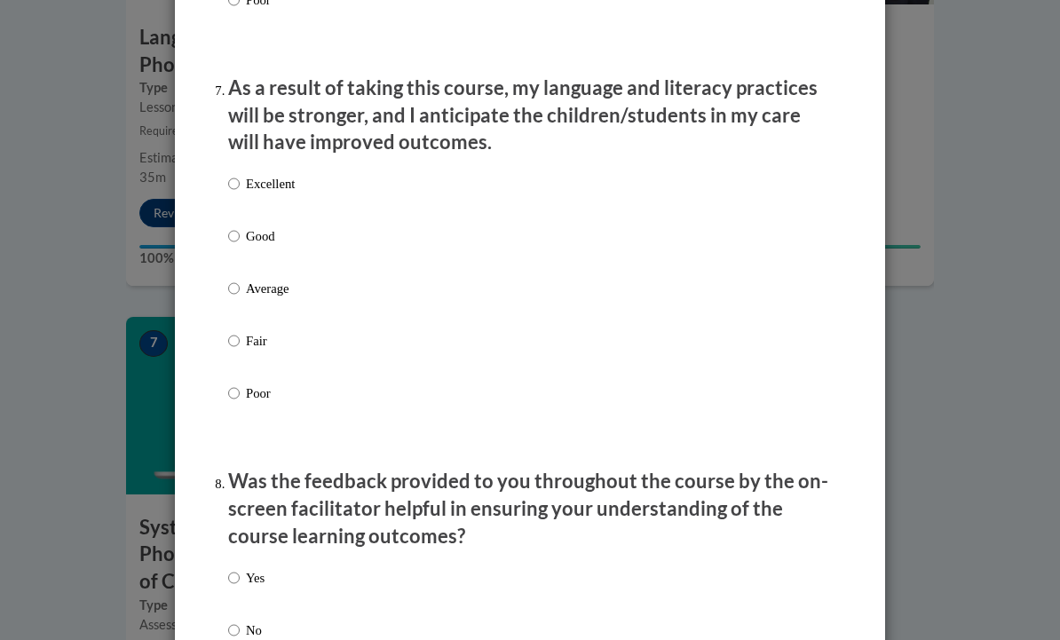
scroll to position [2329, 0]
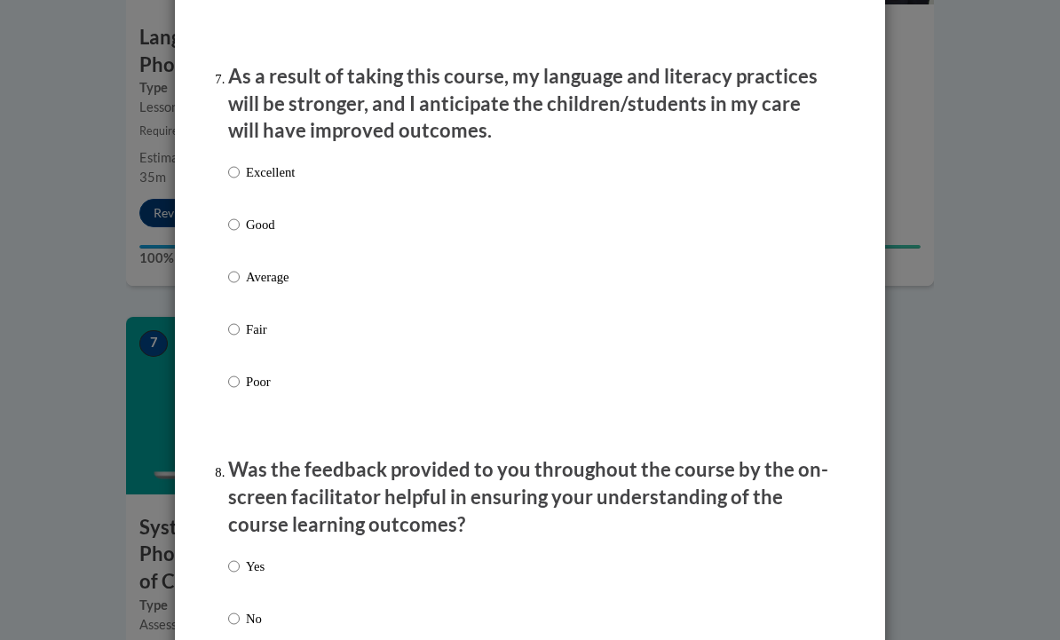
click at [233, 231] on label "Good" at bounding box center [261, 239] width 67 height 48
click at [233, 231] on input "Good" at bounding box center [234, 225] width 12 height 20
radio input "true"
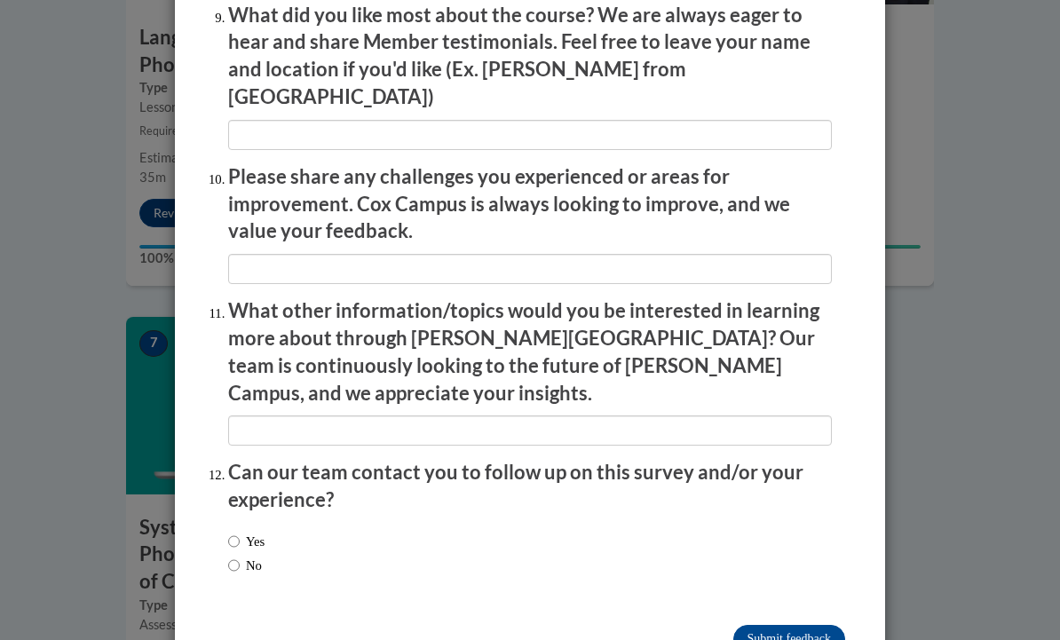
scroll to position [3019, 0]
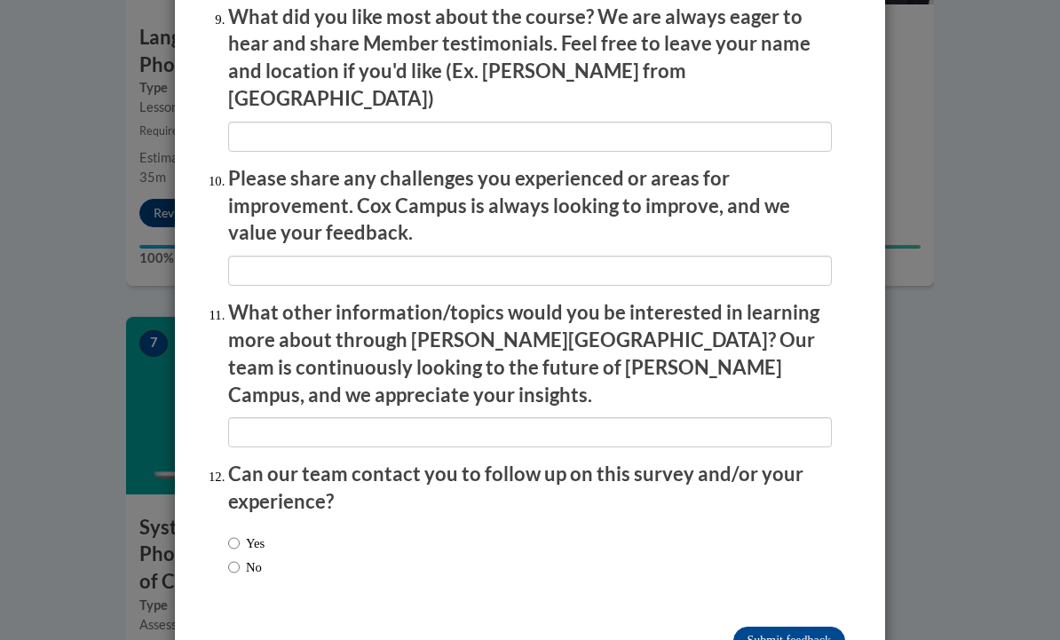
click at [789, 627] on input "Submit feedback" at bounding box center [790, 641] width 112 height 28
click at [782, 627] on input "Submitting" at bounding box center [790, 641] width 112 height 28
